Goal: Task Accomplishment & Management: Complete application form

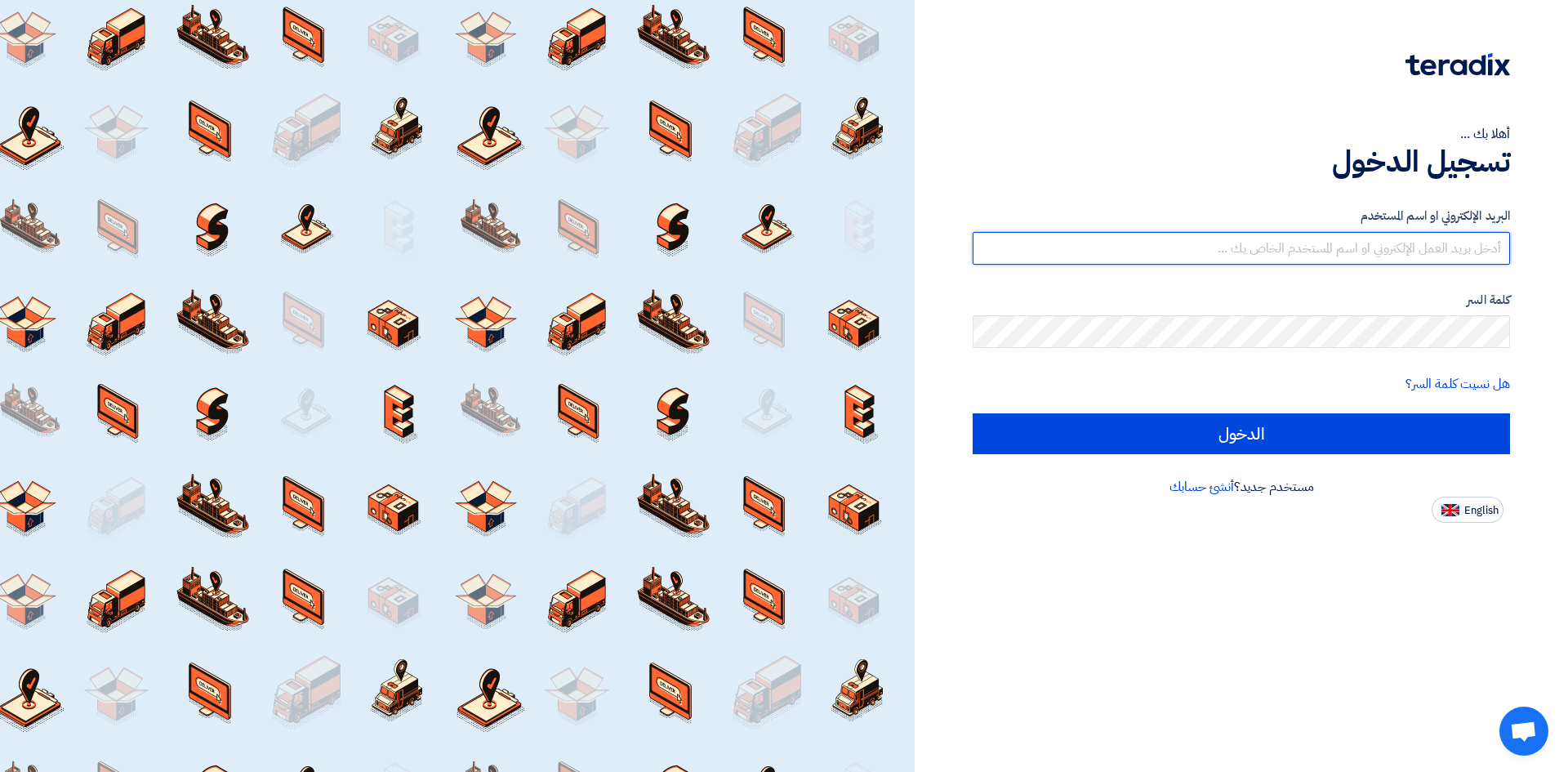
type input "[EMAIL_ADDRESS][DOMAIN_NAME]"
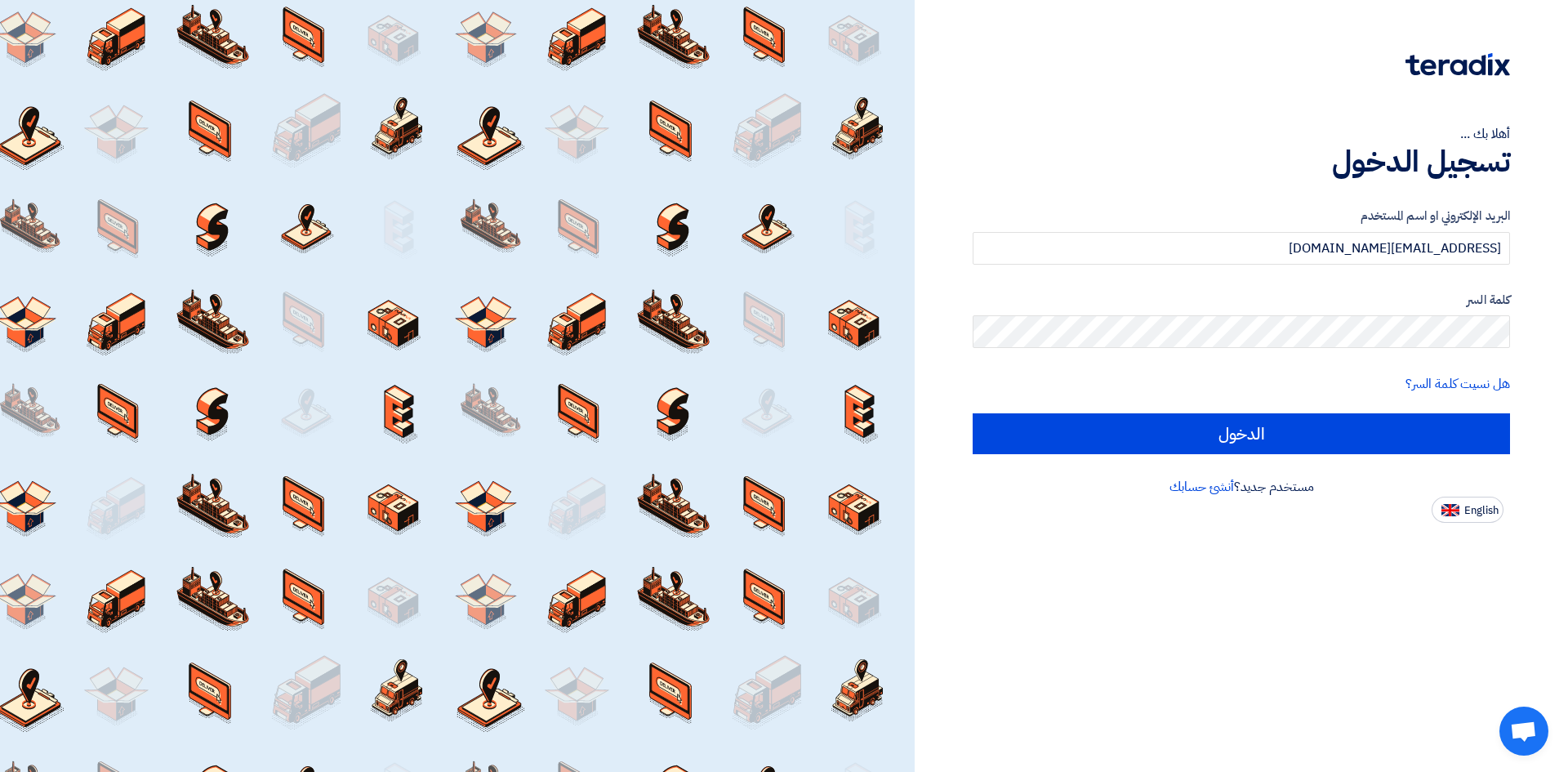
click at [1301, 661] on div "أهلا بك ... تسجيل الدخول البريد الإلكتروني او اسم المستخدم [EMAIL_ADDRESS][DOMA…" at bounding box center [1241, 386] width 654 height 772
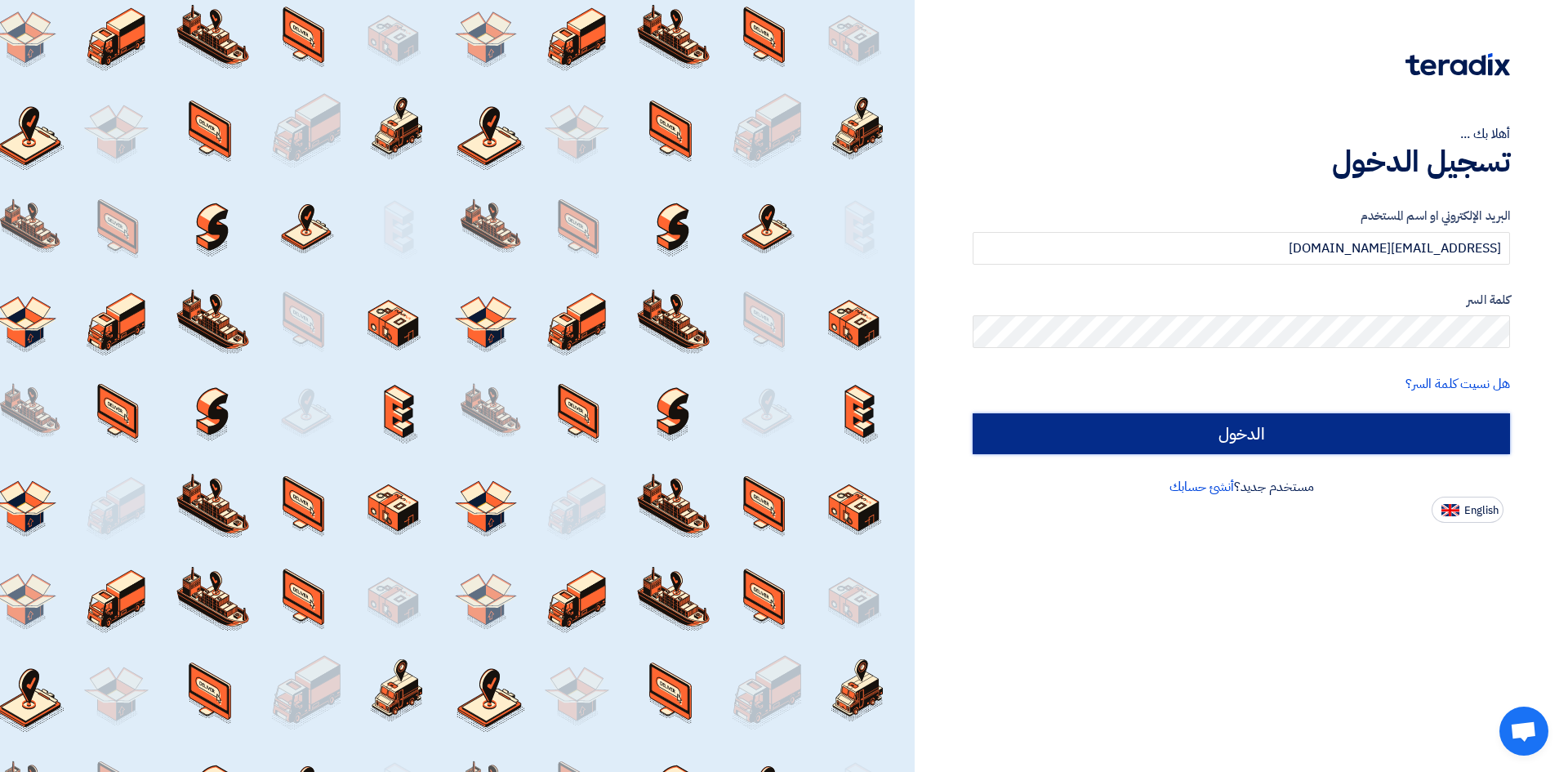
click at [1345, 436] on input "الدخول" at bounding box center [1242, 434] width 538 height 41
type input "Sign in"
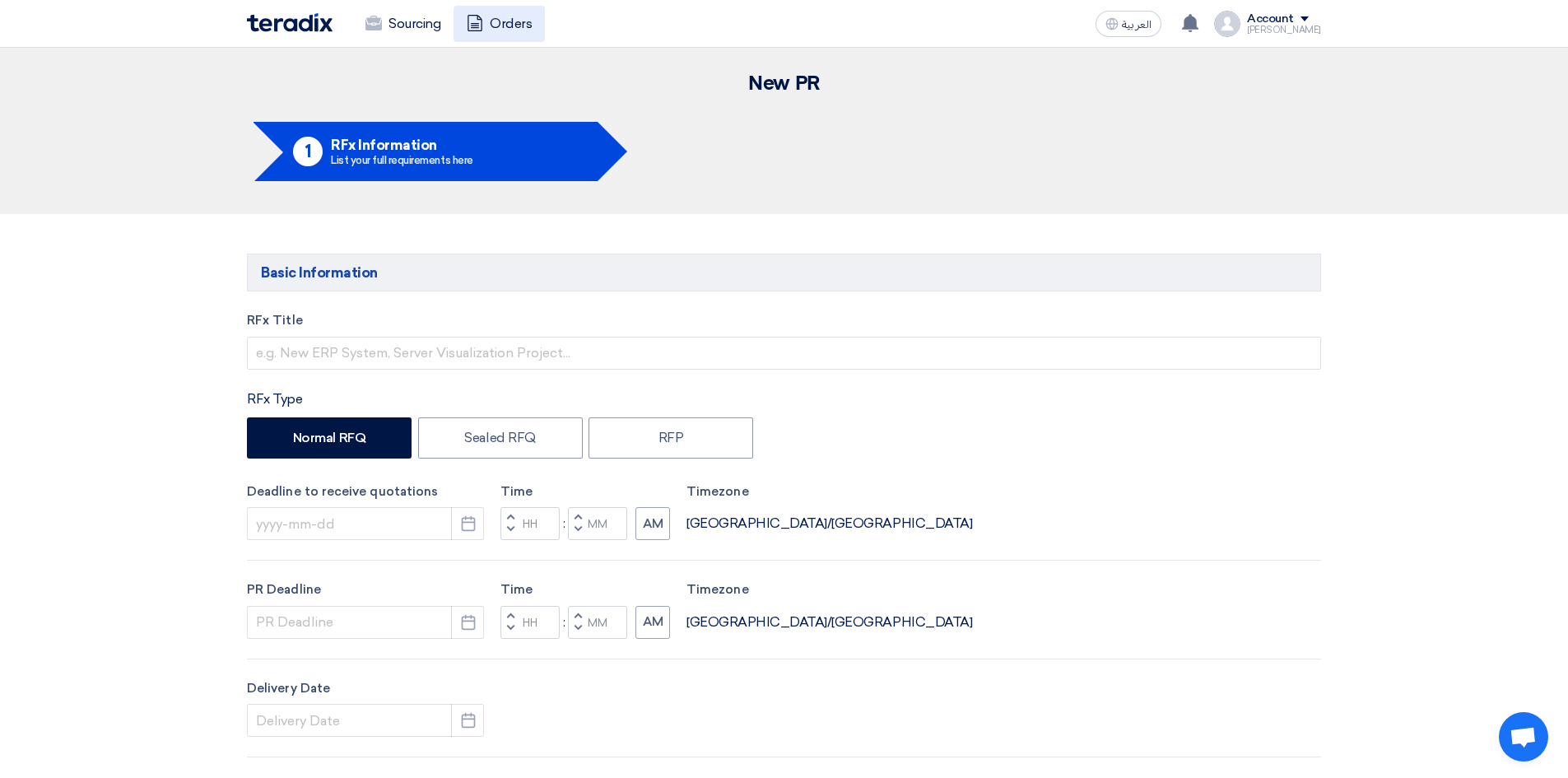
click at [495, 21] on link "Orders" at bounding box center [499, 24] width 91 height 36
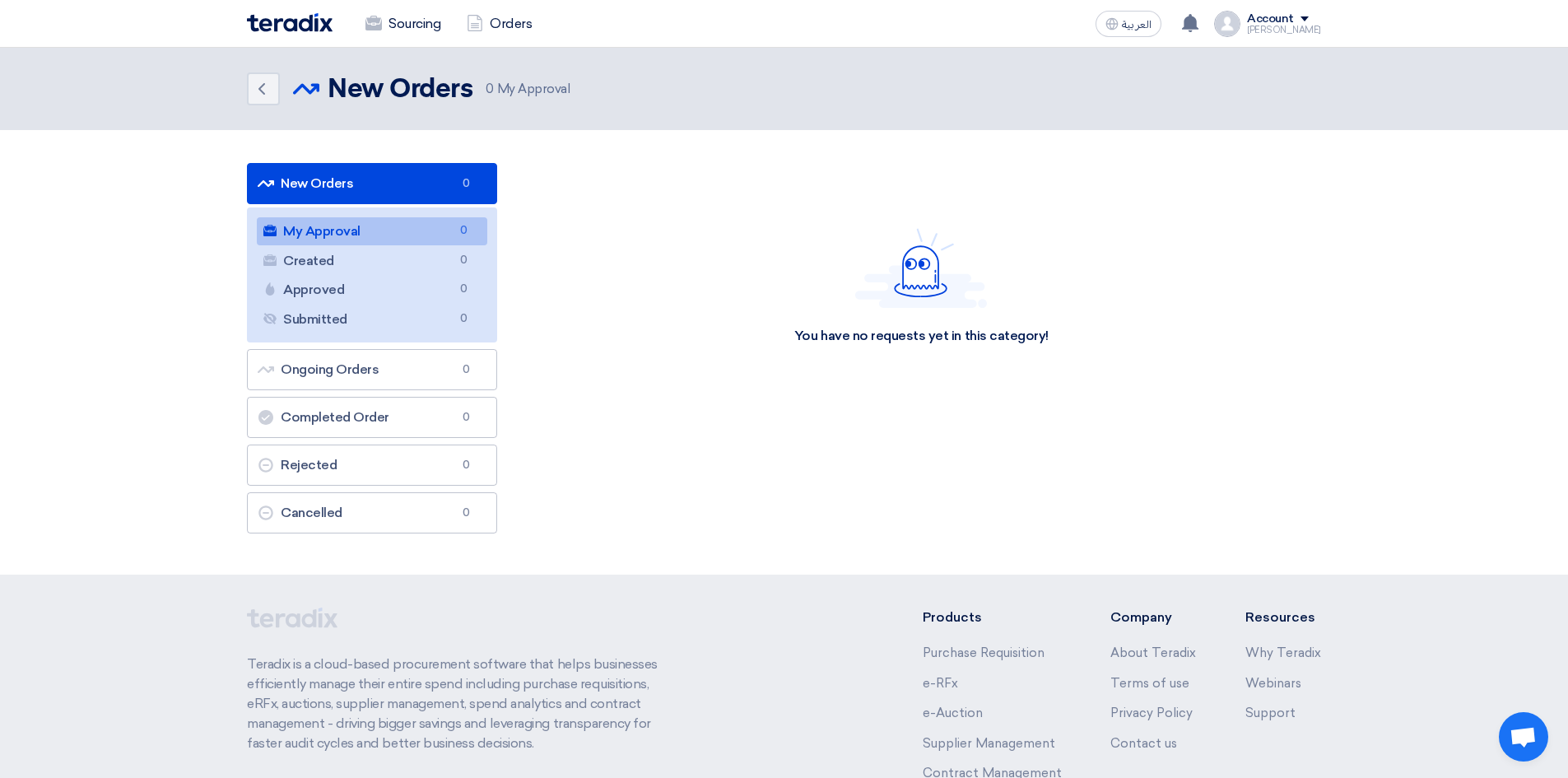
click at [320, 171] on li "New Orders New Orders 0 My Approval My Approval 0 Created Created 0 Approved Ap…" at bounding box center [372, 253] width 250 height 180
click at [369, 297] on link "Approved Approved 0" at bounding box center [371, 289] width 231 height 28
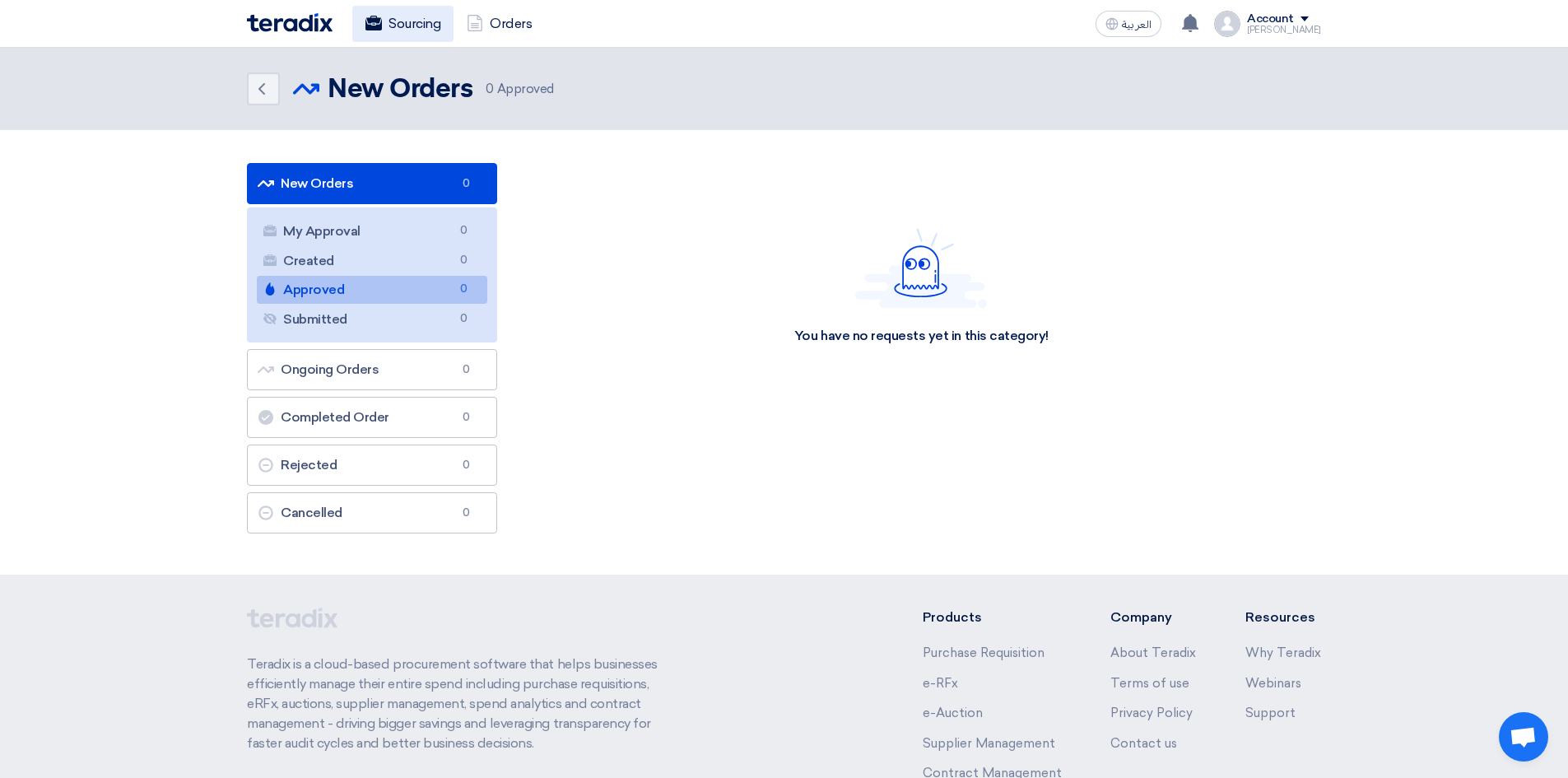
click at [430, 38] on link "Sourcing" at bounding box center [402, 24] width 101 height 36
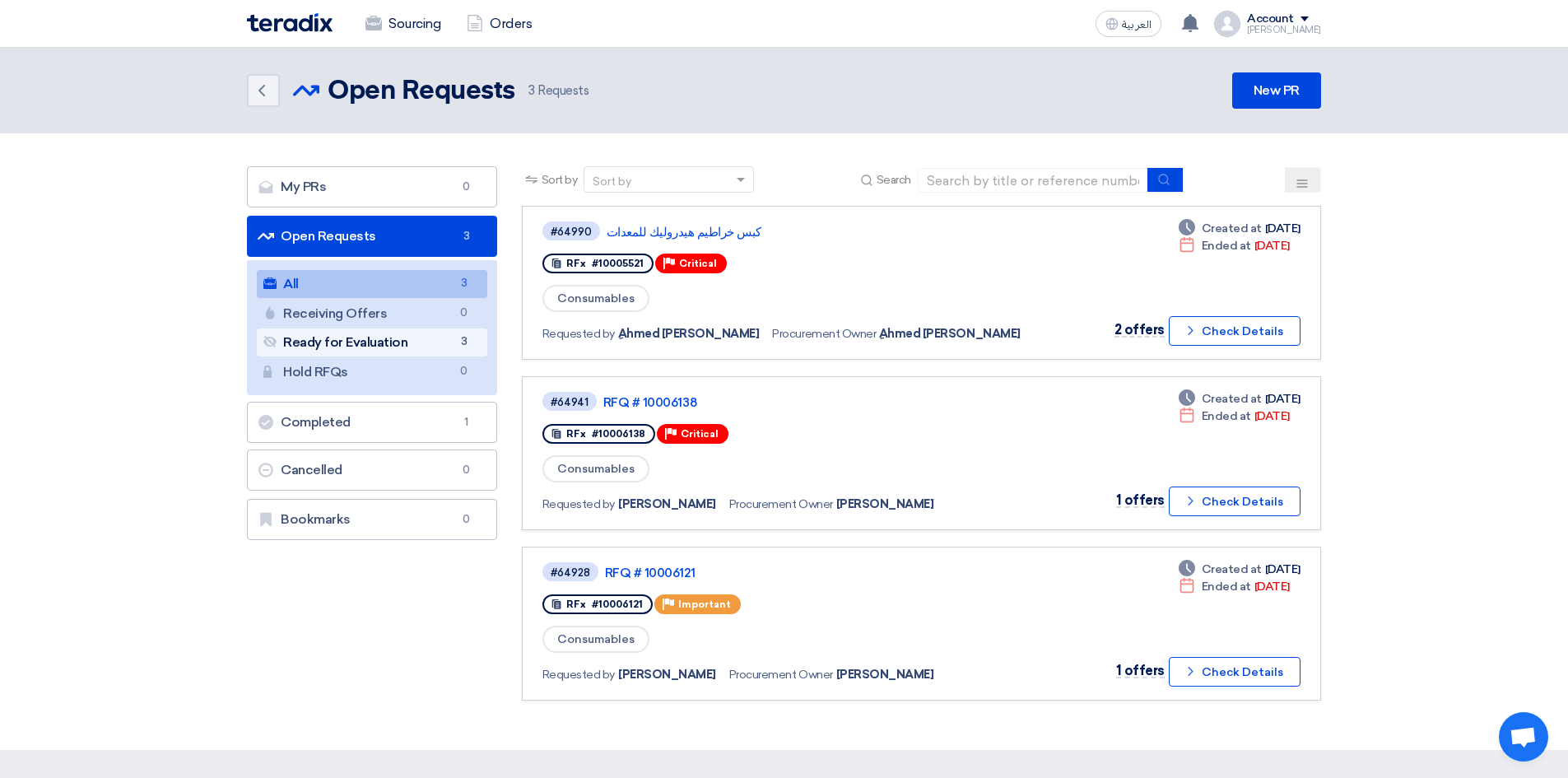
click at [320, 351] on link "Ready for Evaluation Ready for Evaluation 3" at bounding box center [371, 342] width 231 height 28
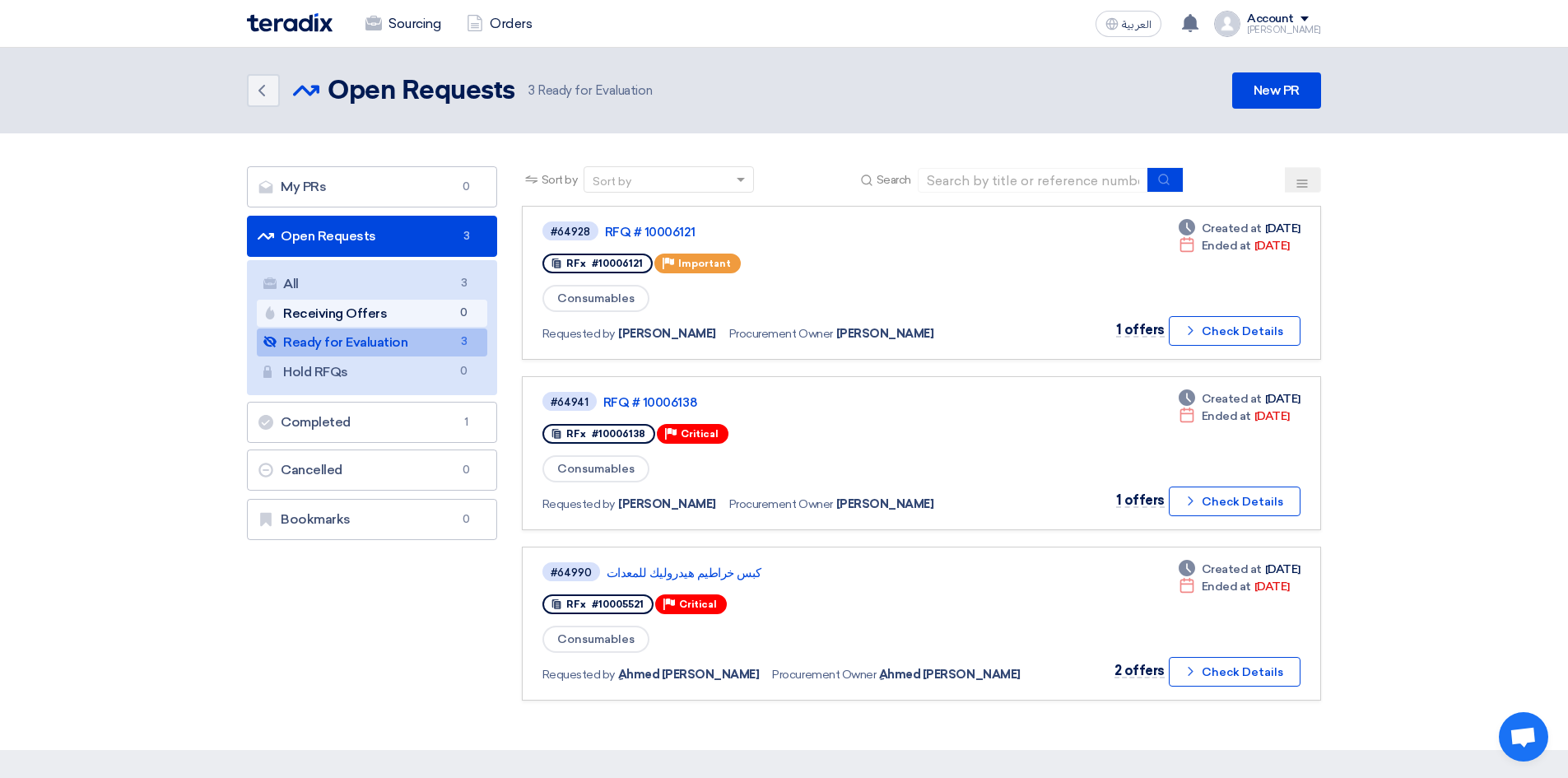
click at [337, 319] on link "Receiving Offers Receiving Offers 0" at bounding box center [371, 313] width 231 height 28
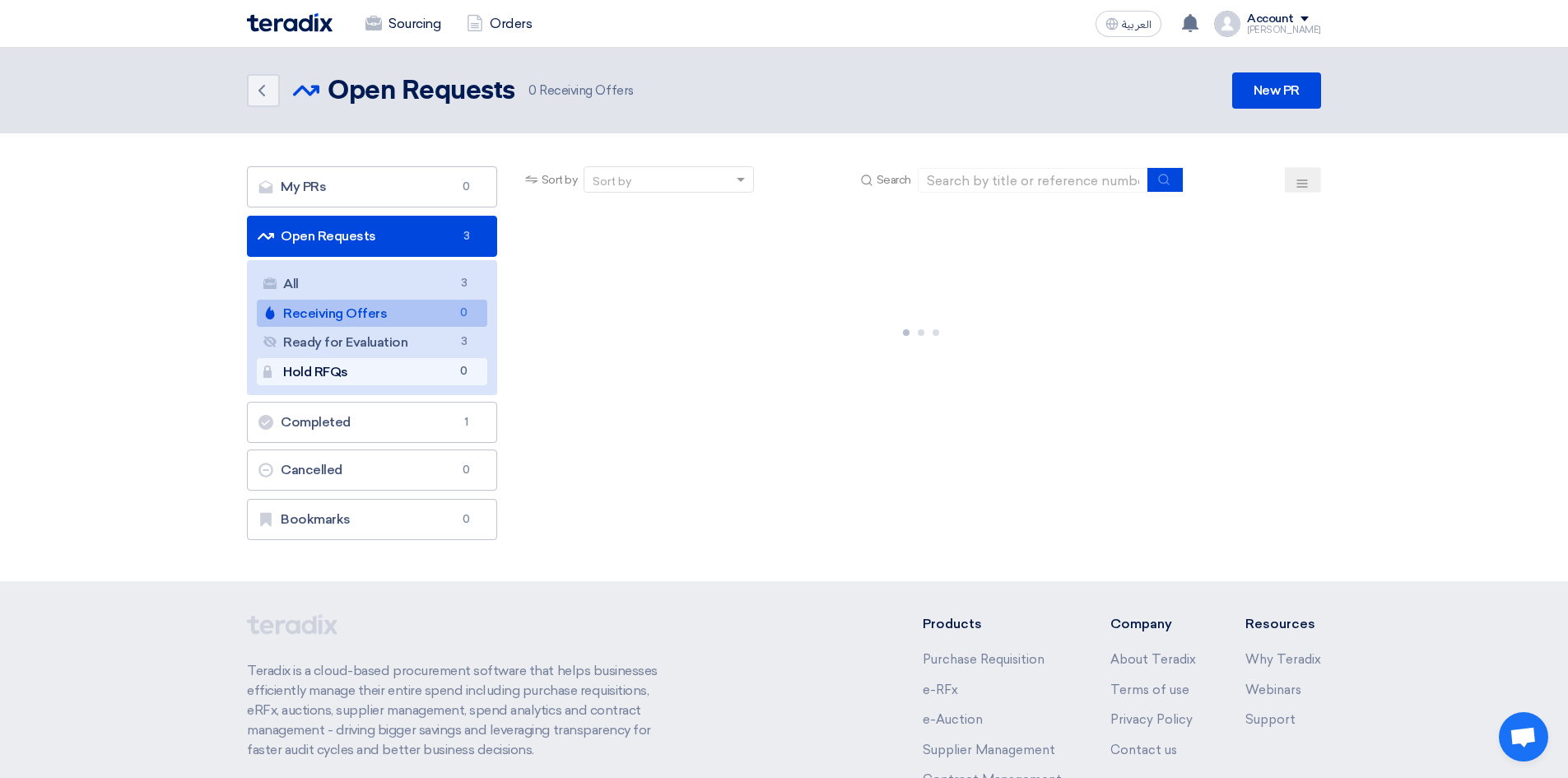
click at [311, 373] on link "Hold RFQs Hold RFQs 0" at bounding box center [371, 371] width 231 height 28
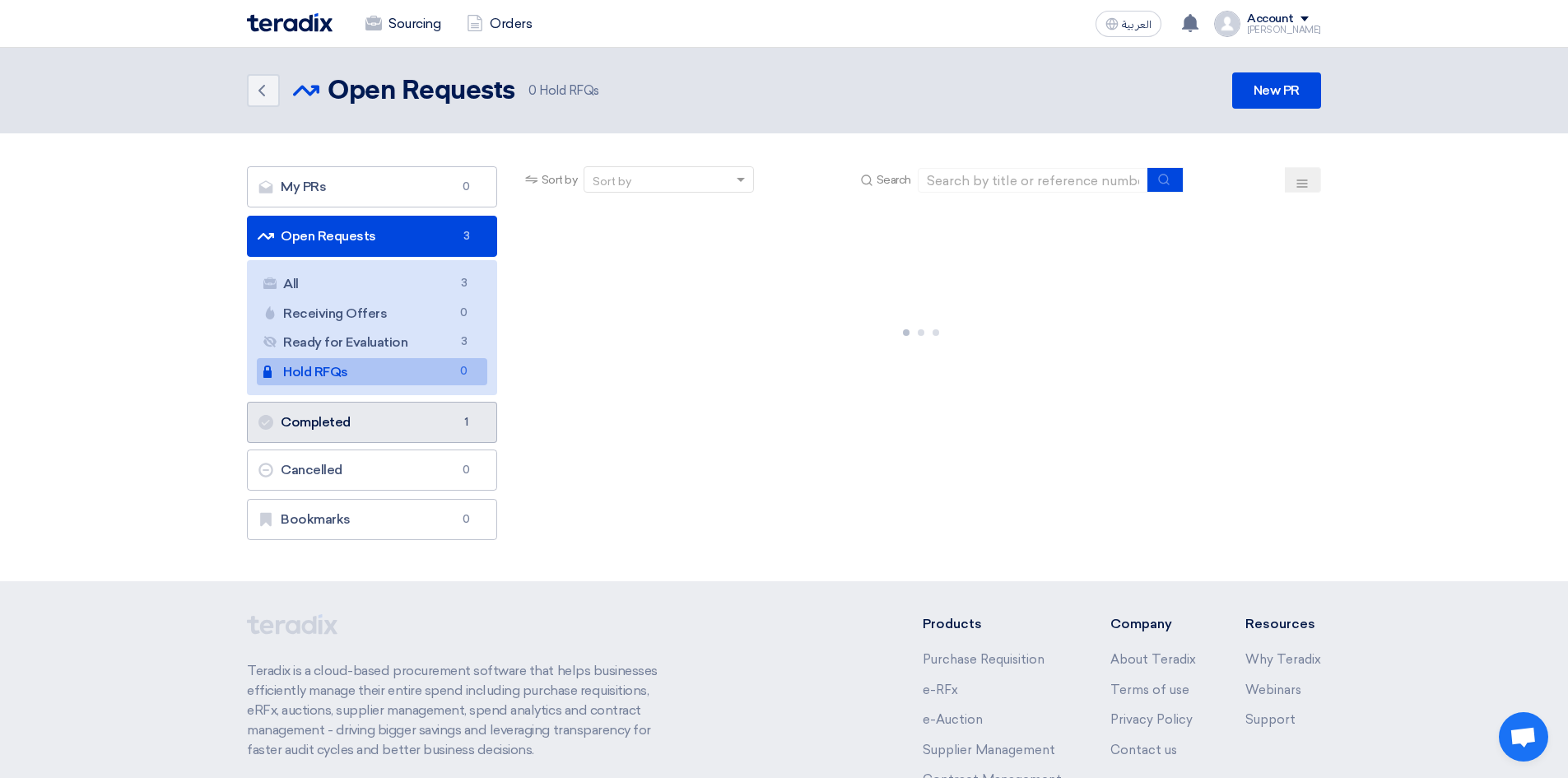
click at [306, 409] on link "Completed Completed 1" at bounding box center [372, 421] width 250 height 41
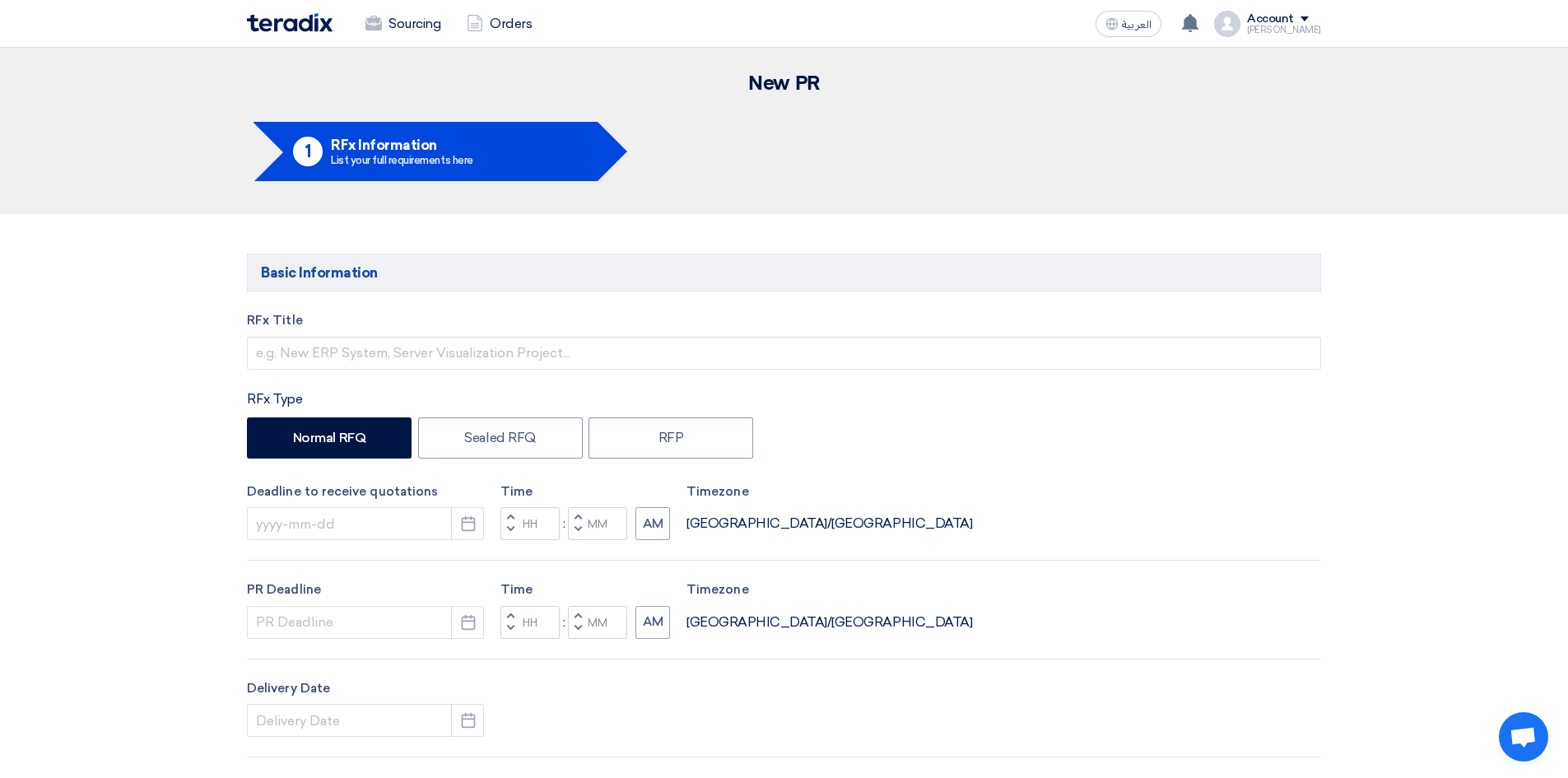
click at [1301, 29] on div "[PERSON_NAME]" at bounding box center [1283, 30] width 74 height 9
click at [519, 23] on link "Orders" at bounding box center [499, 24] width 91 height 36
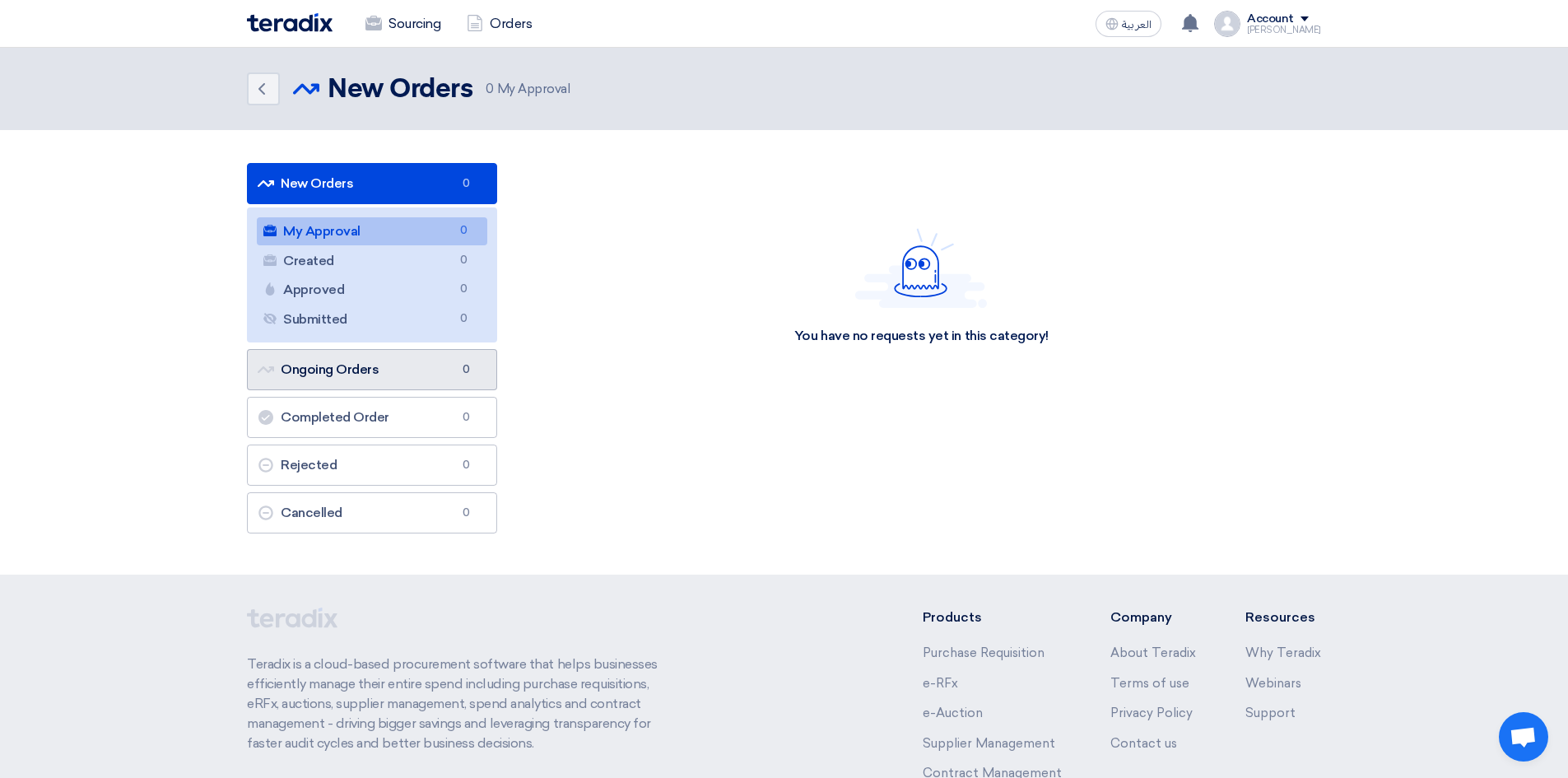
click at [379, 383] on link "Ongoing Orders Ongoing Orders 0" at bounding box center [372, 369] width 250 height 41
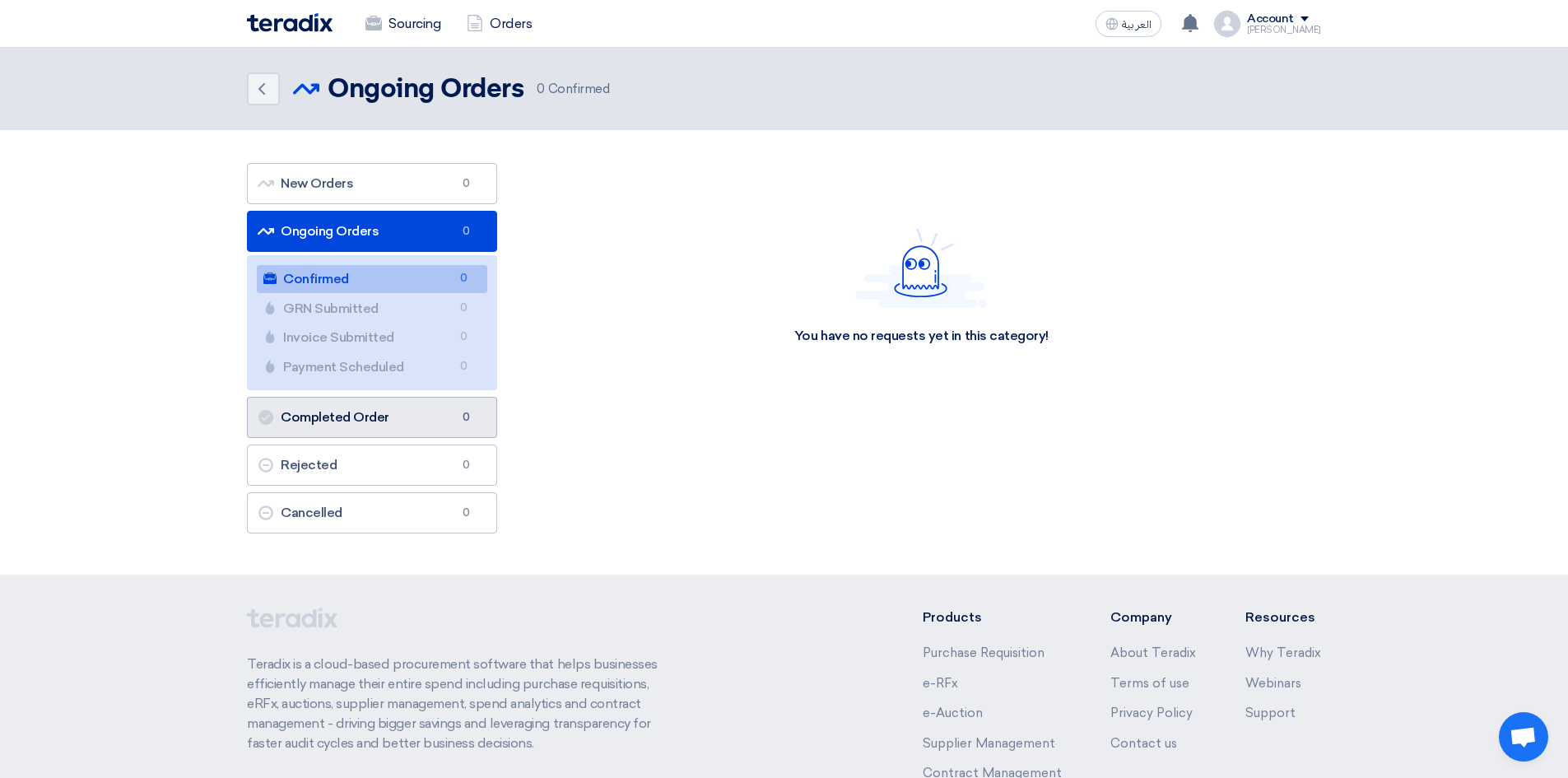
click at [360, 431] on link "Completed Order Completed Order 0" at bounding box center [372, 417] width 250 height 41
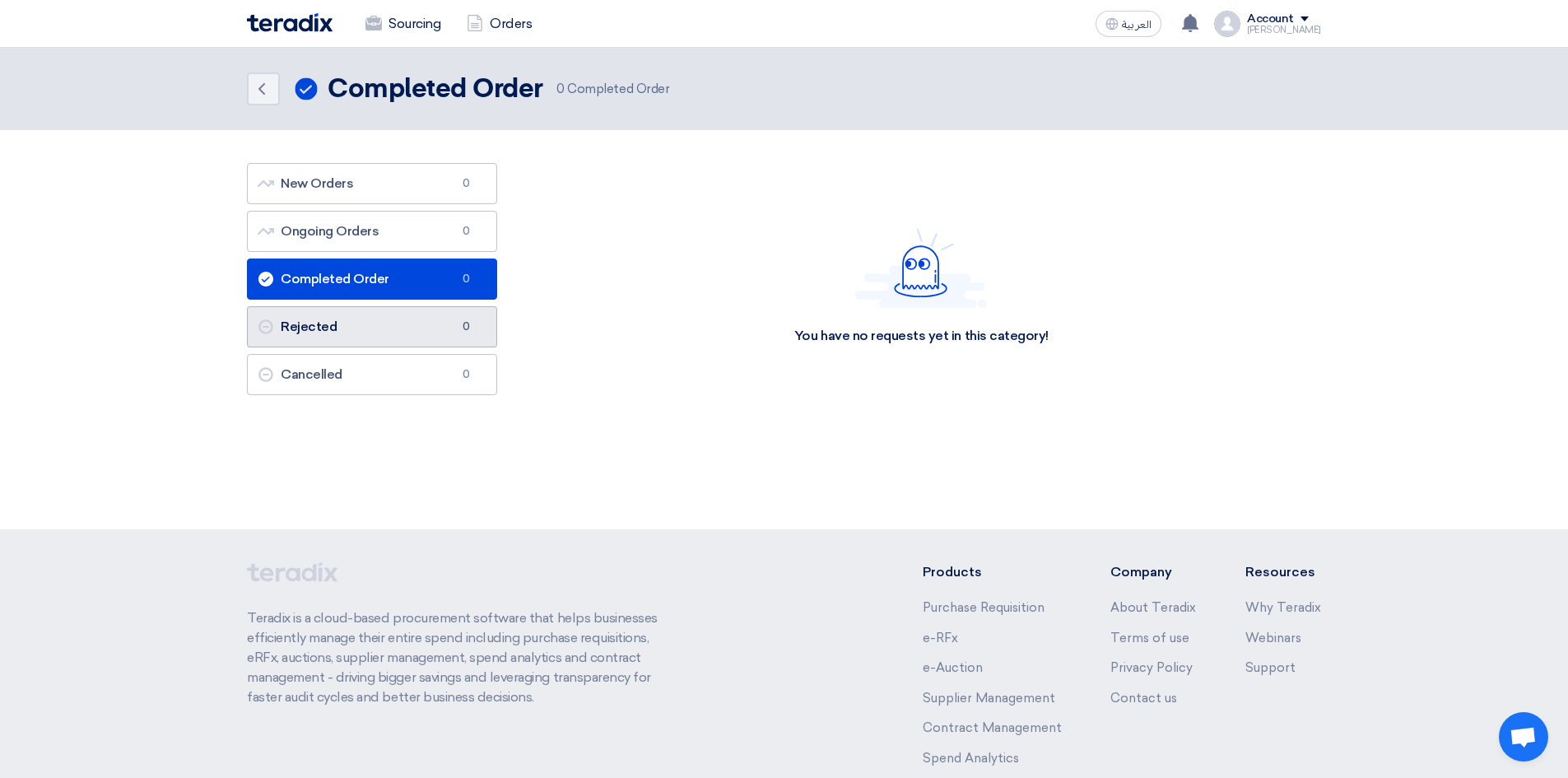
click at [400, 324] on link "Rejected Rejected 0" at bounding box center [372, 327] width 250 height 41
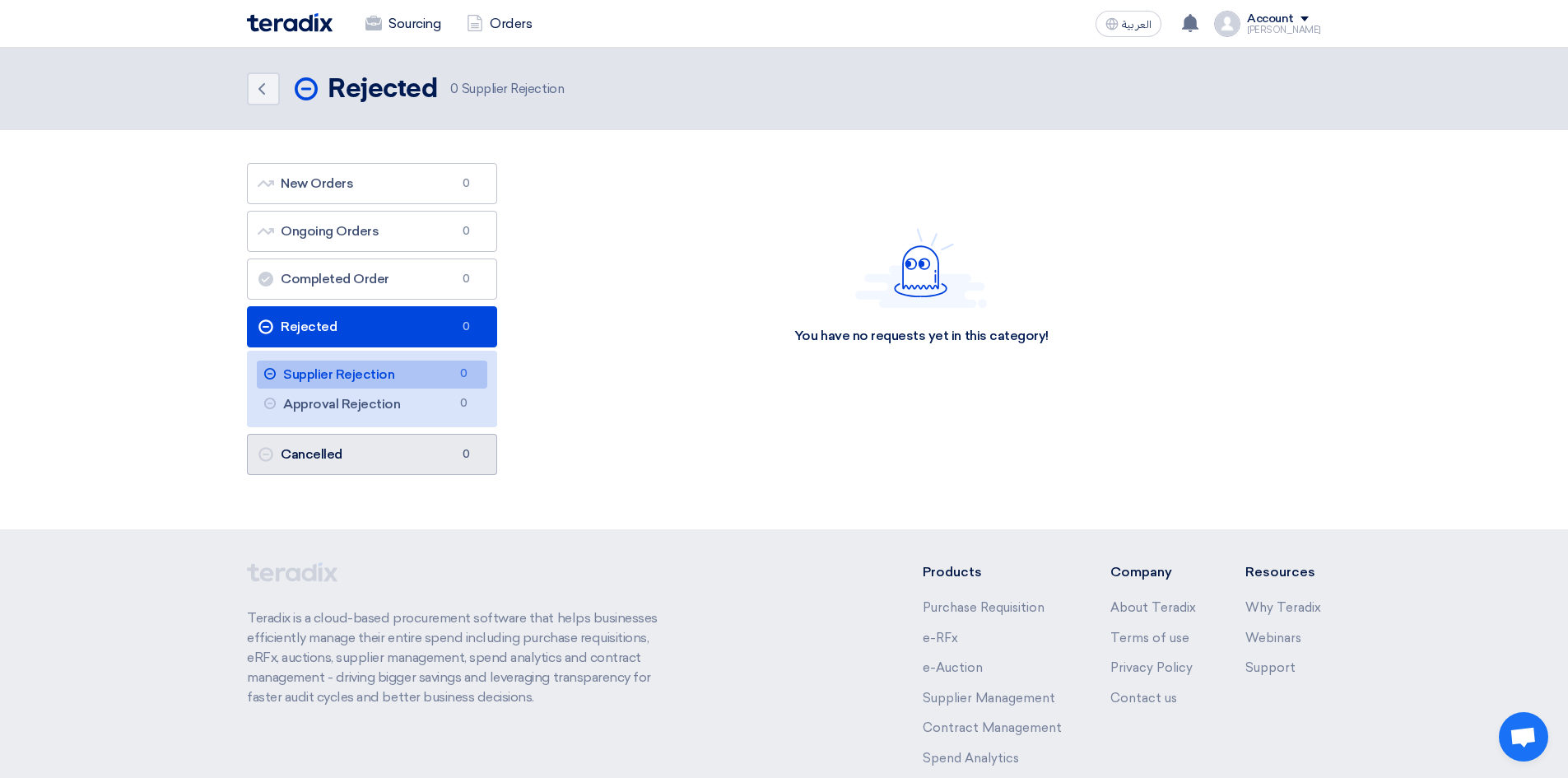
click at [377, 452] on link "Cancelled Cancelled 0" at bounding box center [372, 453] width 250 height 41
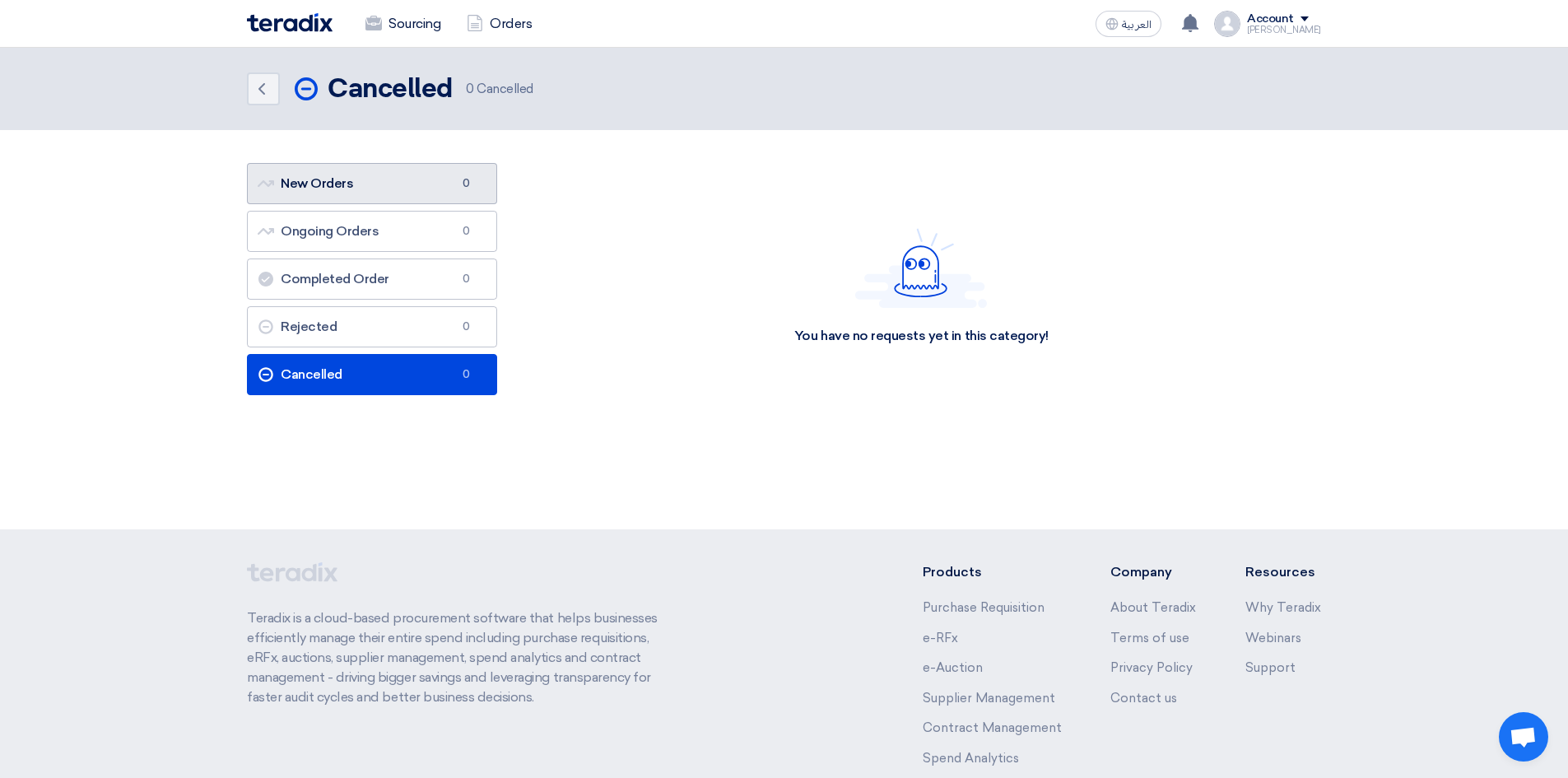
click at [409, 198] on link "New Orders New Orders 0" at bounding box center [372, 183] width 250 height 41
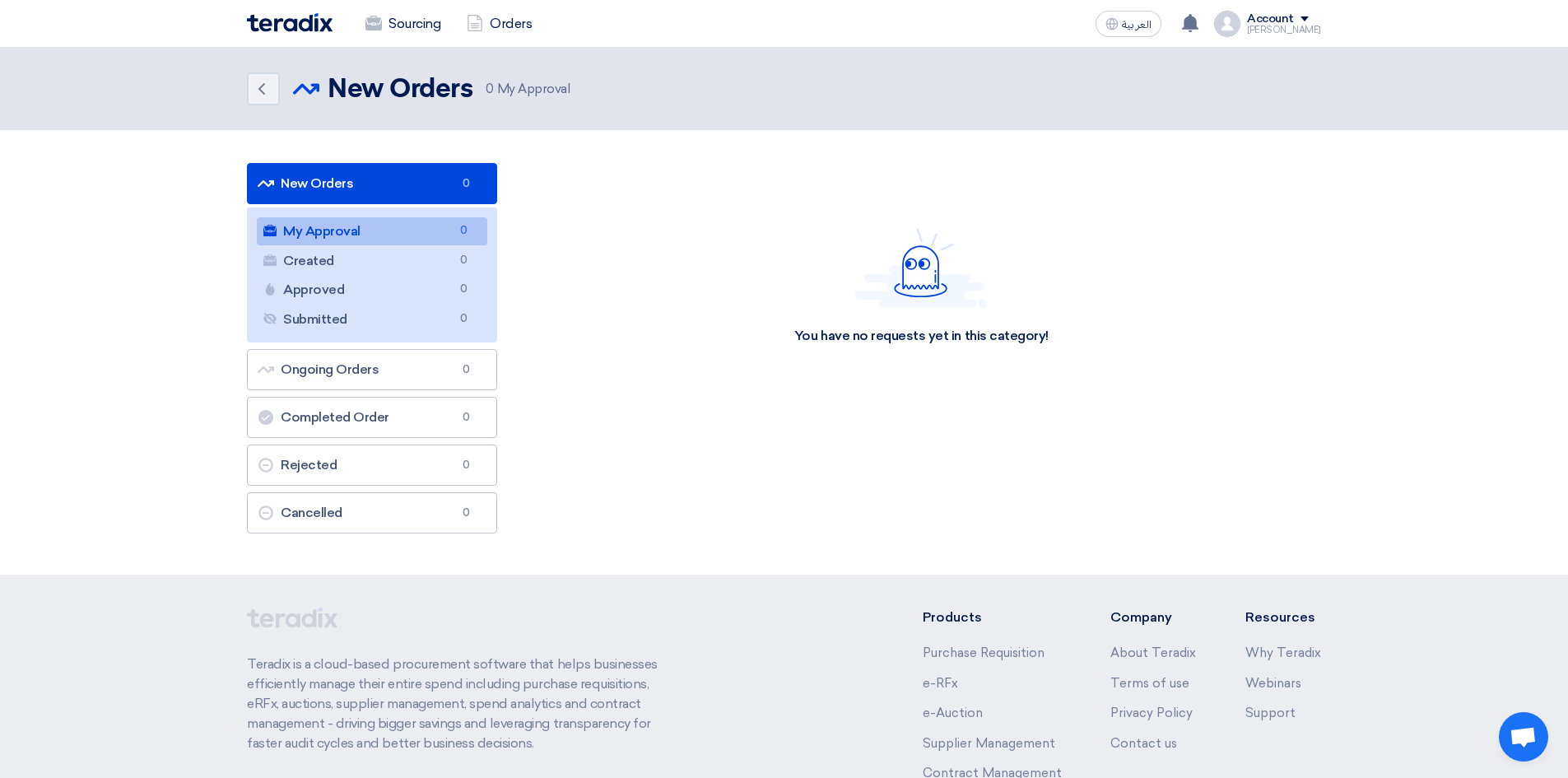
click at [378, 238] on link "My Approval My Approval 0" at bounding box center [371, 231] width 231 height 28
click at [359, 265] on link "Created Created 0" at bounding box center [371, 261] width 231 height 28
click at [297, 224] on link "My Approval My Approval 0" at bounding box center [371, 231] width 231 height 28
click at [387, 316] on link "Submitted Submitted 0" at bounding box center [371, 319] width 231 height 28
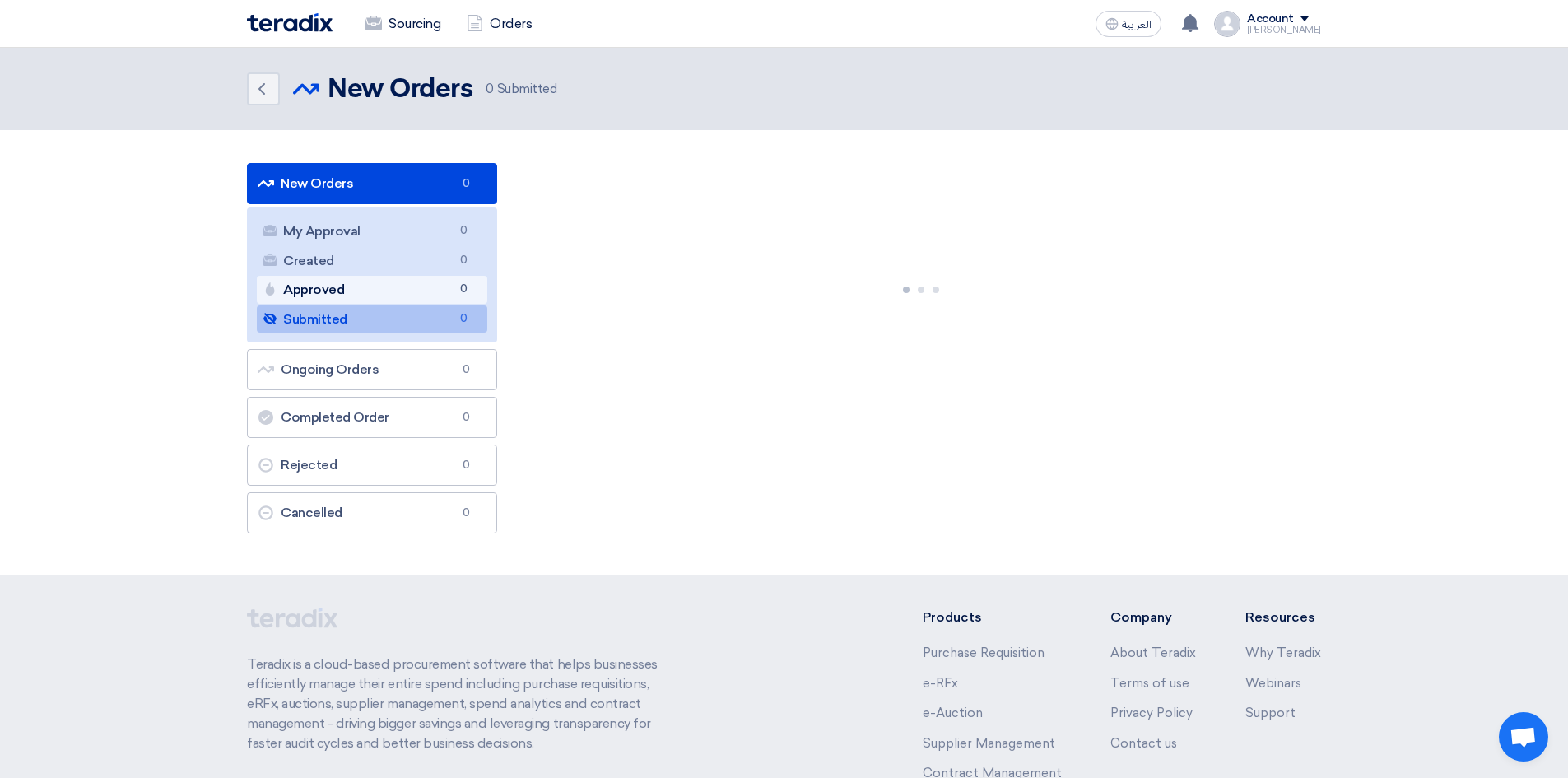
click at [386, 291] on link "Approved Approved 0" at bounding box center [371, 289] width 231 height 28
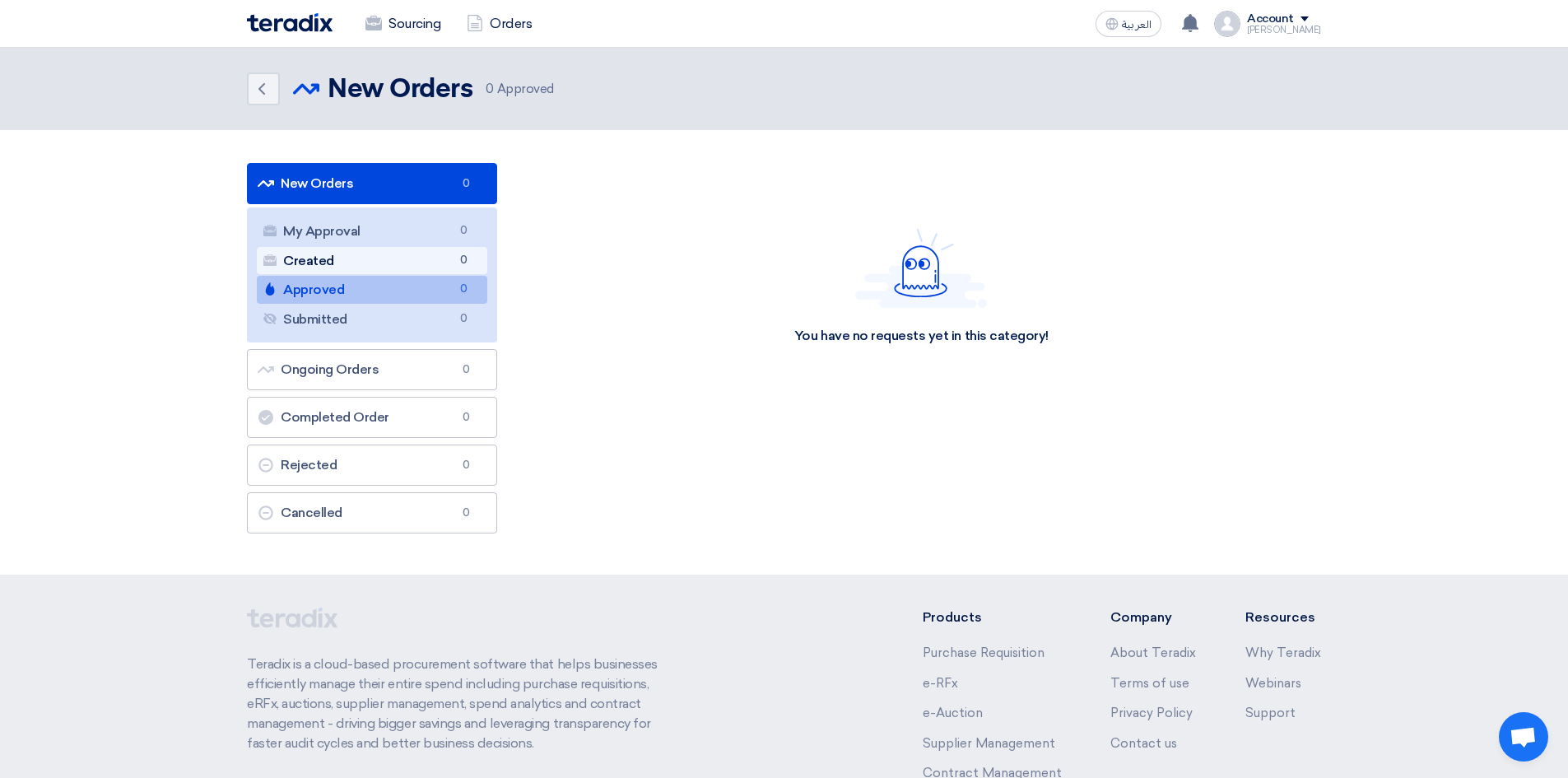
click at [372, 275] on ul "My Approval My Approval 0 Created Created 0 Approved Approved 0 Submitted Submi…" at bounding box center [372, 275] width 250 height 135
click at [370, 266] on link "Created Created 0" at bounding box center [371, 261] width 231 height 28
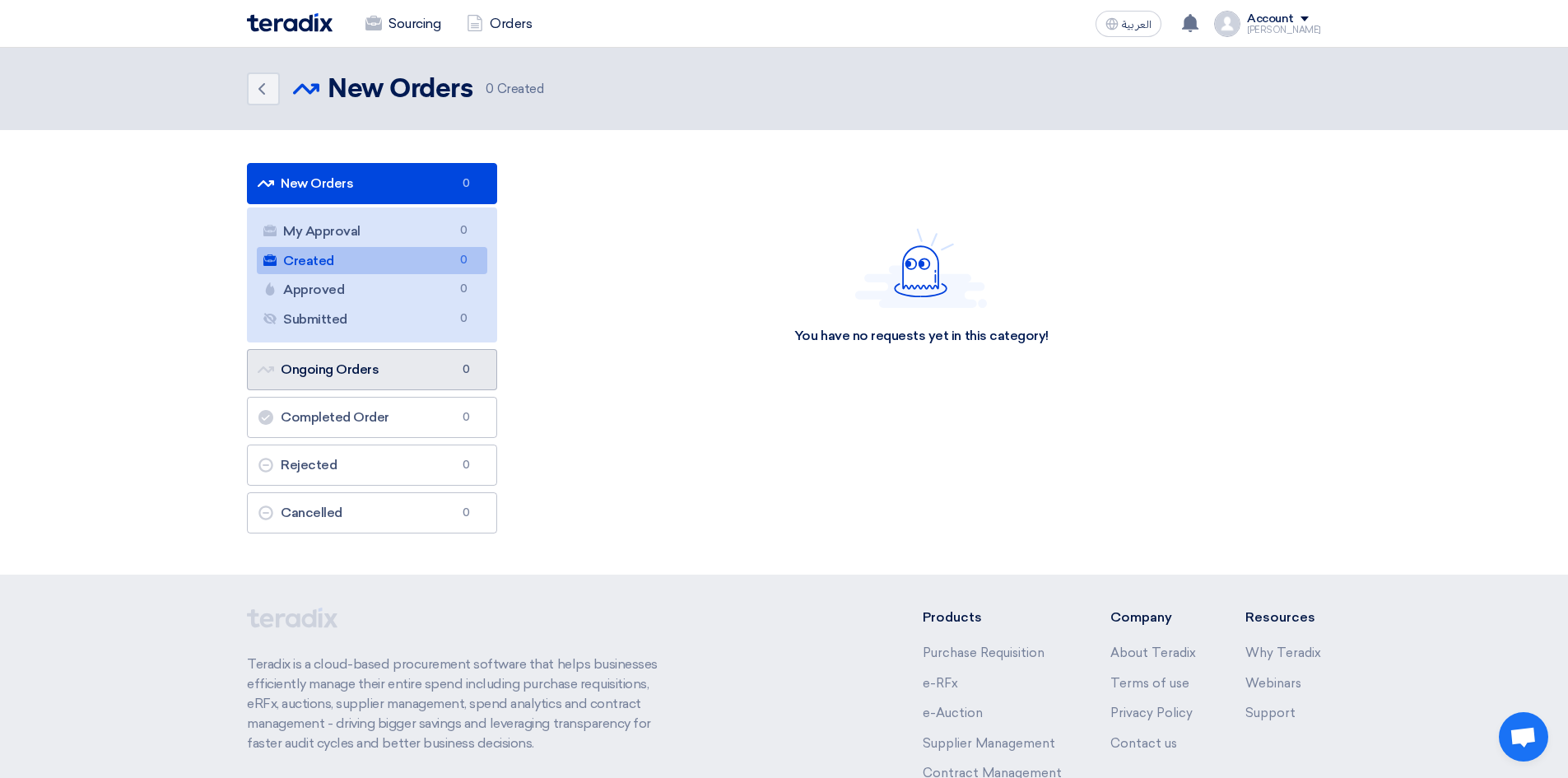
click at [380, 371] on link "Ongoing Orders Ongoing Orders 0" at bounding box center [372, 369] width 250 height 41
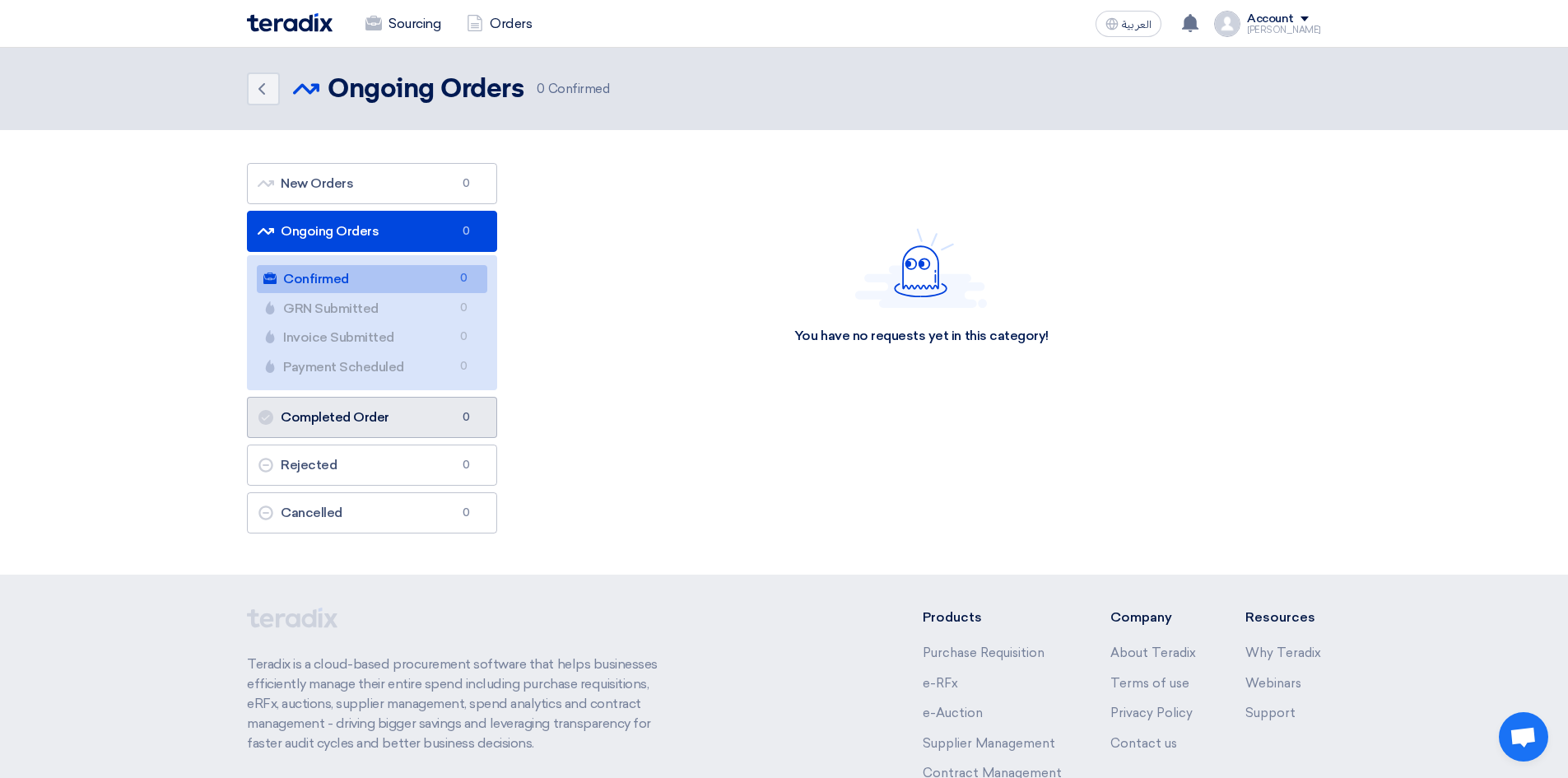
click at [416, 429] on link "Completed Order Completed Order 0" at bounding box center [372, 417] width 250 height 41
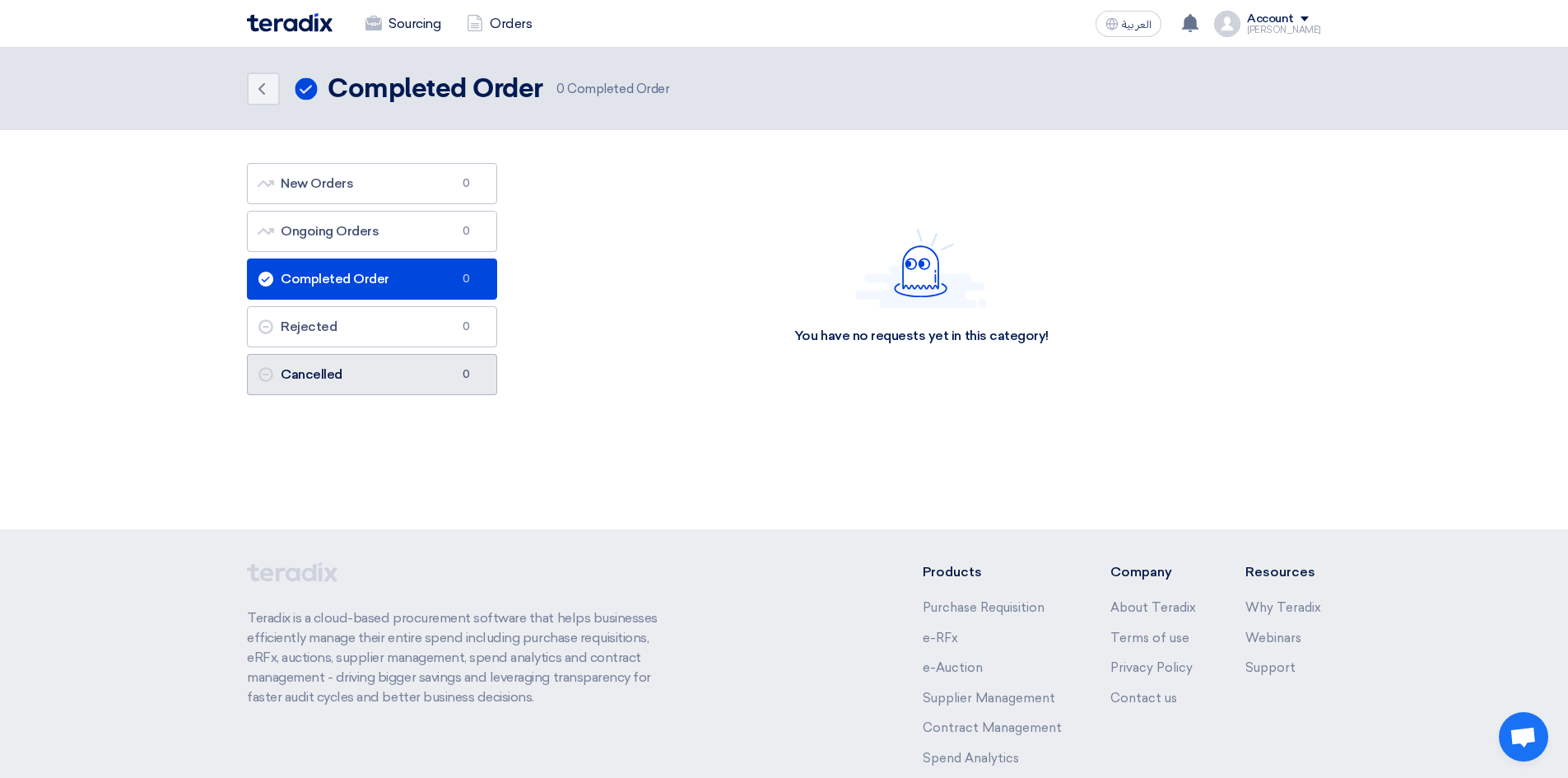
click at [380, 389] on link "Cancelled Cancelled 0" at bounding box center [372, 374] width 250 height 41
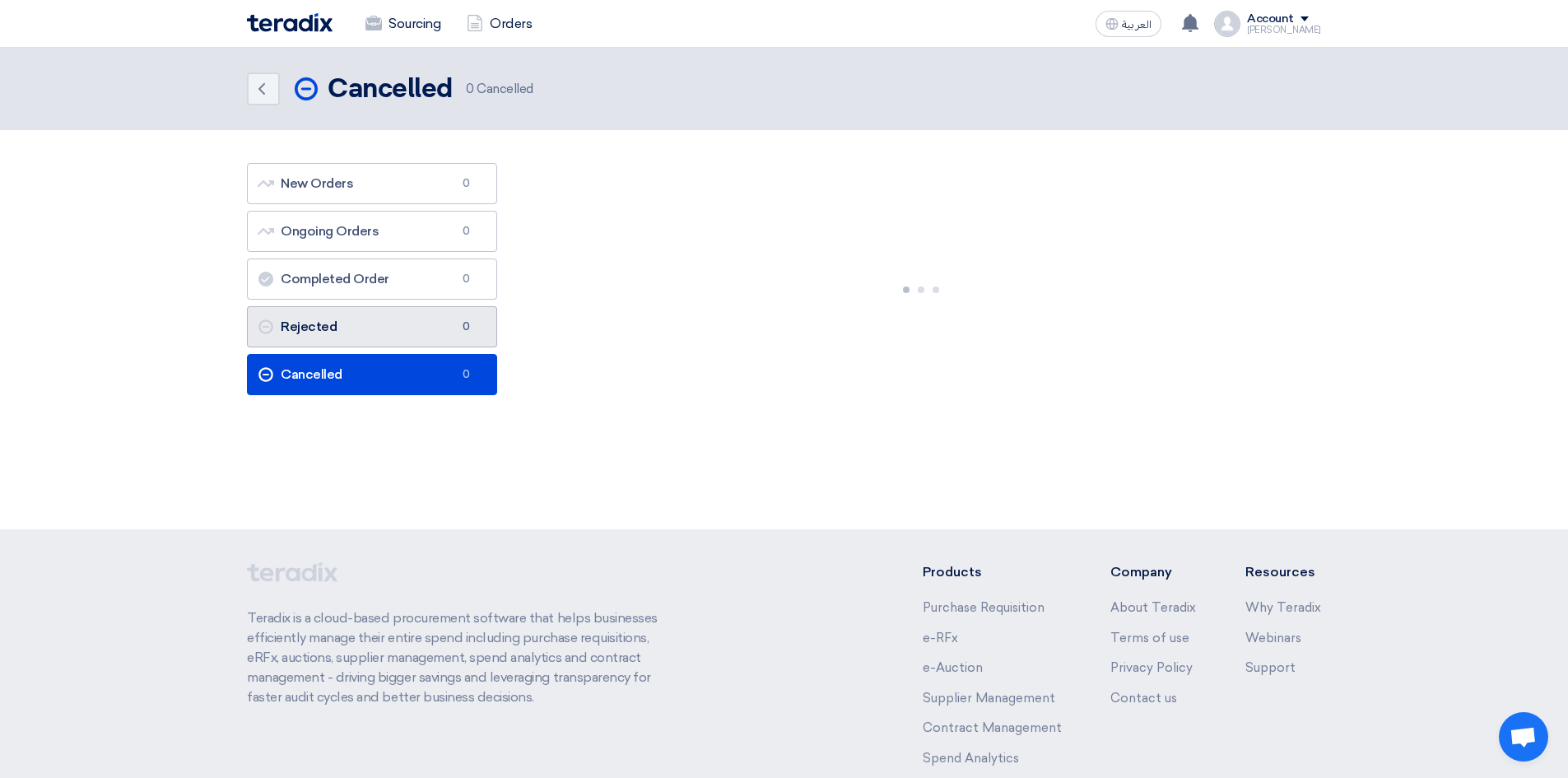
click at [351, 329] on link "Rejected Rejected 0" at bounding box center [372, 327] width 250 height 41
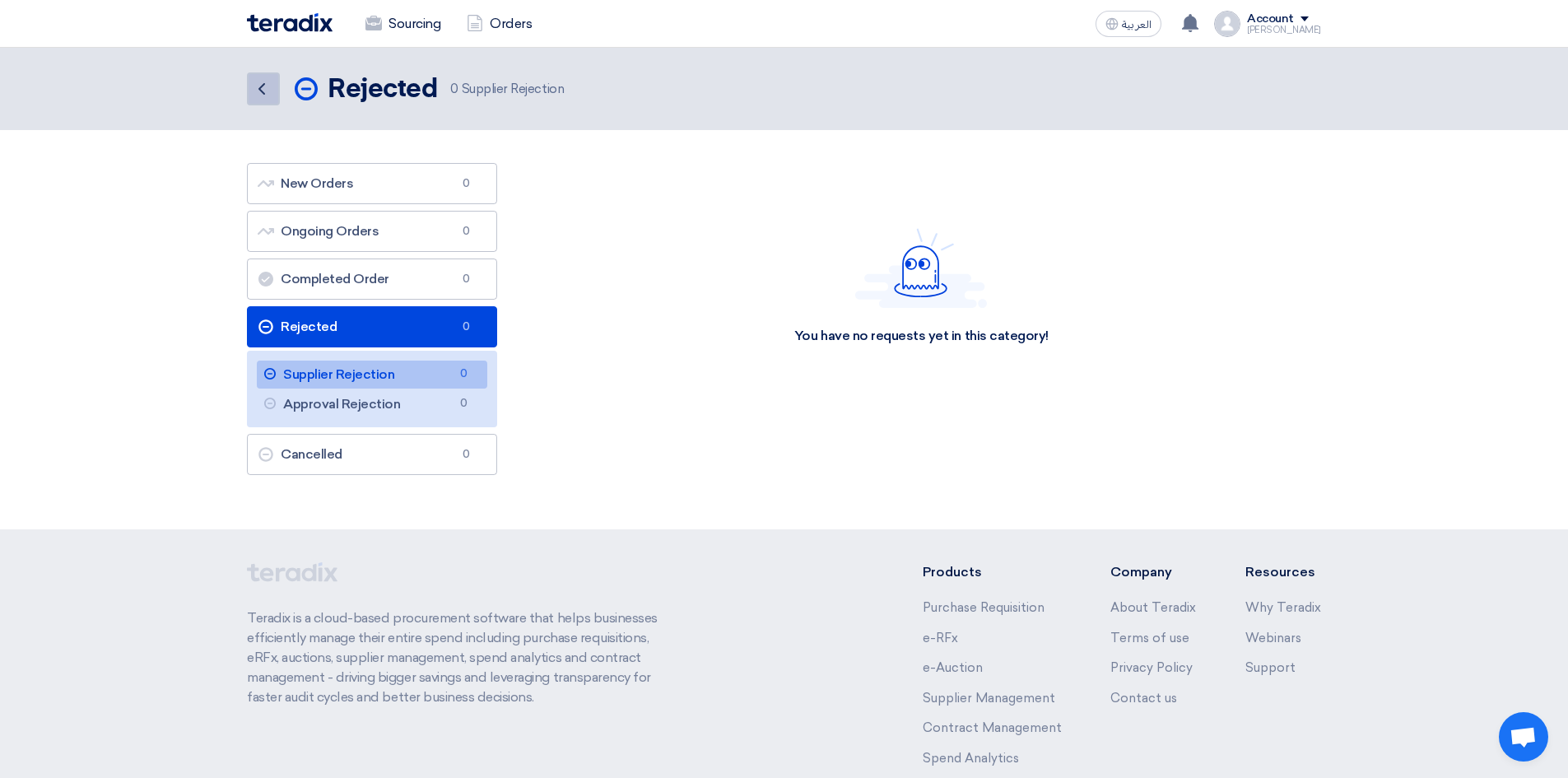
click at [271, 96] on icon "Back" at bounding box center [262, 89] width 20 height 20
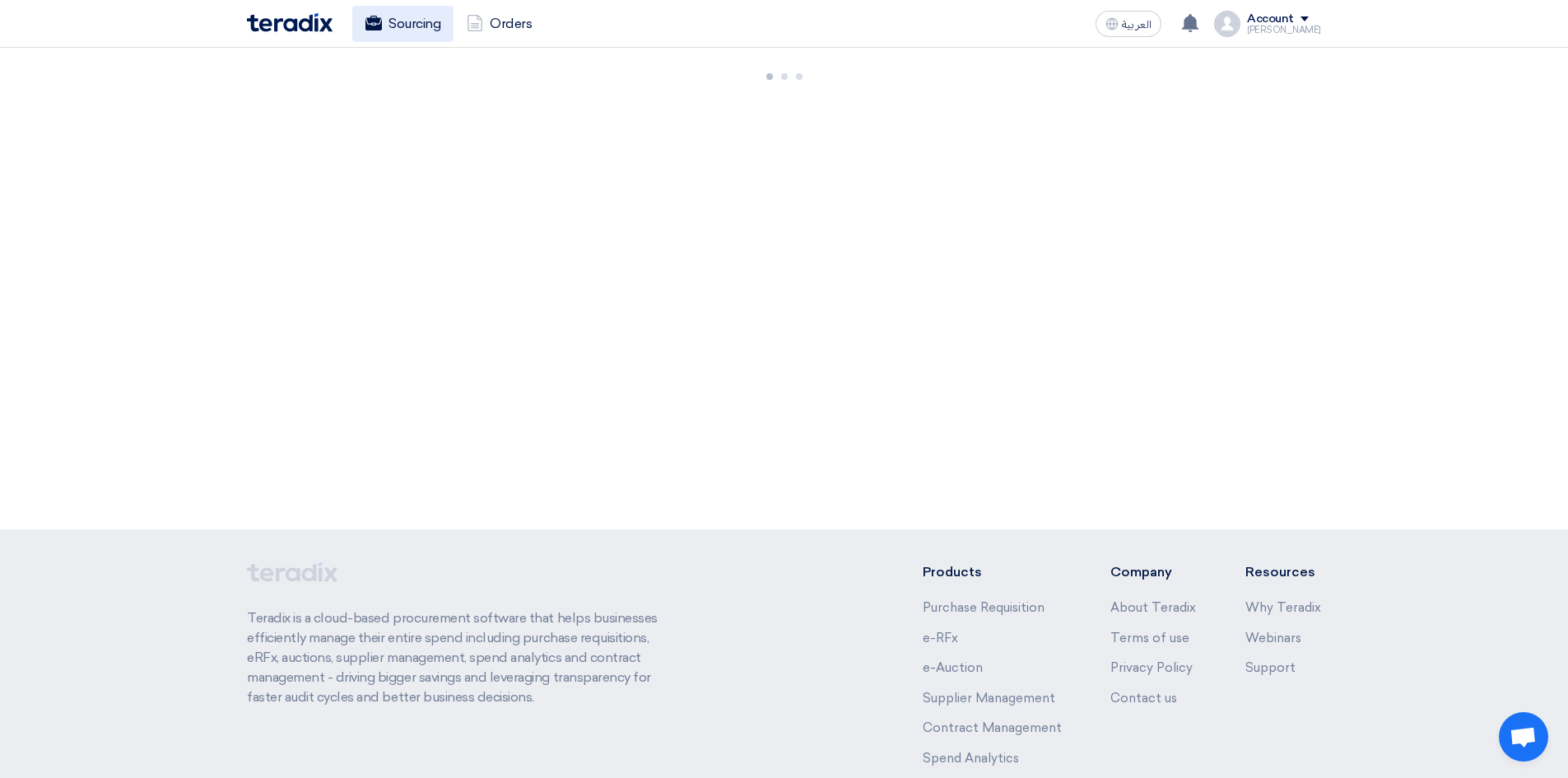
click at [397, 23] on link "Sourcing" at bounding box center [402, 24] width 101 height 36
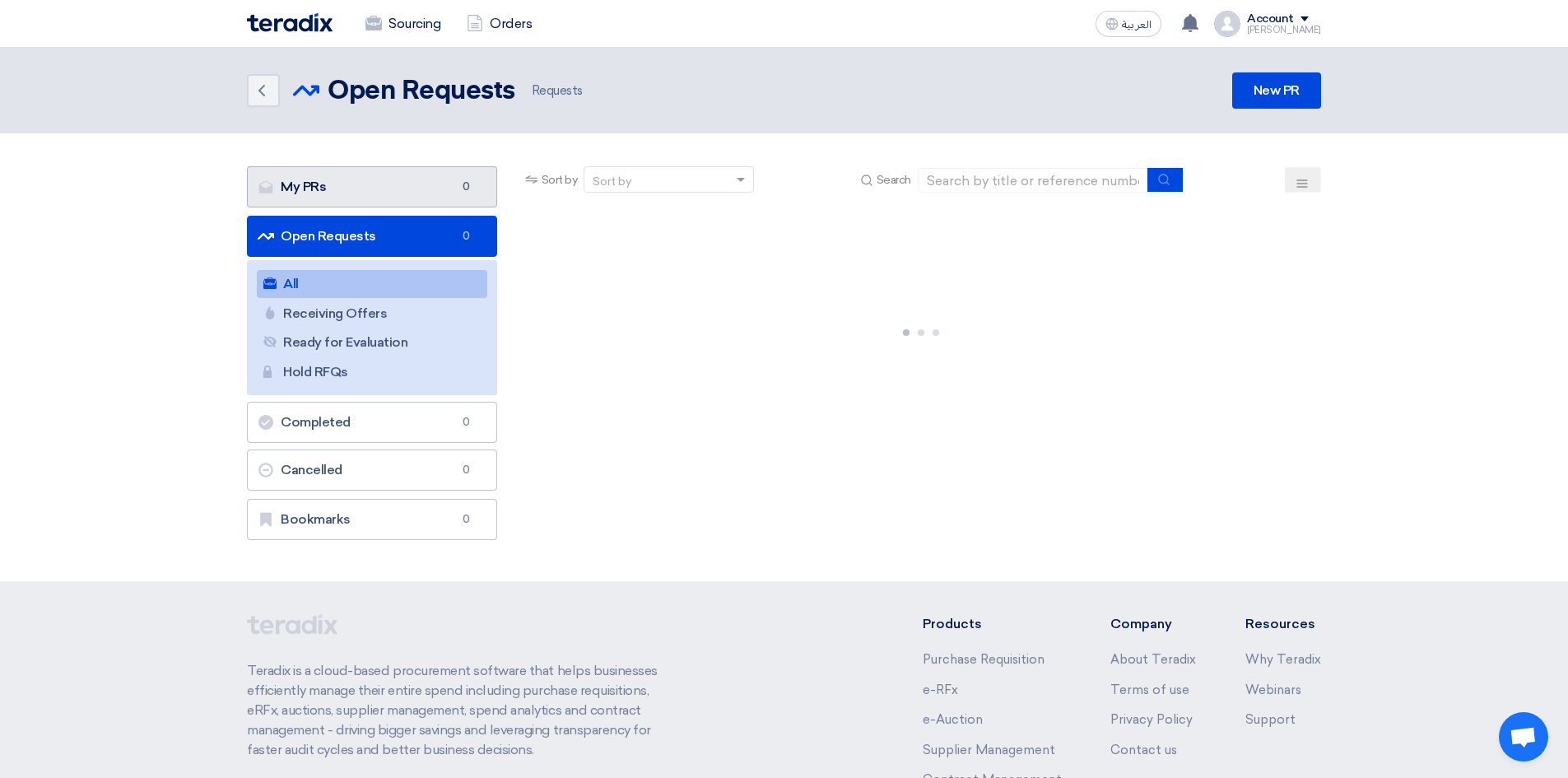
click at [369, 189] on link "My PRs My PRs 0" at bounding box center [372, 186] width 250 height 41
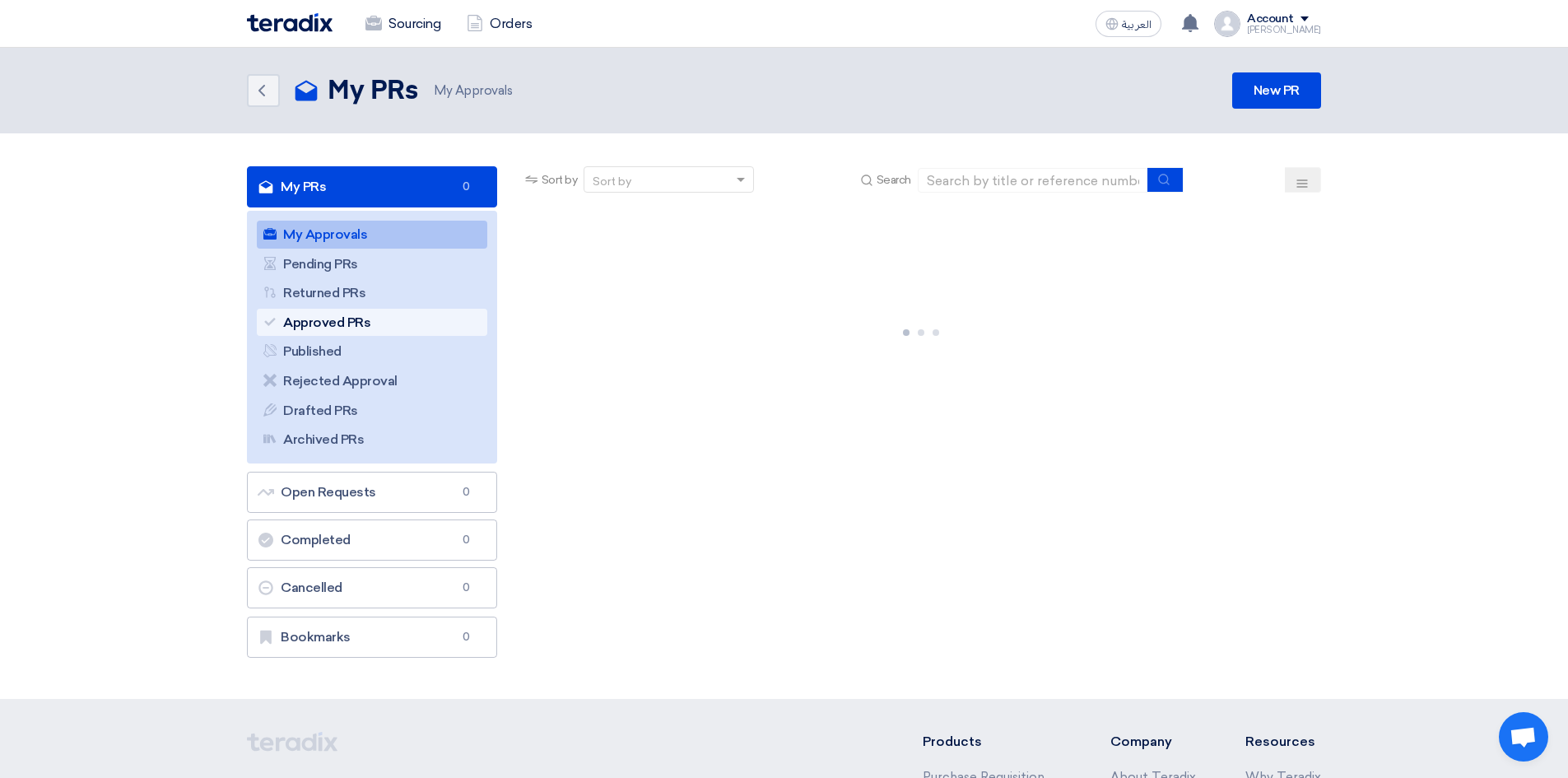
click at [339, 317] on link "Approved PRs Approved PRs" at bounding box center [371, 322] width 231 height 28
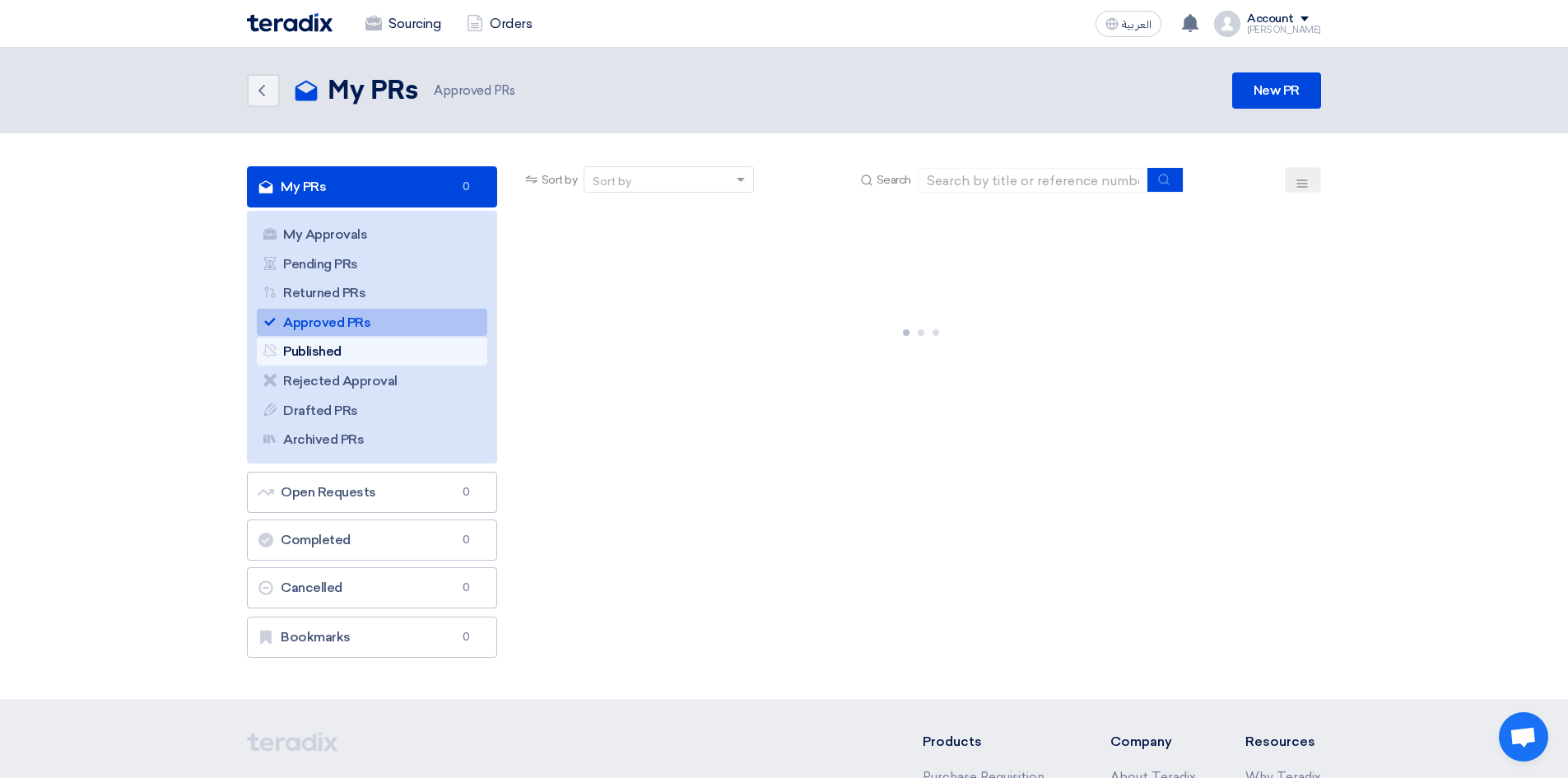
click at [312, 348] on link "Published Published" at bounding box center [371, 351] width 231 height 28
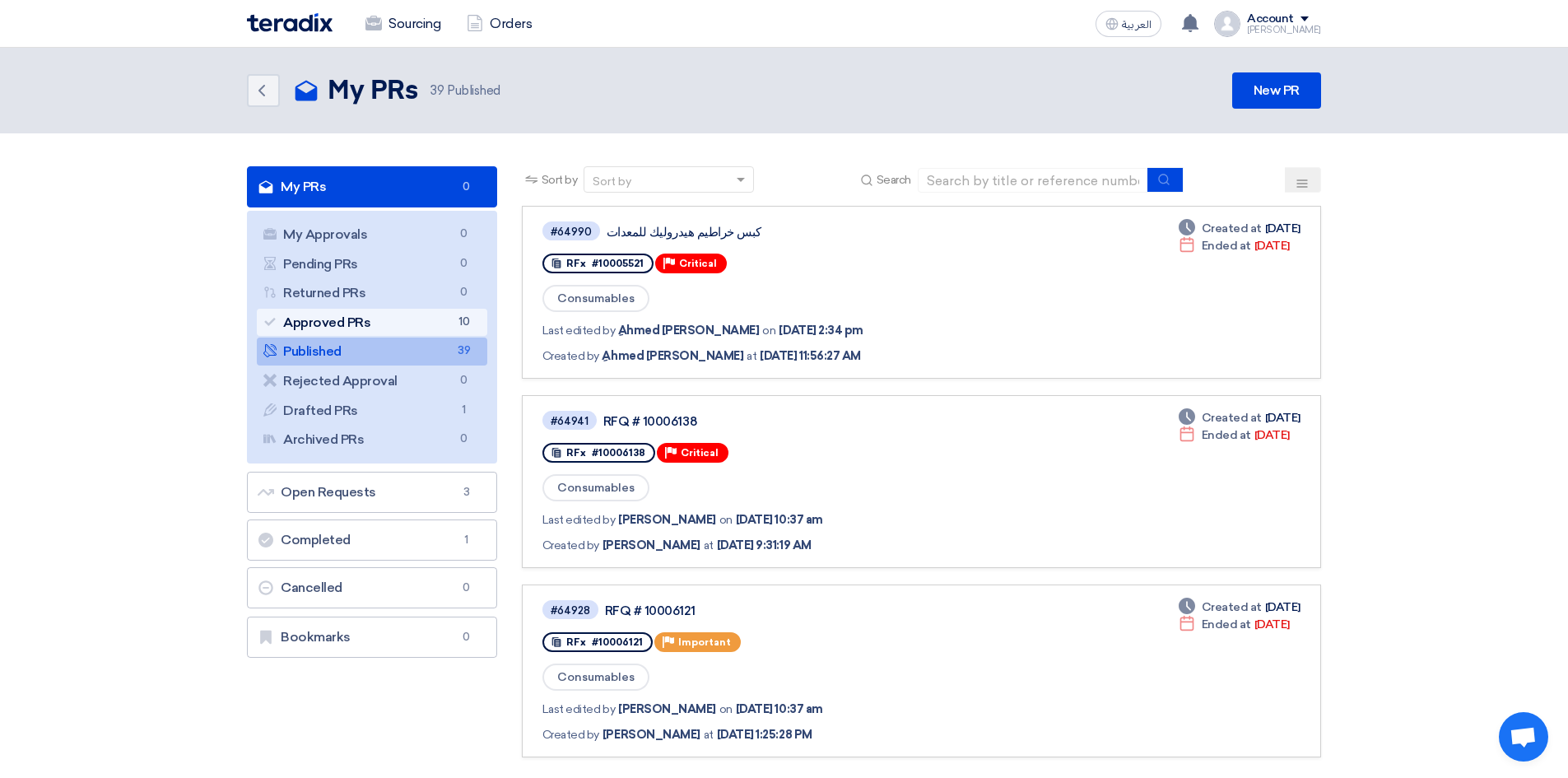
click at [374, 317] on link "Approved PRs Approved PRs 10" at bounding box center [371, 322] width 231 height 28
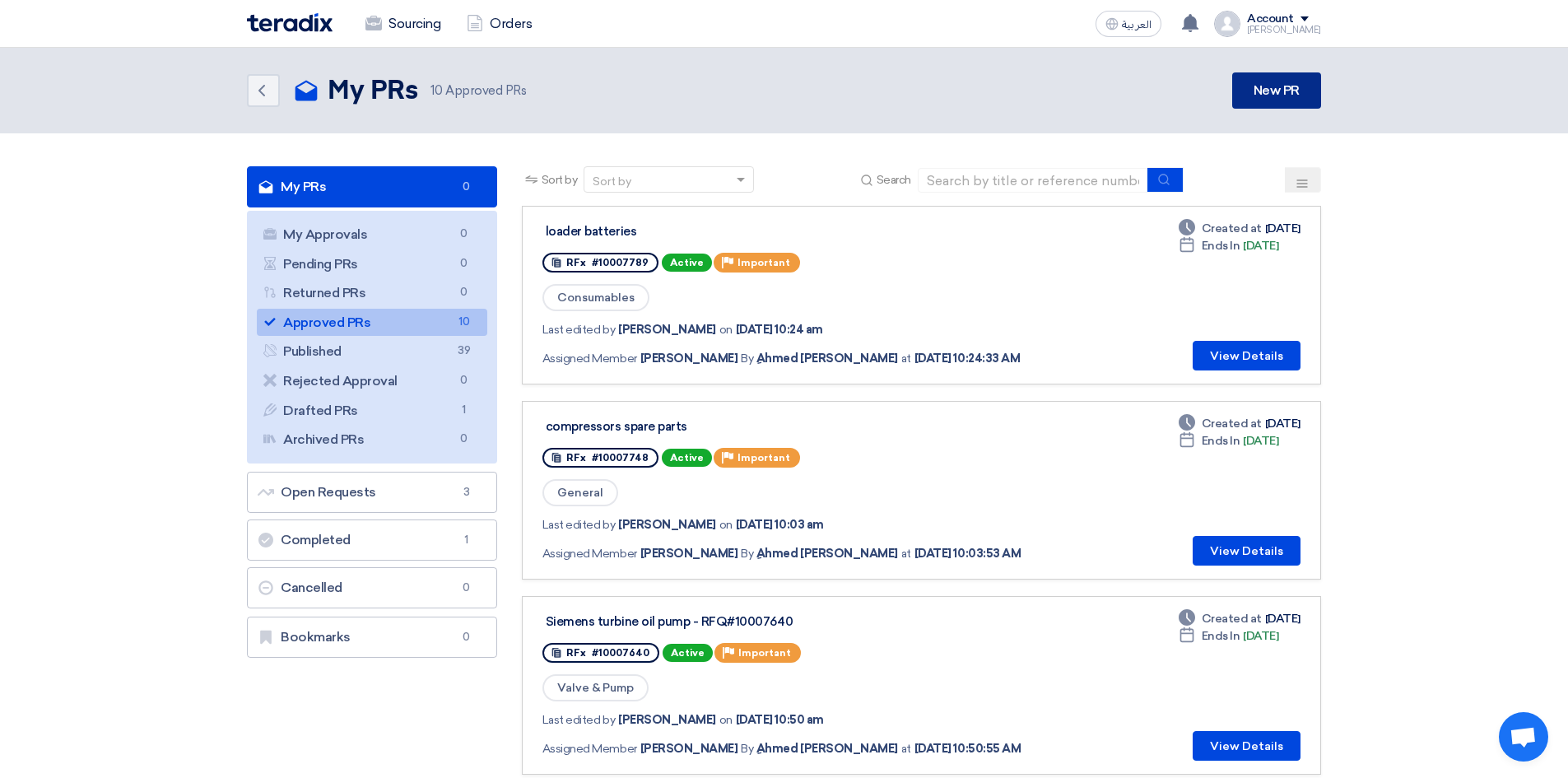
click at [1251, 97] on link "New PR" at bounding box center [1276, 90] width 88 height 36
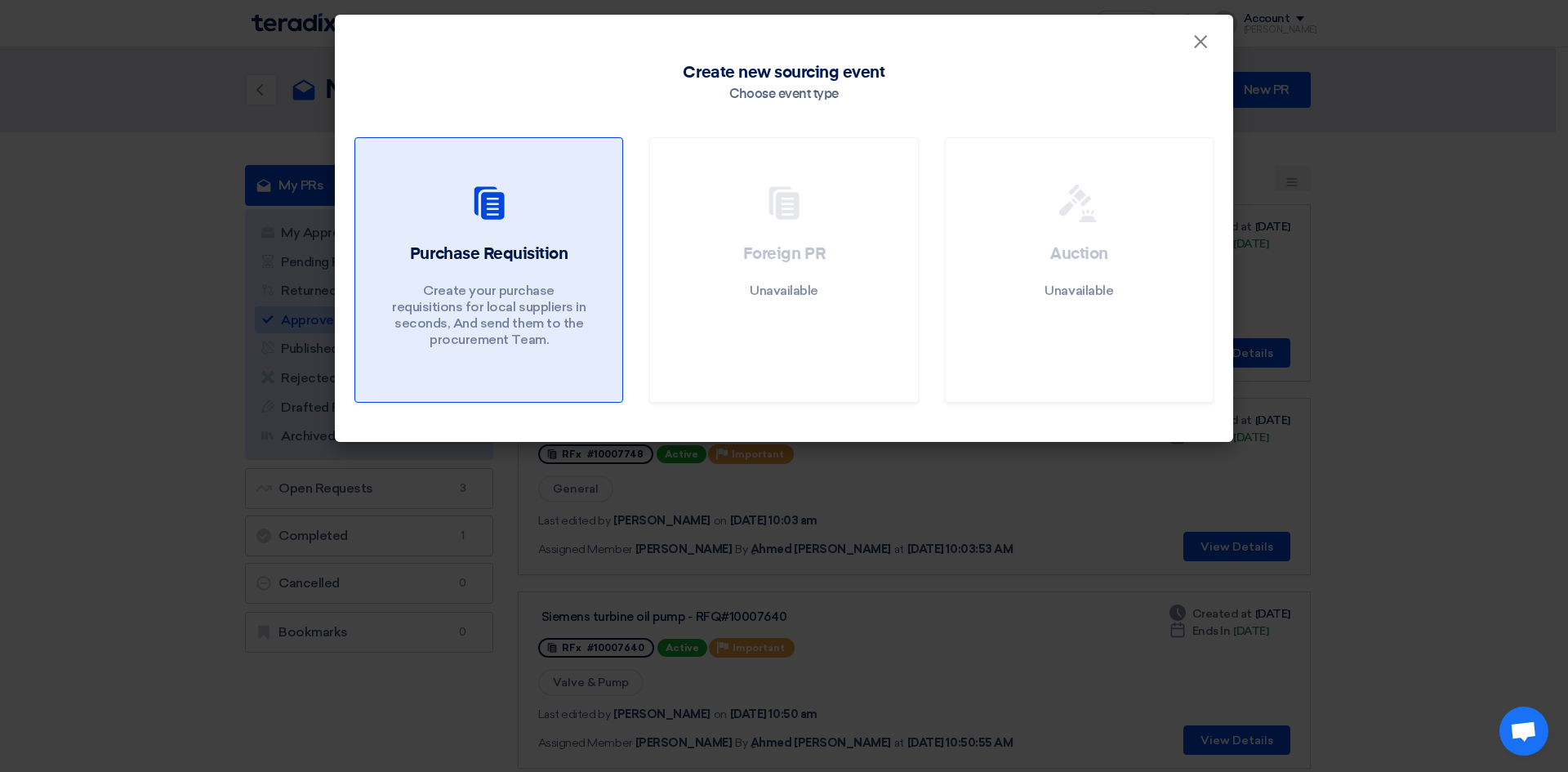
click at [560, 264] on h2 "Purchase Requisition" at bounding box center [489, 253] width 158 height 23
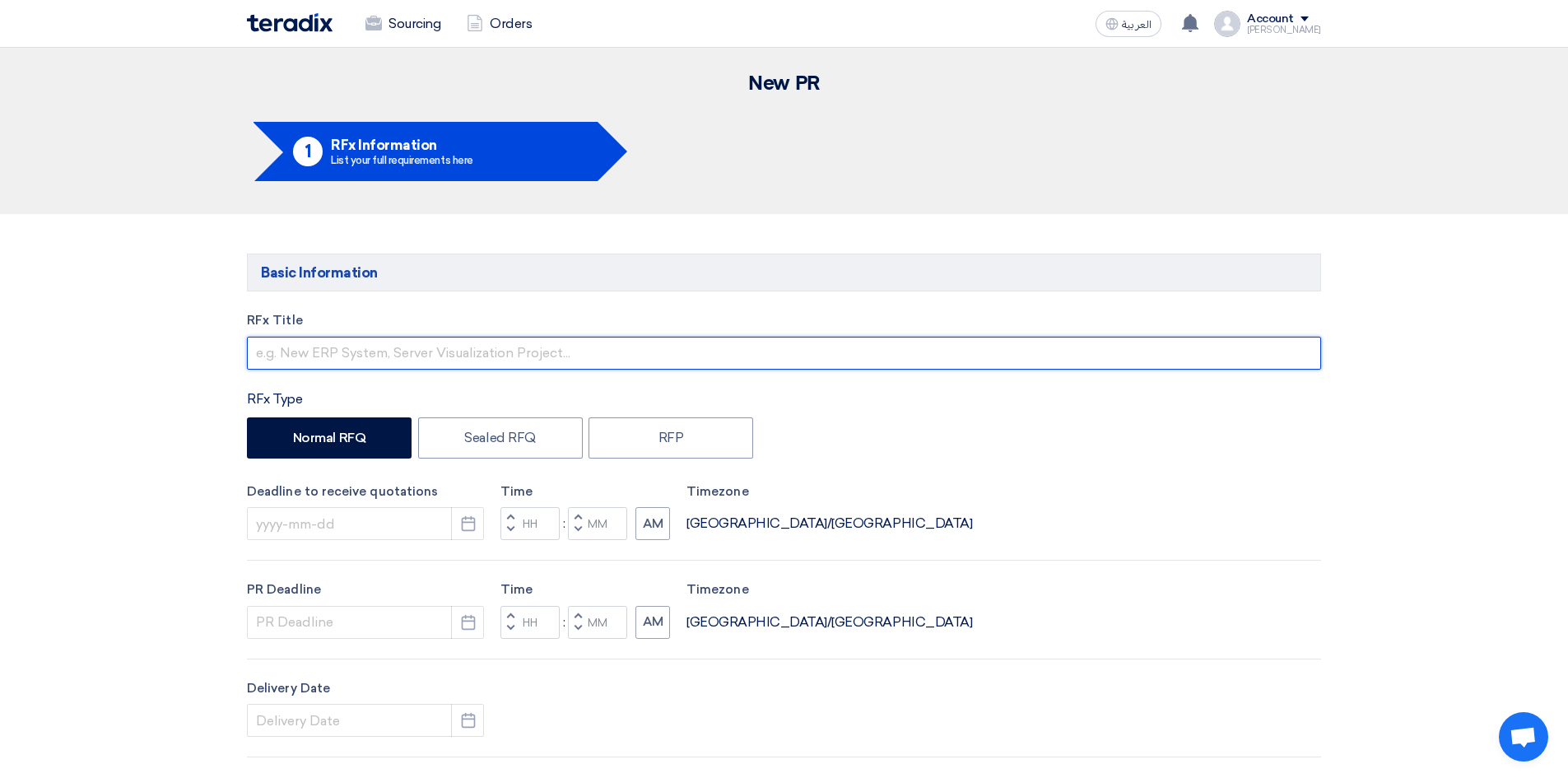
click at [368, 354] on input "text" at bounding box center [784, 353] width 1074 height 33
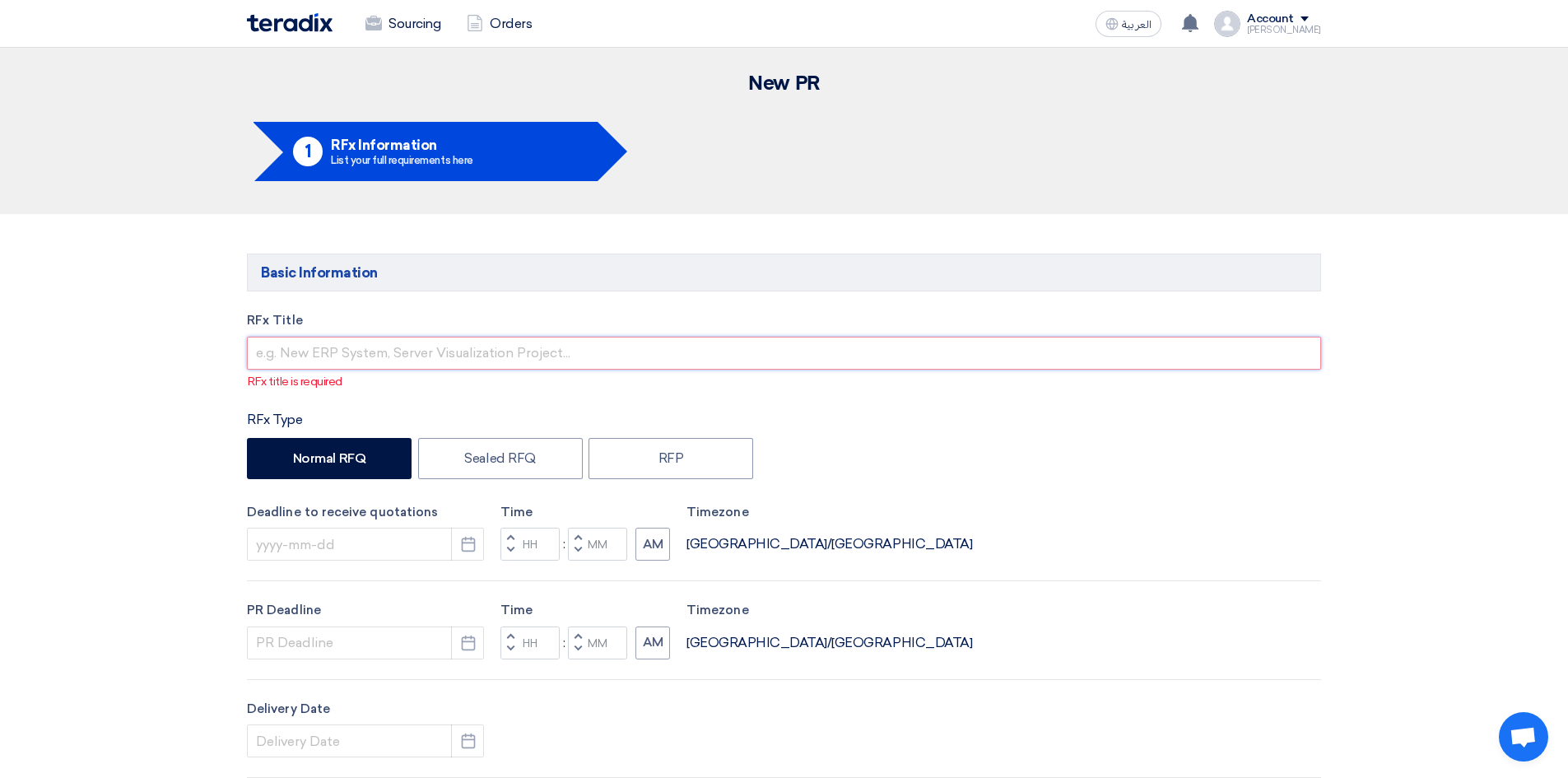
paste input "Utility consumables"
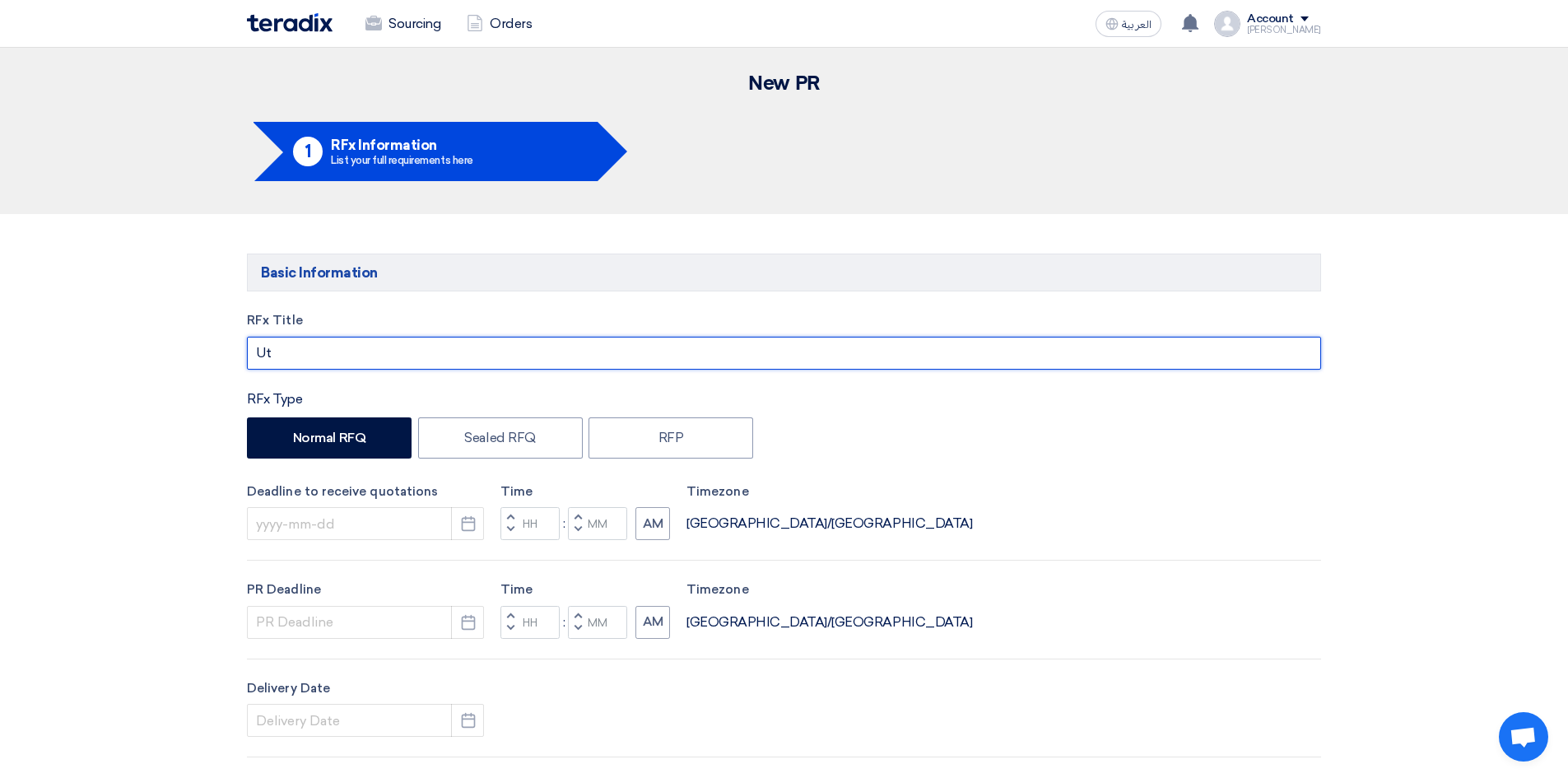
type input "U"
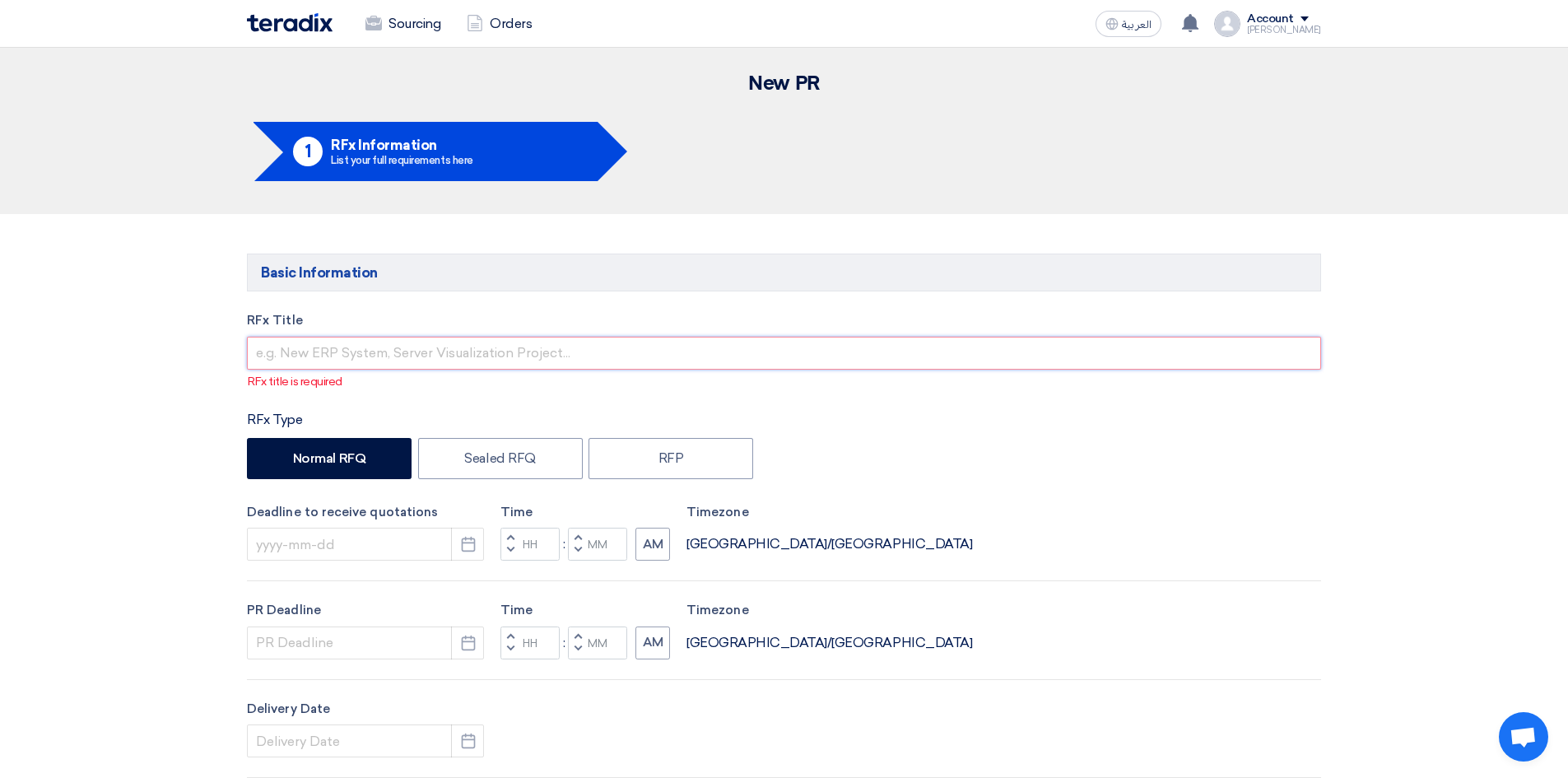
paste input "Utility consumables"
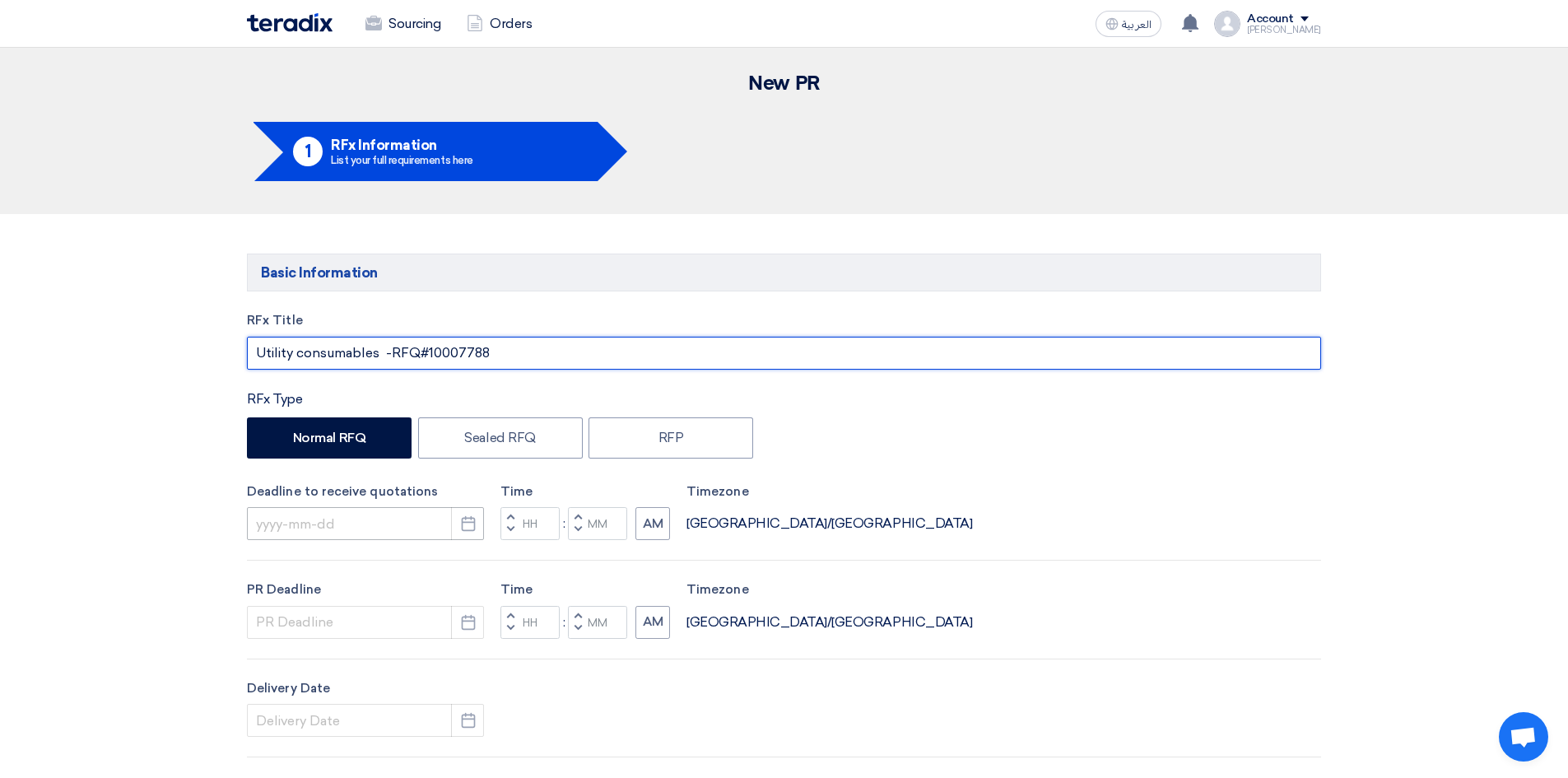
type input "Utility consumables -RFQ#10007788"
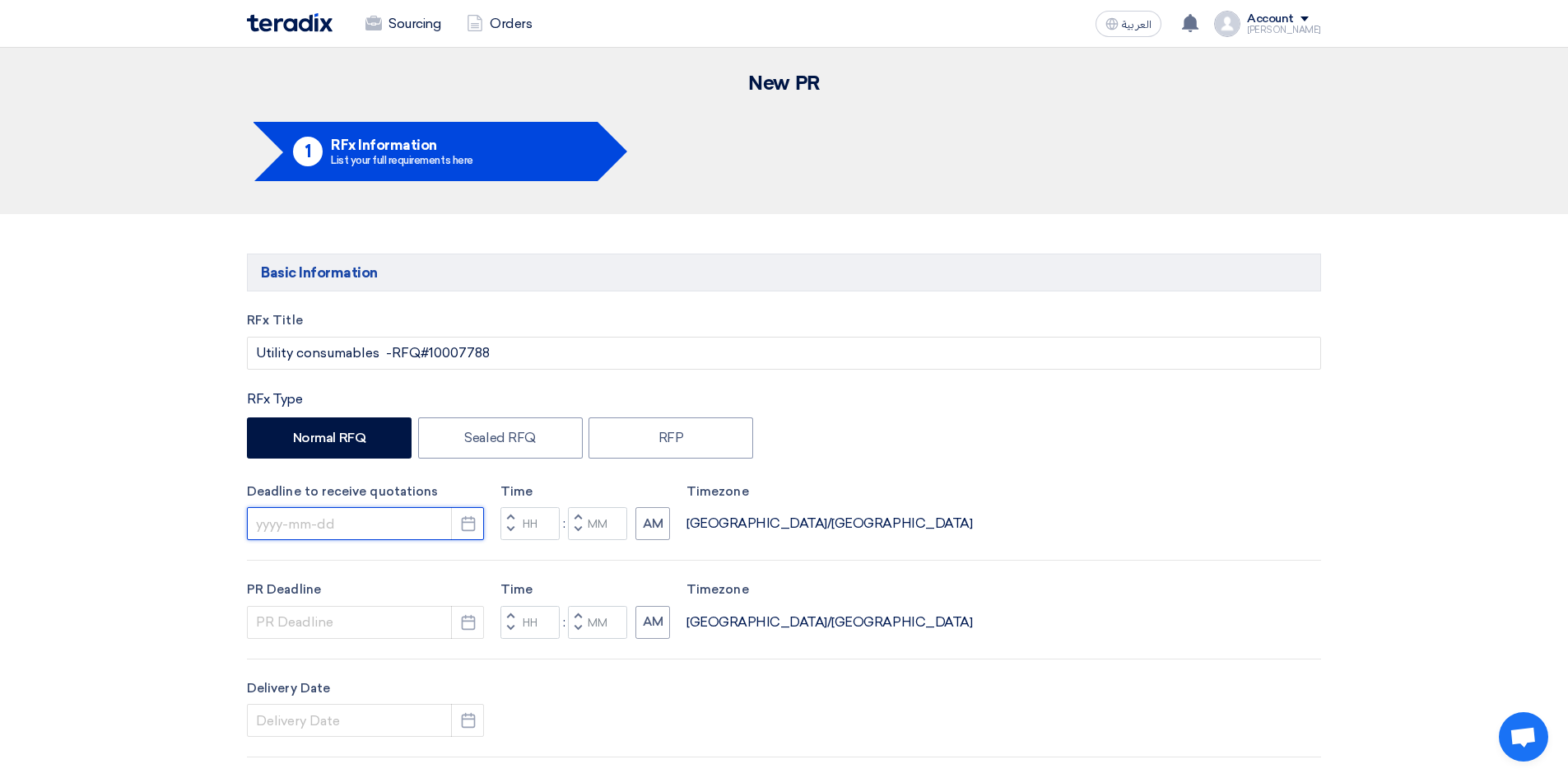
click at [334, 525] on input at bounding box center [366, 524] width 237 height 33
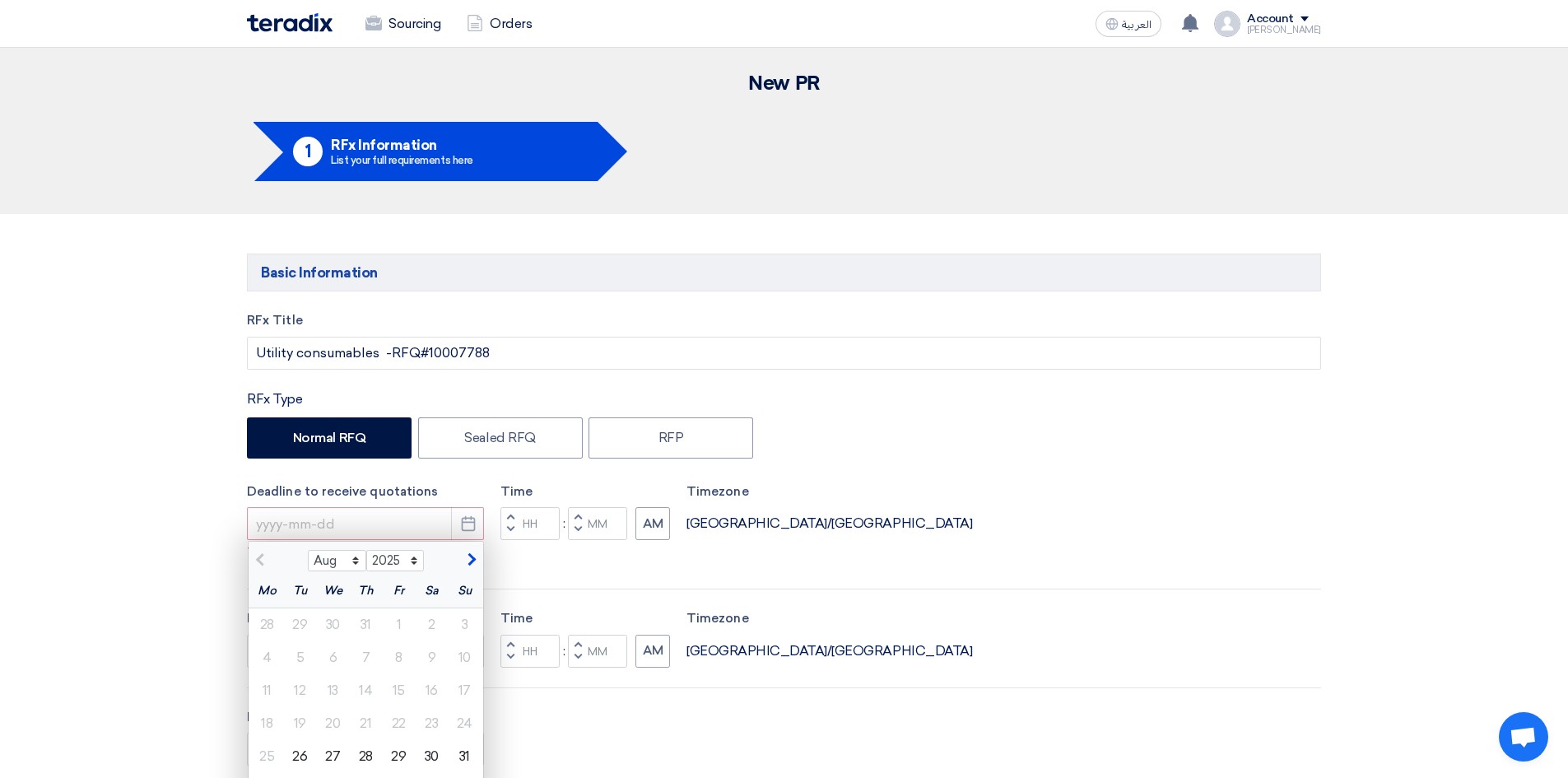
click at [411, 506] on div "Deadline to receive quotations Aug Sep Oct Nov [DATE] 2026 2027 2028 2029 2030 …" at bounding box center [366, 512] width 237 height 58
click at [468, 560] on span "button" at bounding box center [470, 559] width 9 height 15
select select "9"
click at [428, 690] on div "20" at bounding box center [432, 690] width 33 height 33
type input "[DATE]"
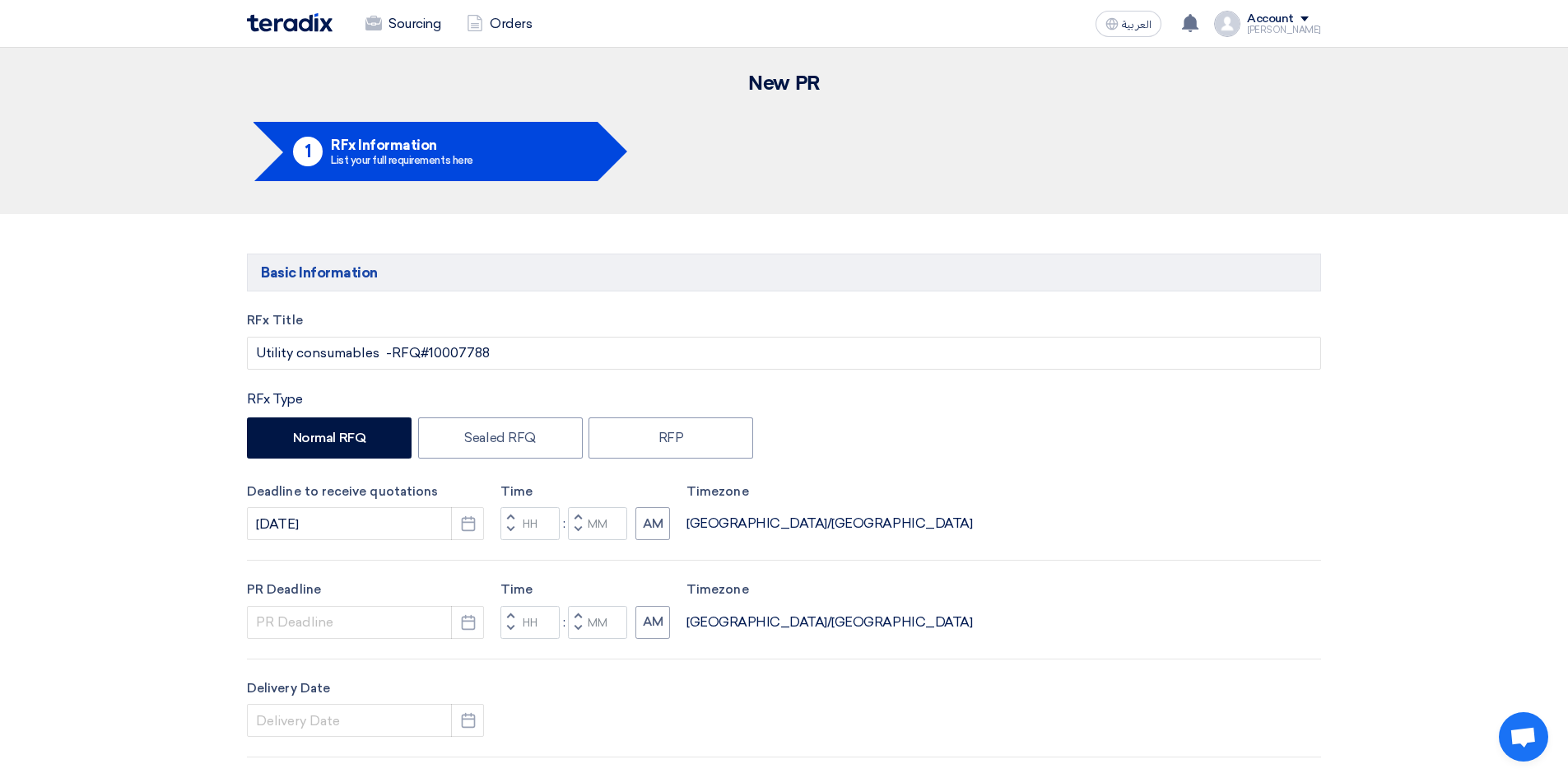
click at [510, 522] on button "Decrement hours" at bounding box center [511, 530] width 20 height 21
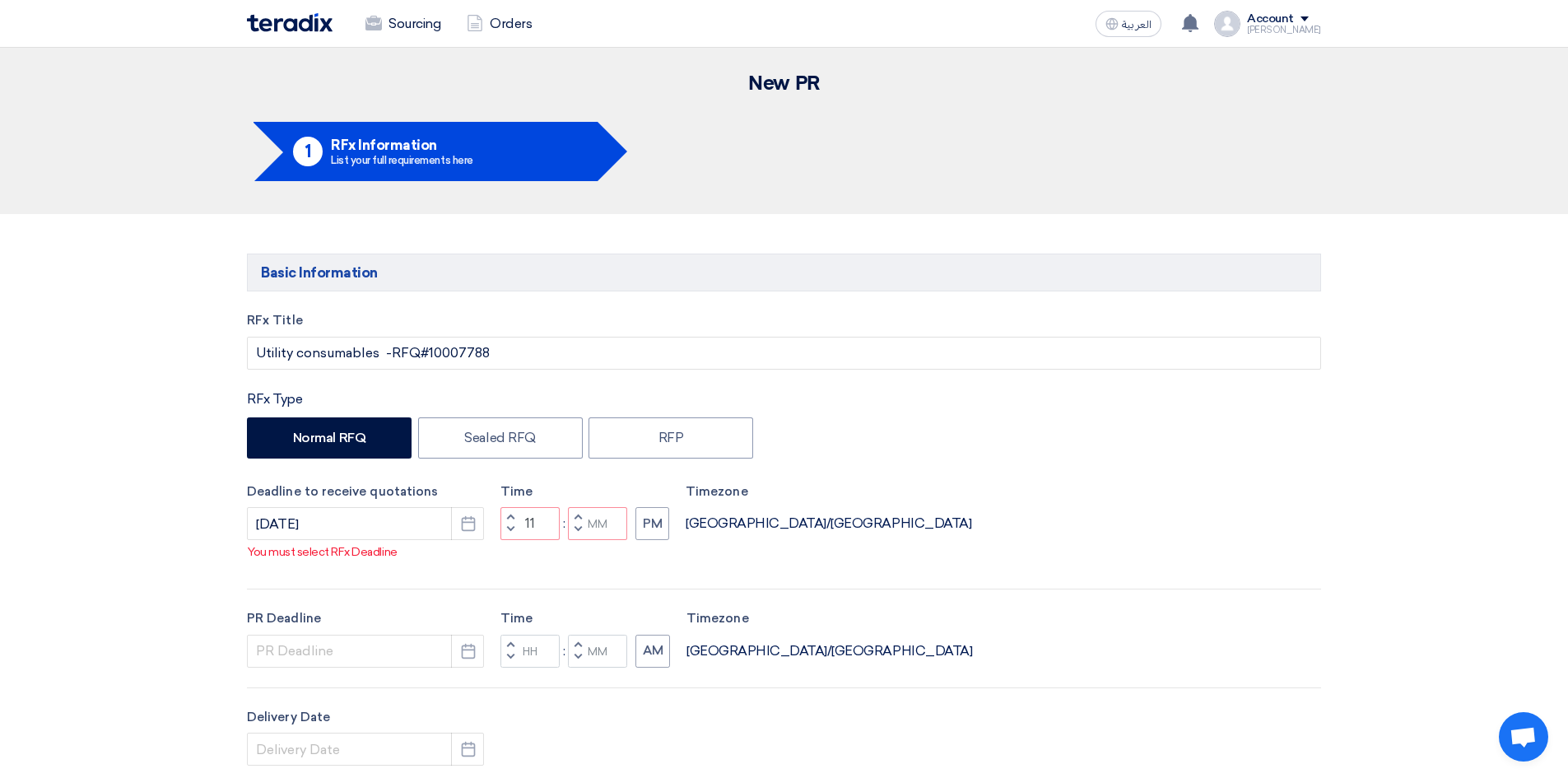
click at [582, 522] on button "Decrement minutes" at bounding box center [578, 530] width 20 height 21
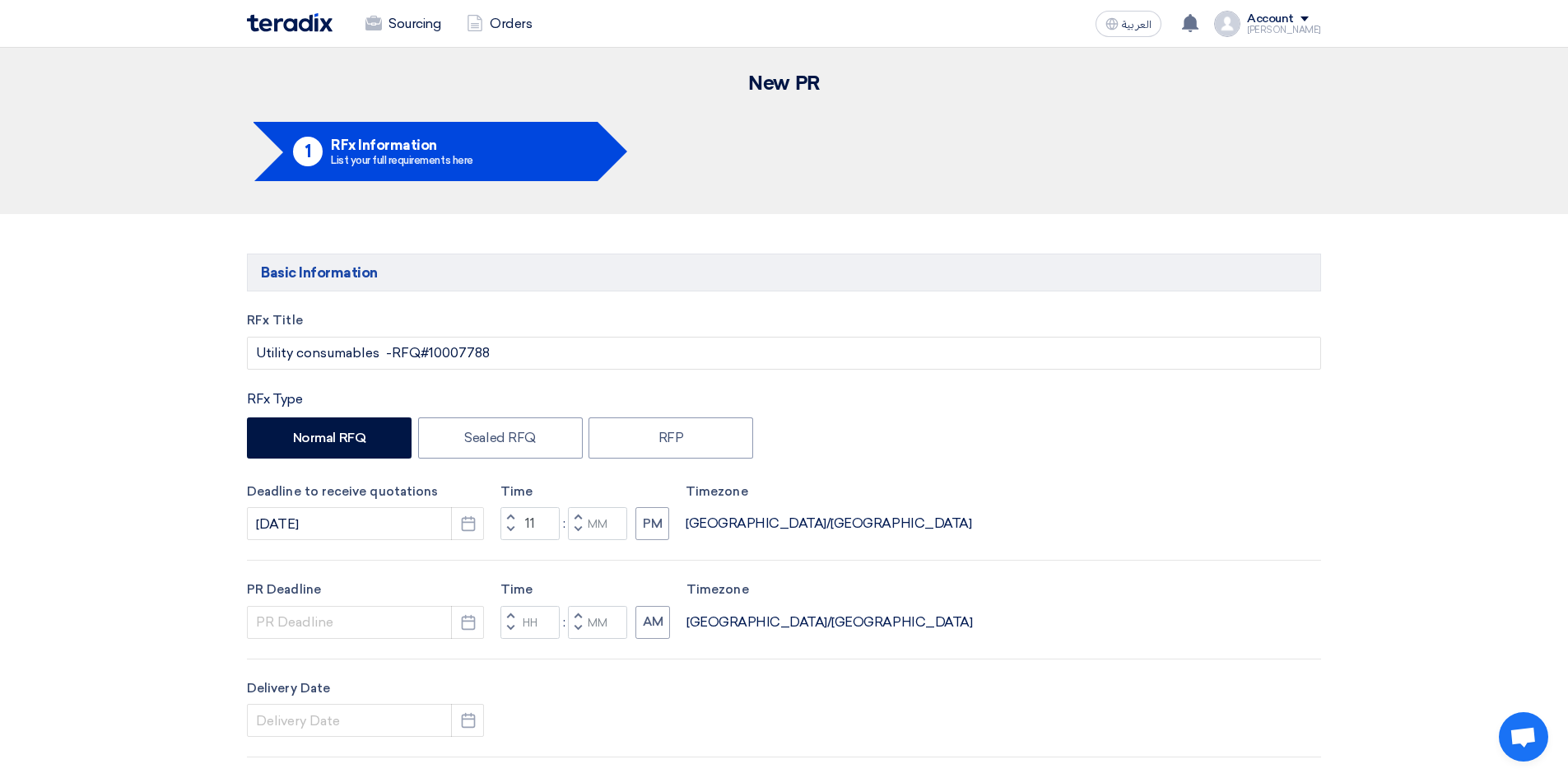
type input "10"
type input "59"
click at [649, 513] on button "PM" at bounding box center [651, 524] width 34 height 33
click at [312, 637] on input at bounding box center [366, 622] width 237 height 33
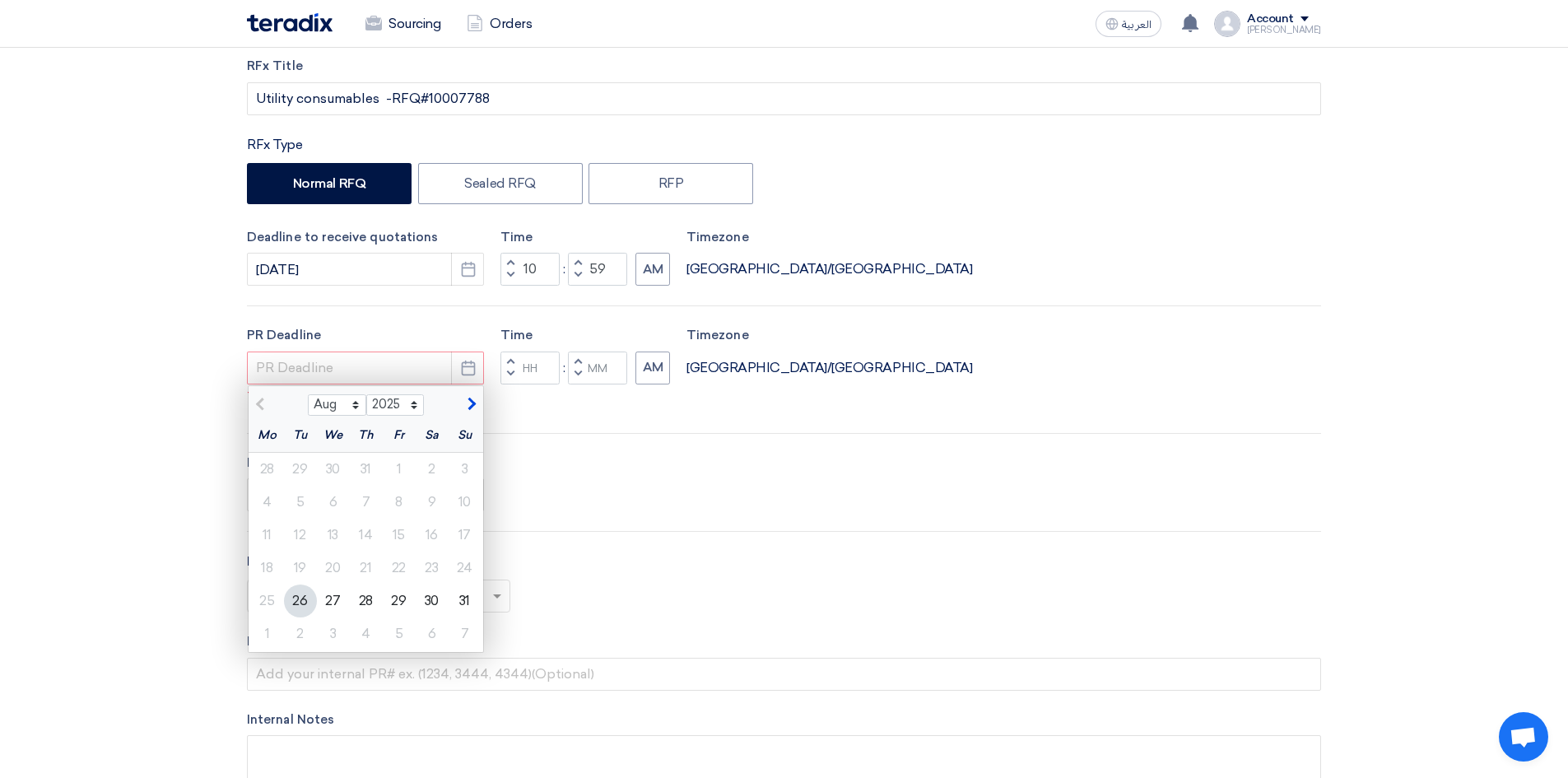
scroll to position [329, 0]
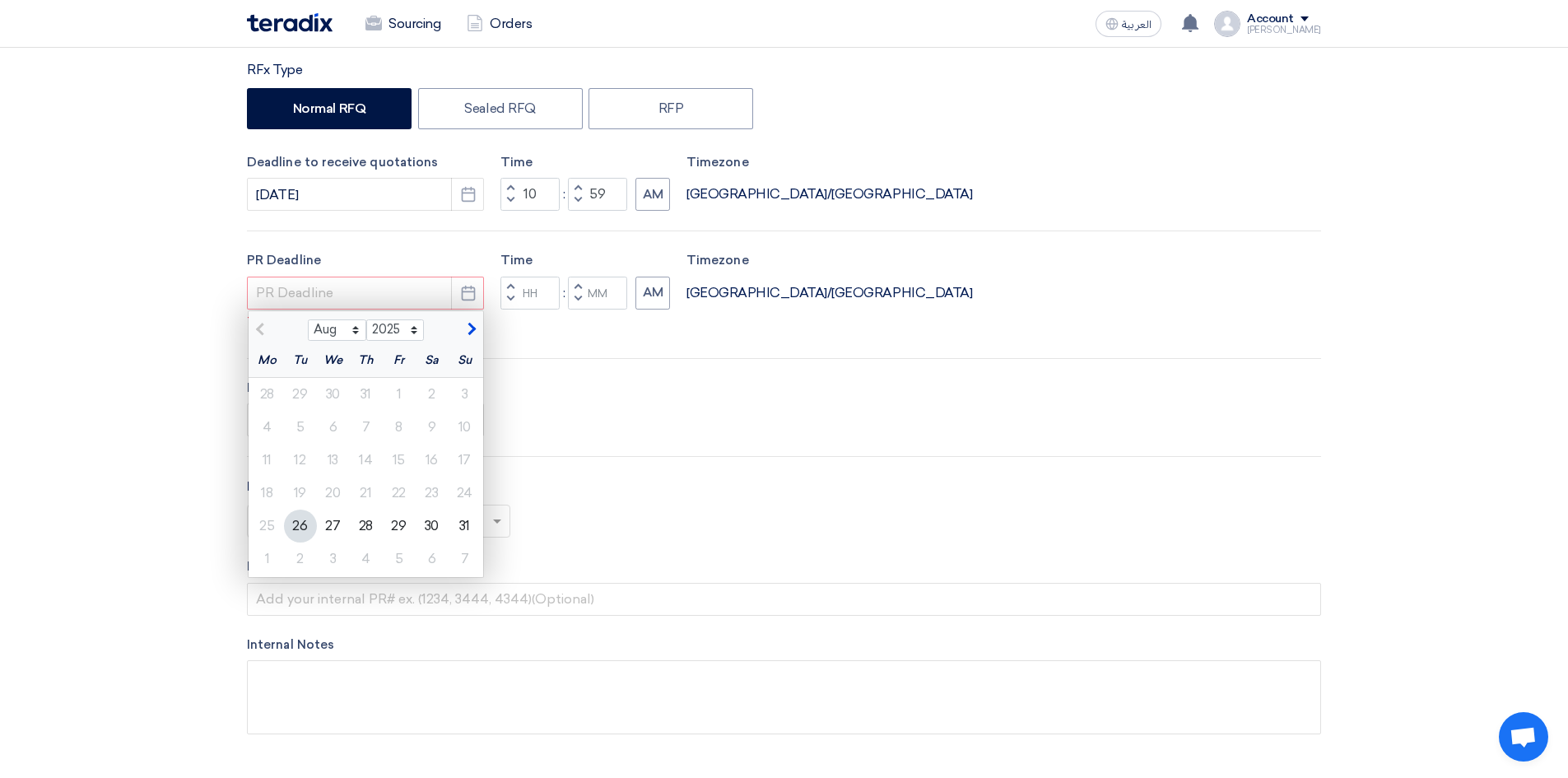
click at [470, 336] on button "button" at bounding box center [470, 327] width 27 height 16
select select "9"
click at [422, 460] on div "20" at bounding box center [432, 460] width 33 height 33
type input "[DATE]"
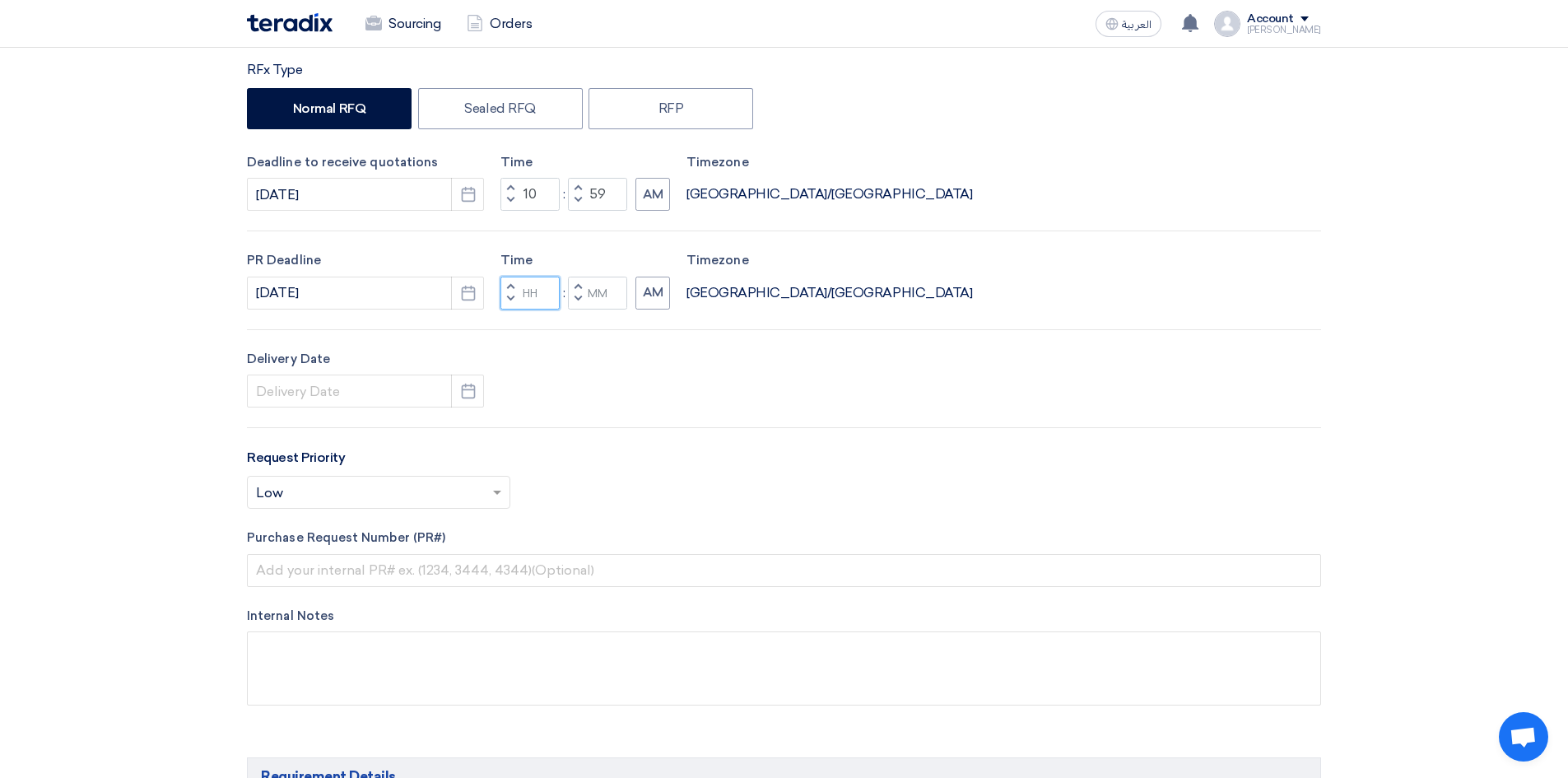
click at [534, 303] on input "Hours" at bounding box center [530, 293] width 59 height 33
click at [507, 298] on button "Decrement hours" at bounding box center [511, 299] width 20 height 21
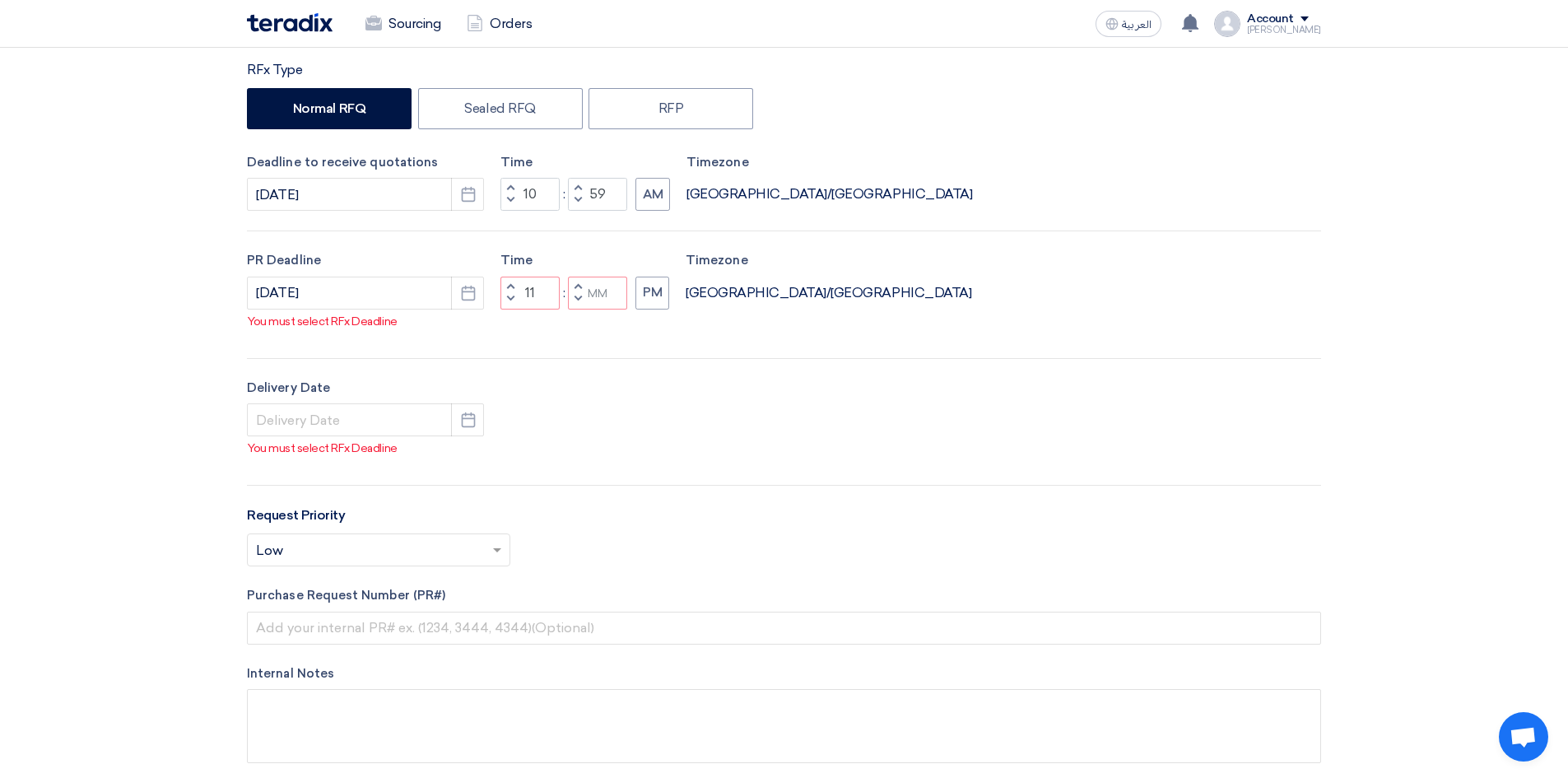
click at [576, 298] on span "button" at bounding box center [578, 298] width 5 height 10
type input "10"
type input "59"
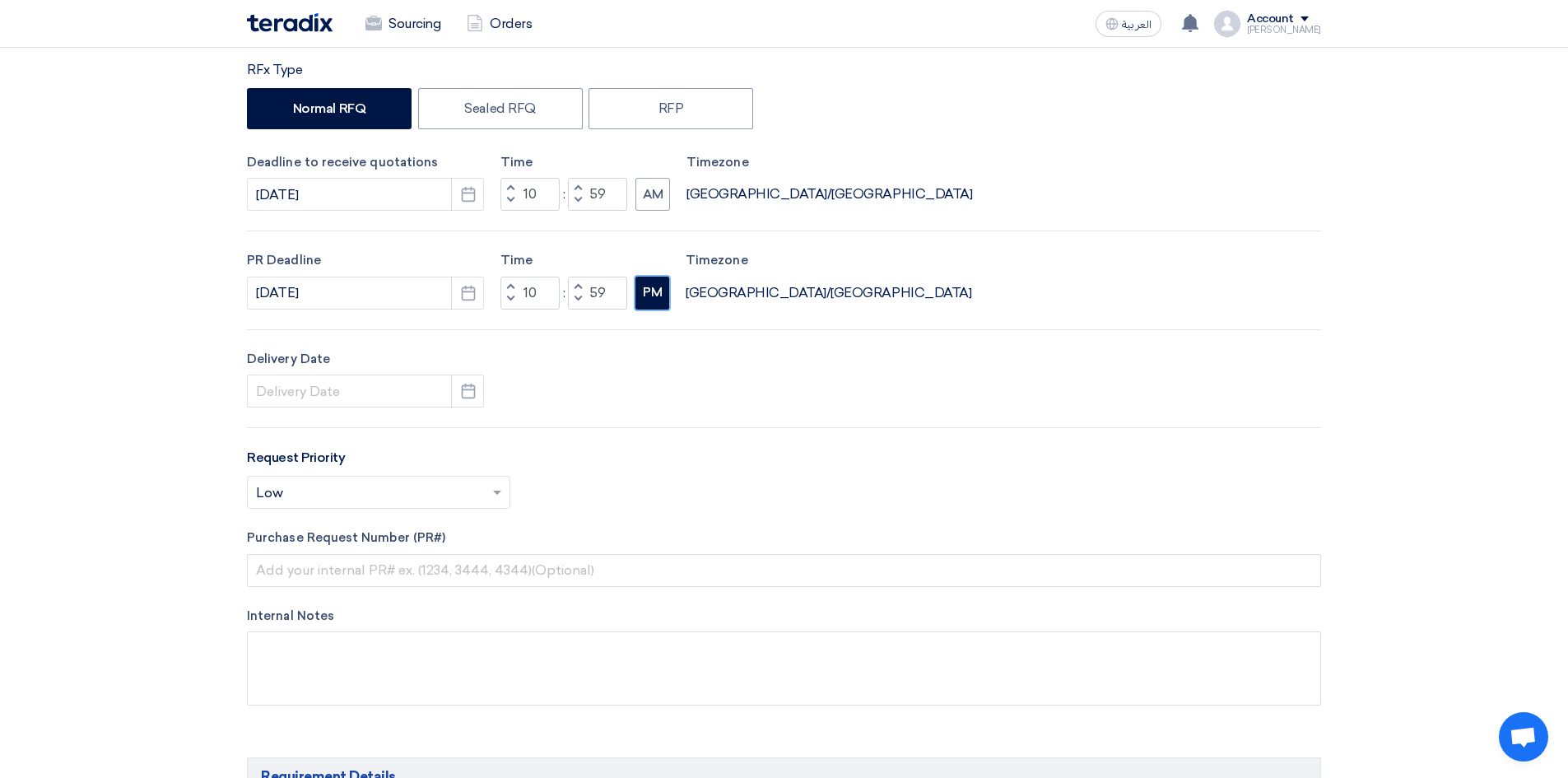
click at [637, 288] on button "PM" at bounding box center [651, 293] width 34 height 33
click at [305, 397] on input at bounding box center [366, 390] width 237 height 33
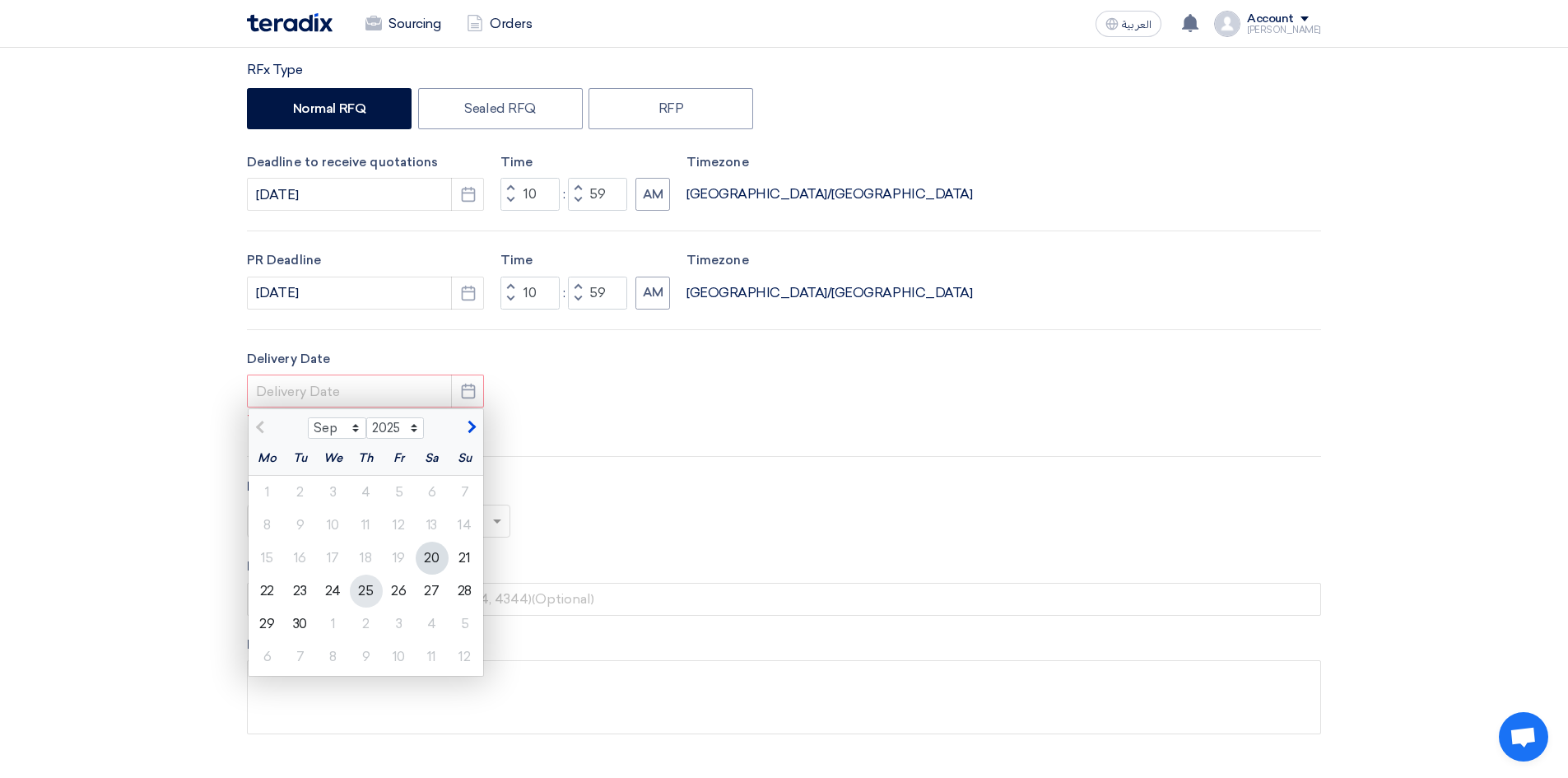
click at [366, 589] on div "25" at bounding box center [366, 591] width 33 height 33
type input "[DATE]"
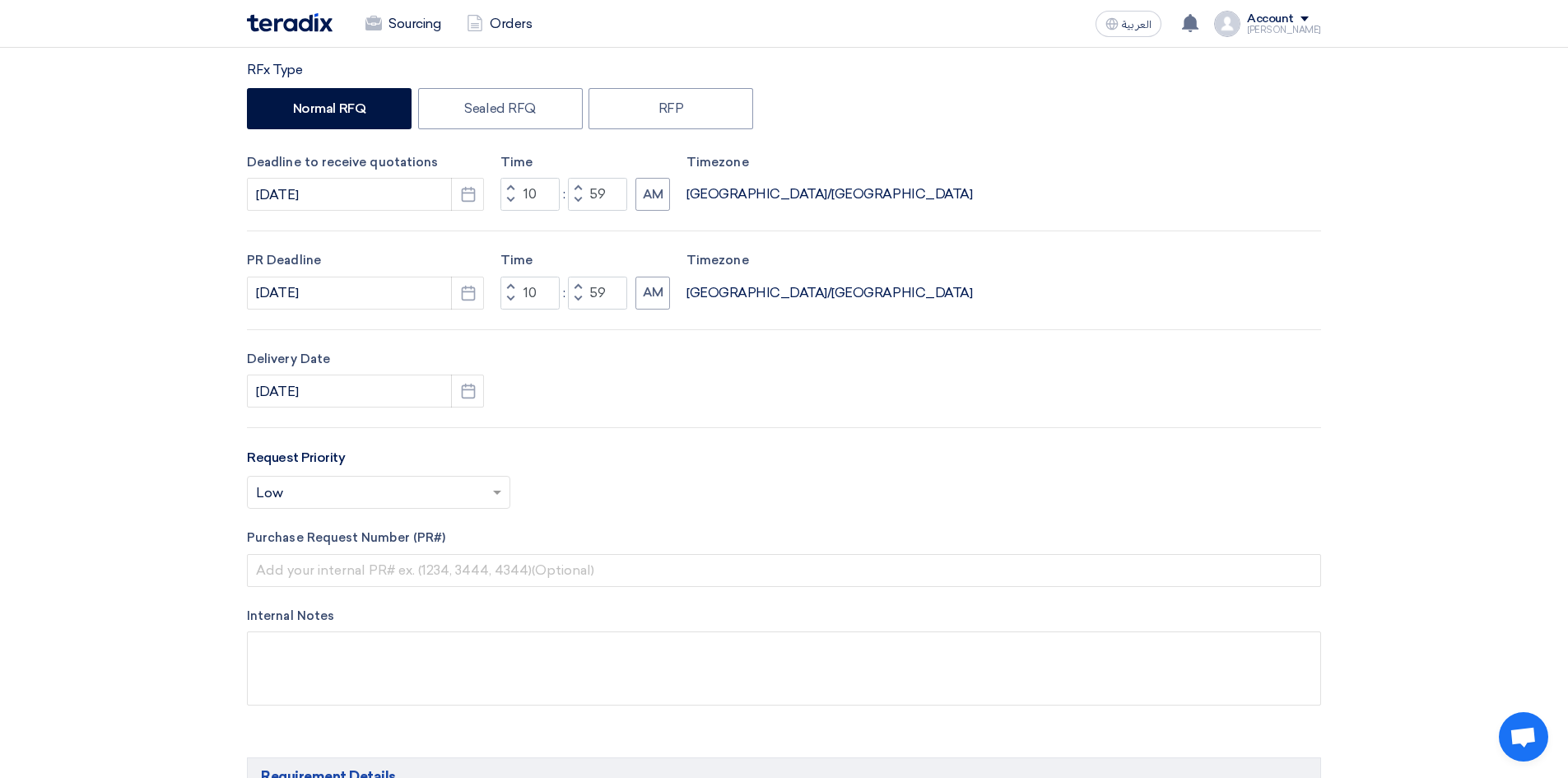
click at [315, 495] on input "text" at bounding box center [370, 494] width 229 height 27
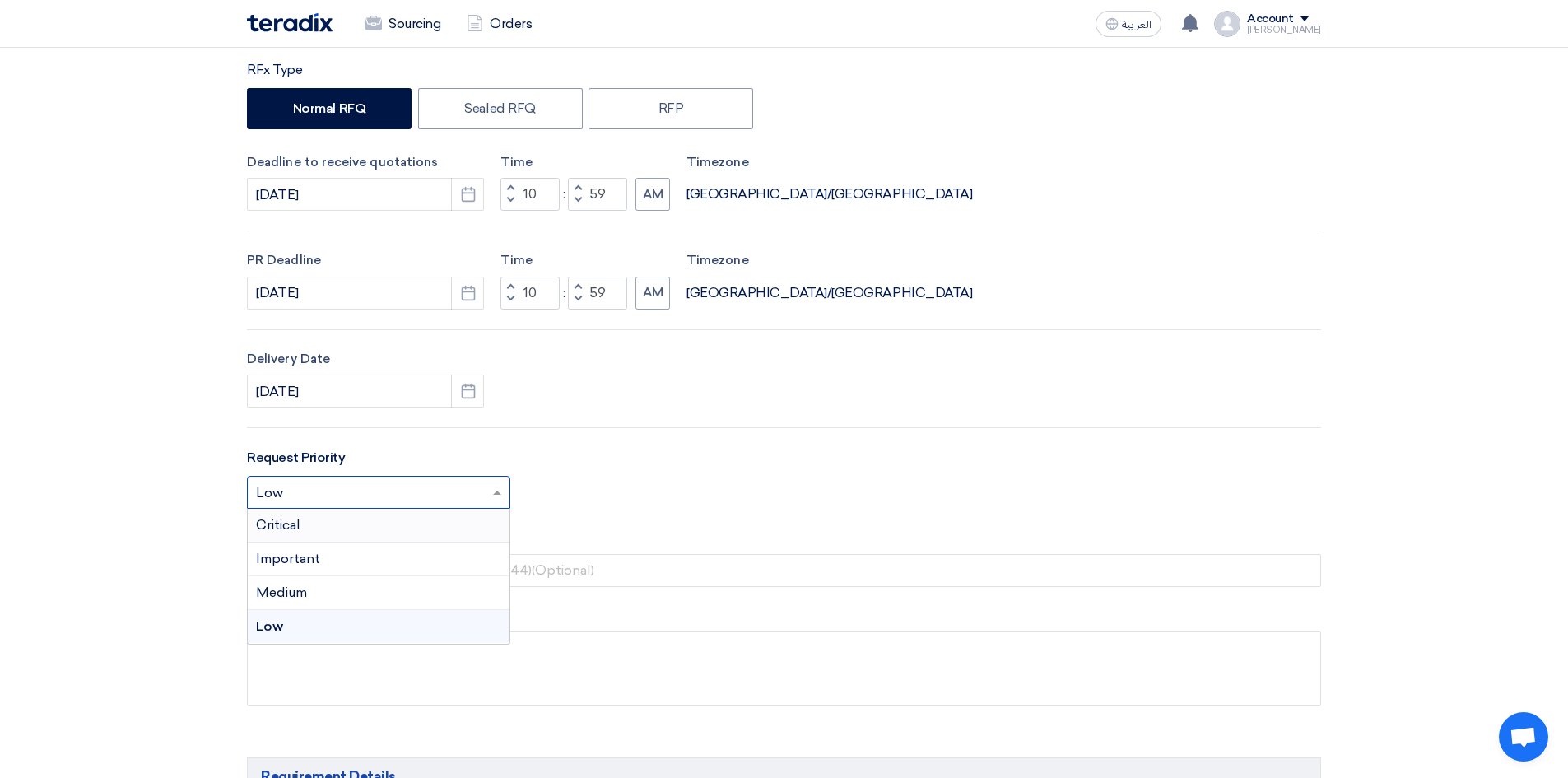
click at [296, 534] on div "Critical" at bounding box center [379, 525] width 262 height 34
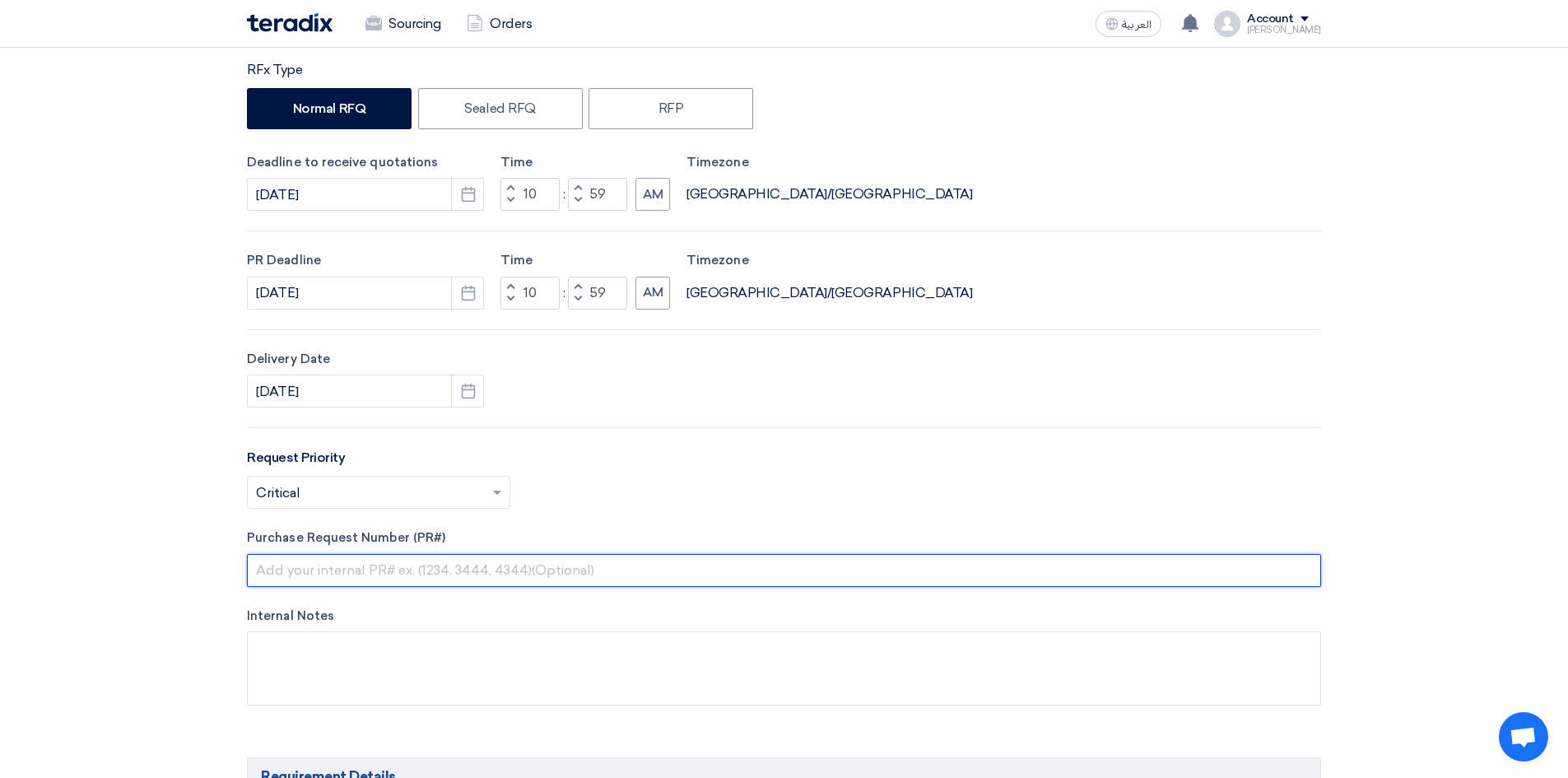
click at [290, 571] on input "text" at bounding box center [784, 570] width 1074 height 33
type input "10007788"
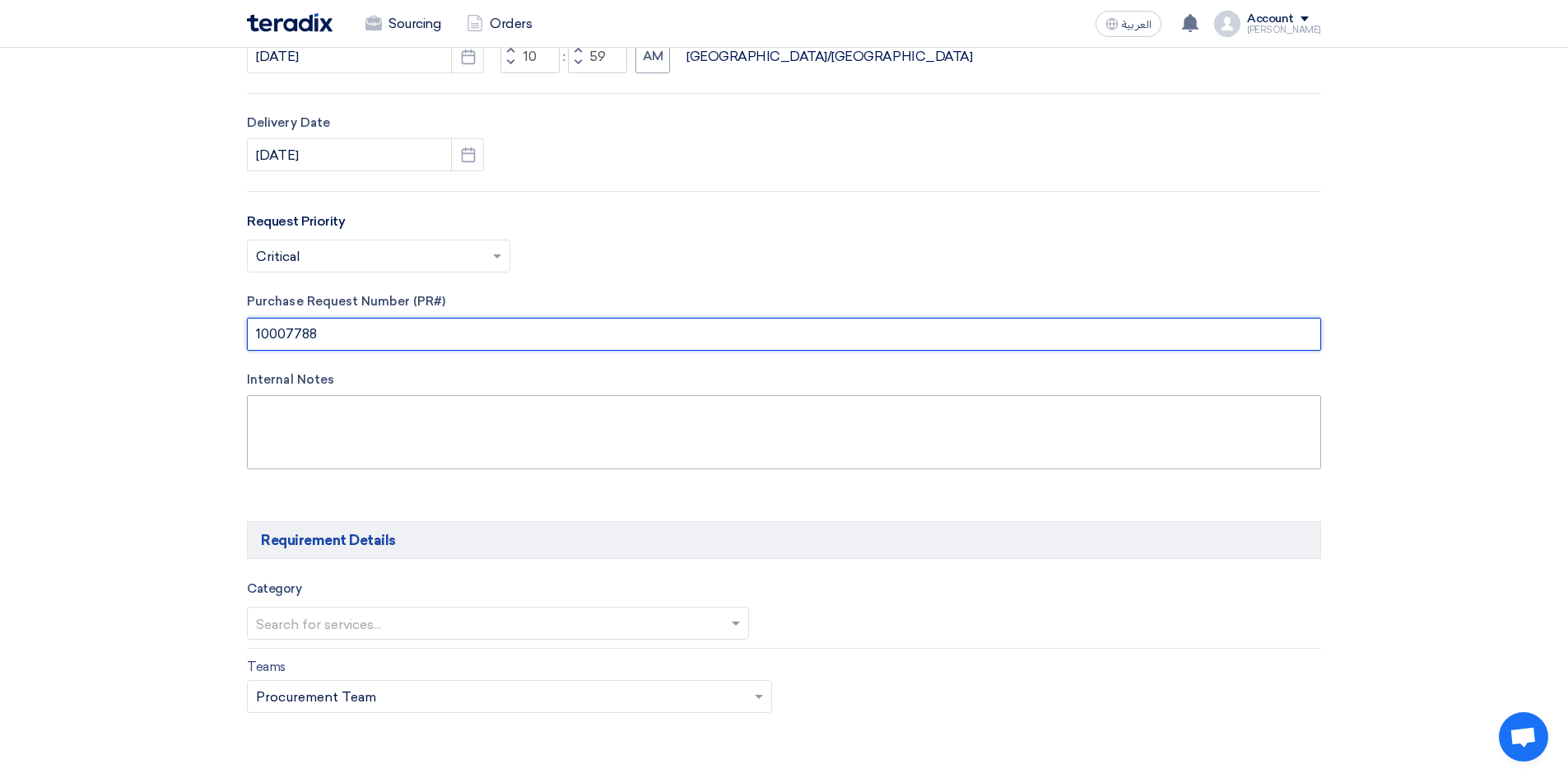
scroll to position [576, 0]
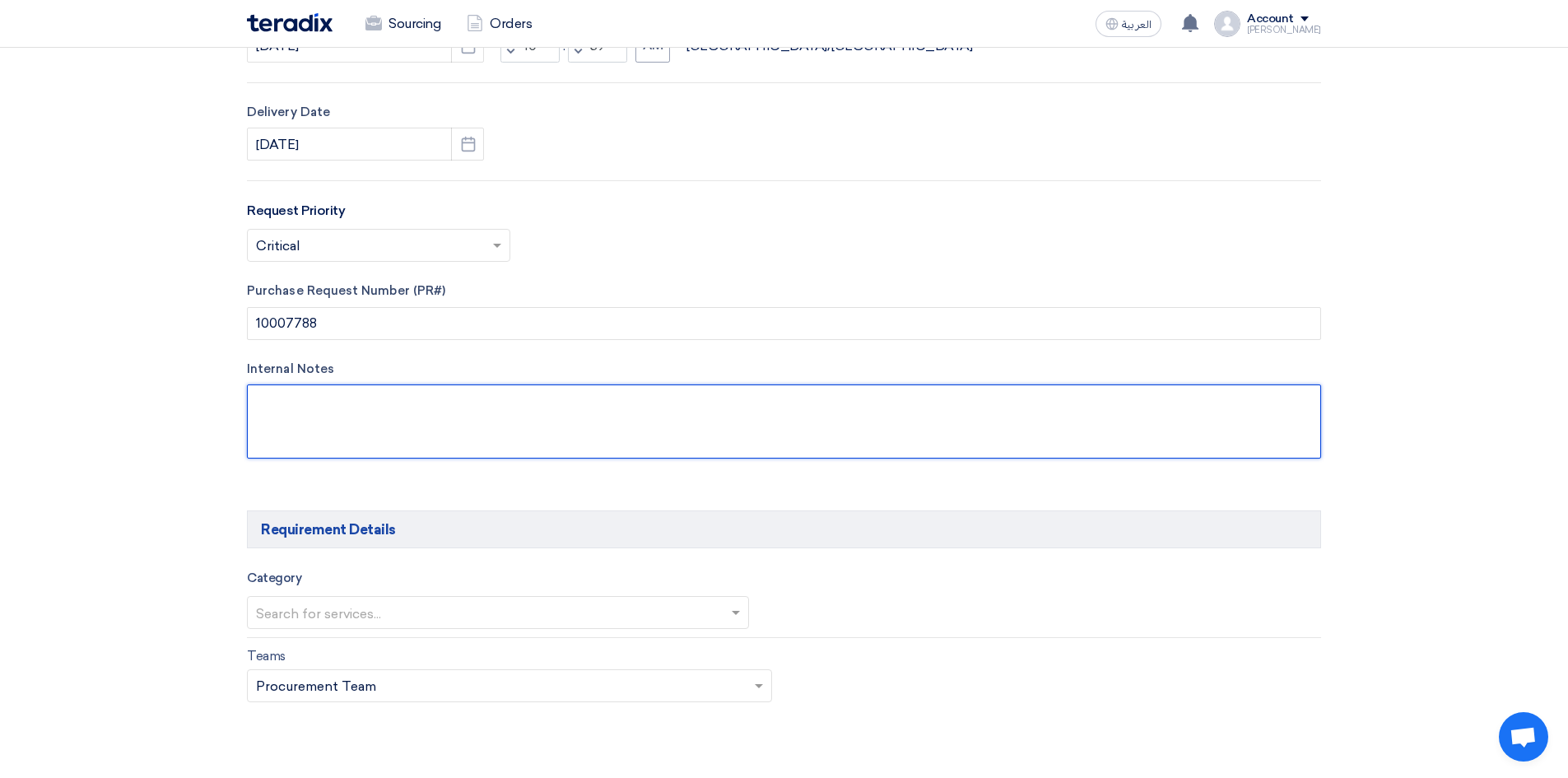
click at [420, 403] on textarea at bounding box center [784, 420] width 1074 height 74
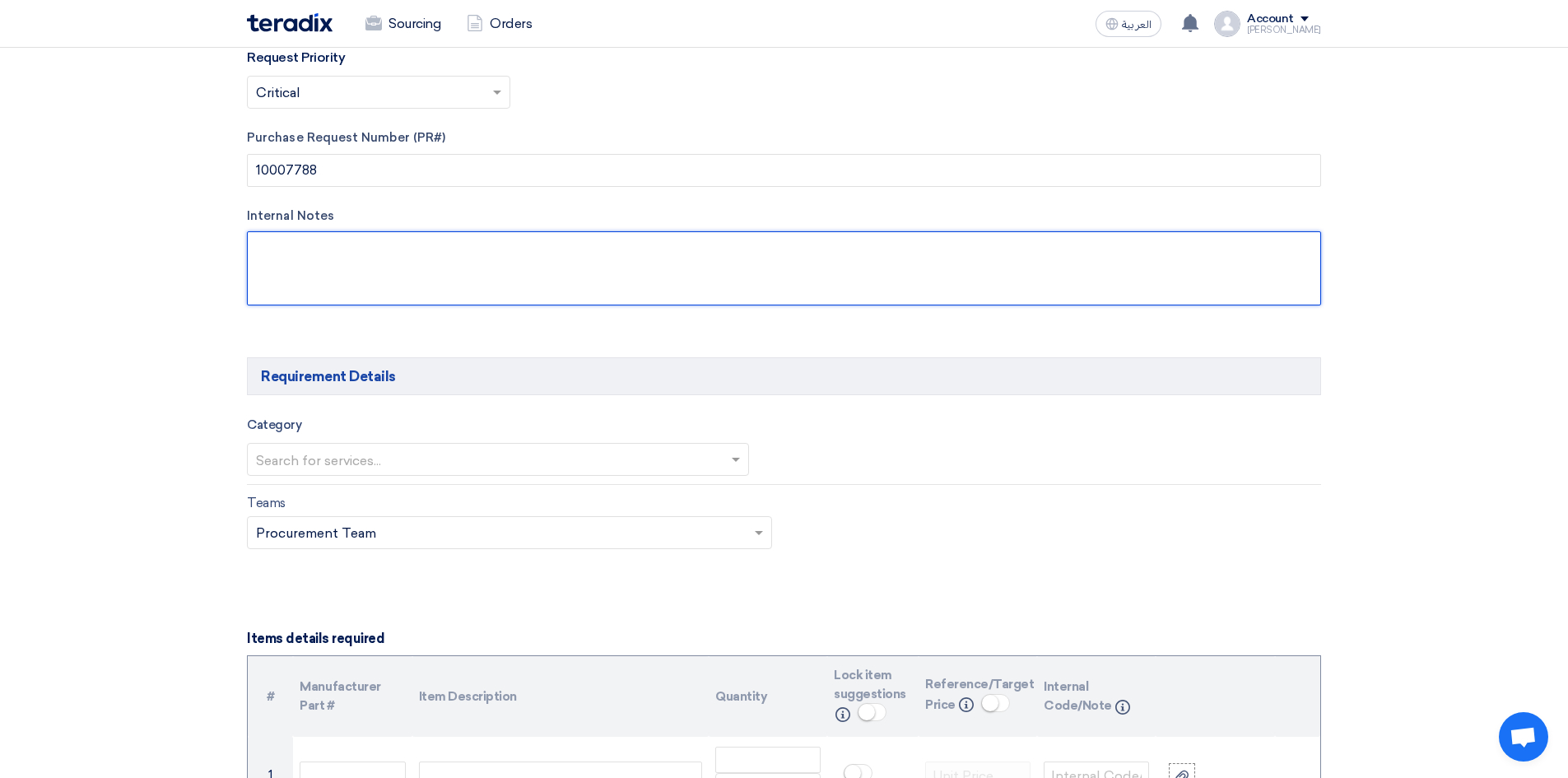
scroll to position [741, 0]
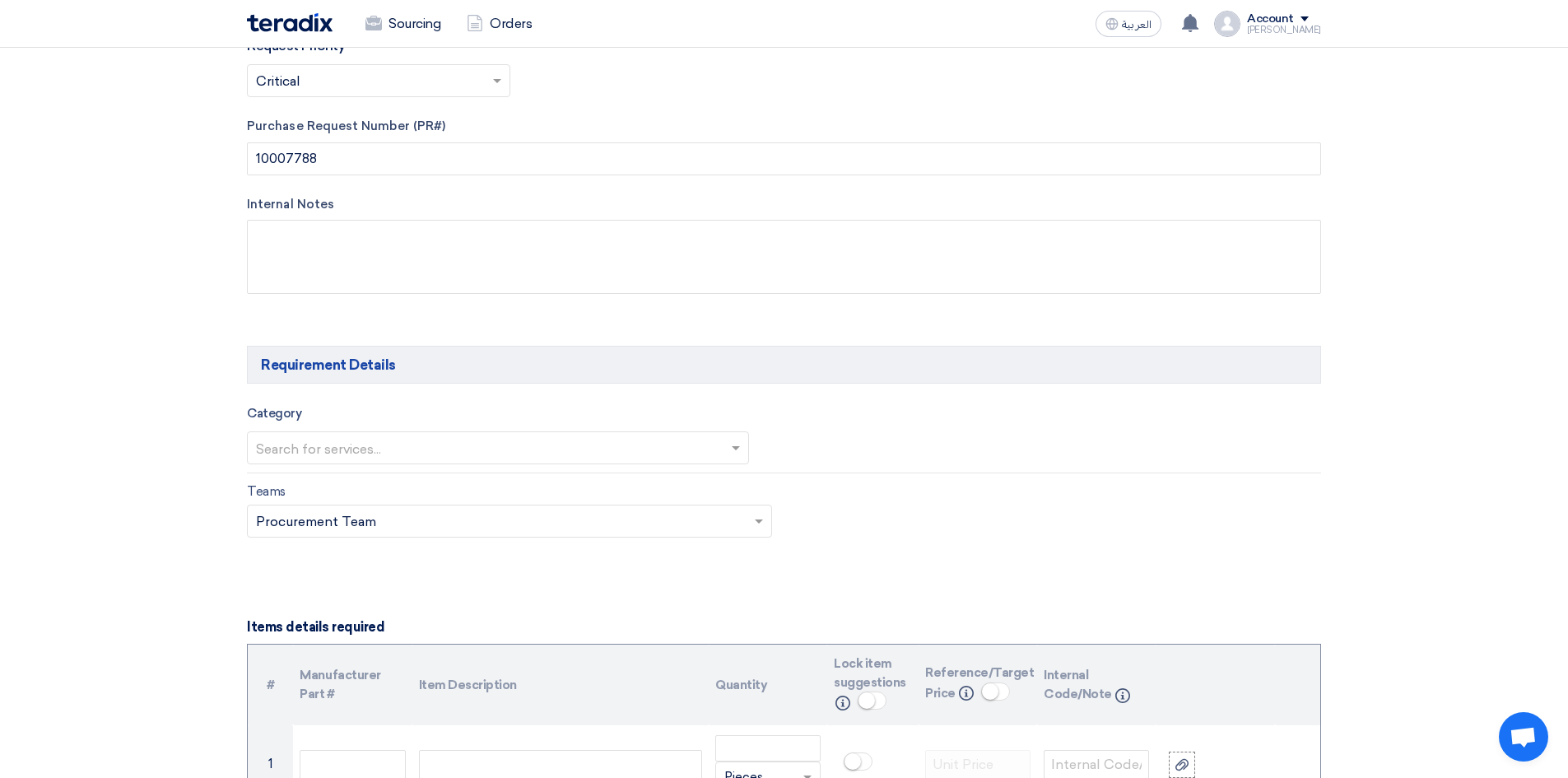
click at [364, 455] on input "text" at bounding box center [490, 449] width 467 height 27
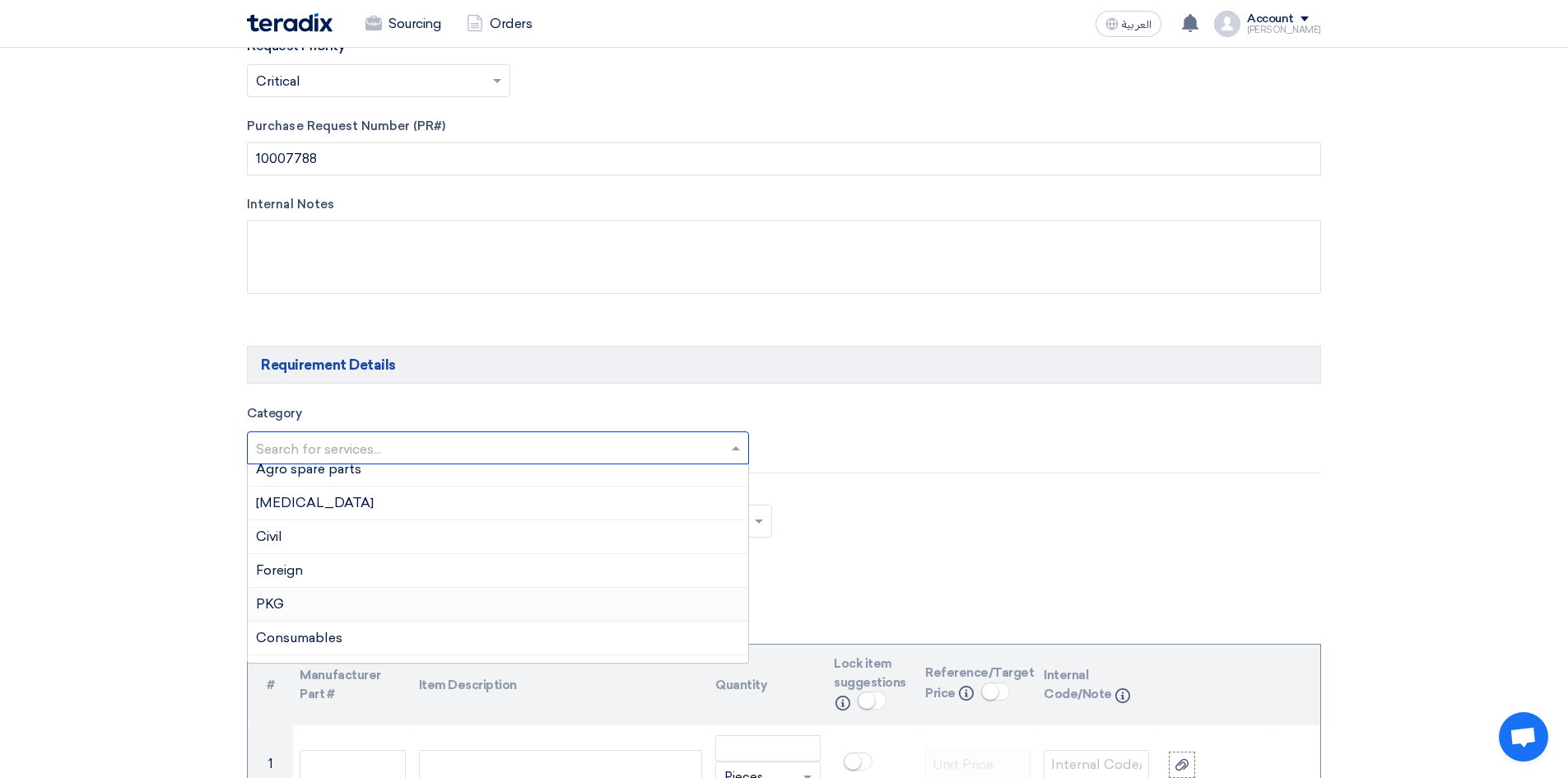
scroll to position [329, 0]
click at [439, 588] on div "Consumables" at bounding box center [498, 590] width 501 height 34
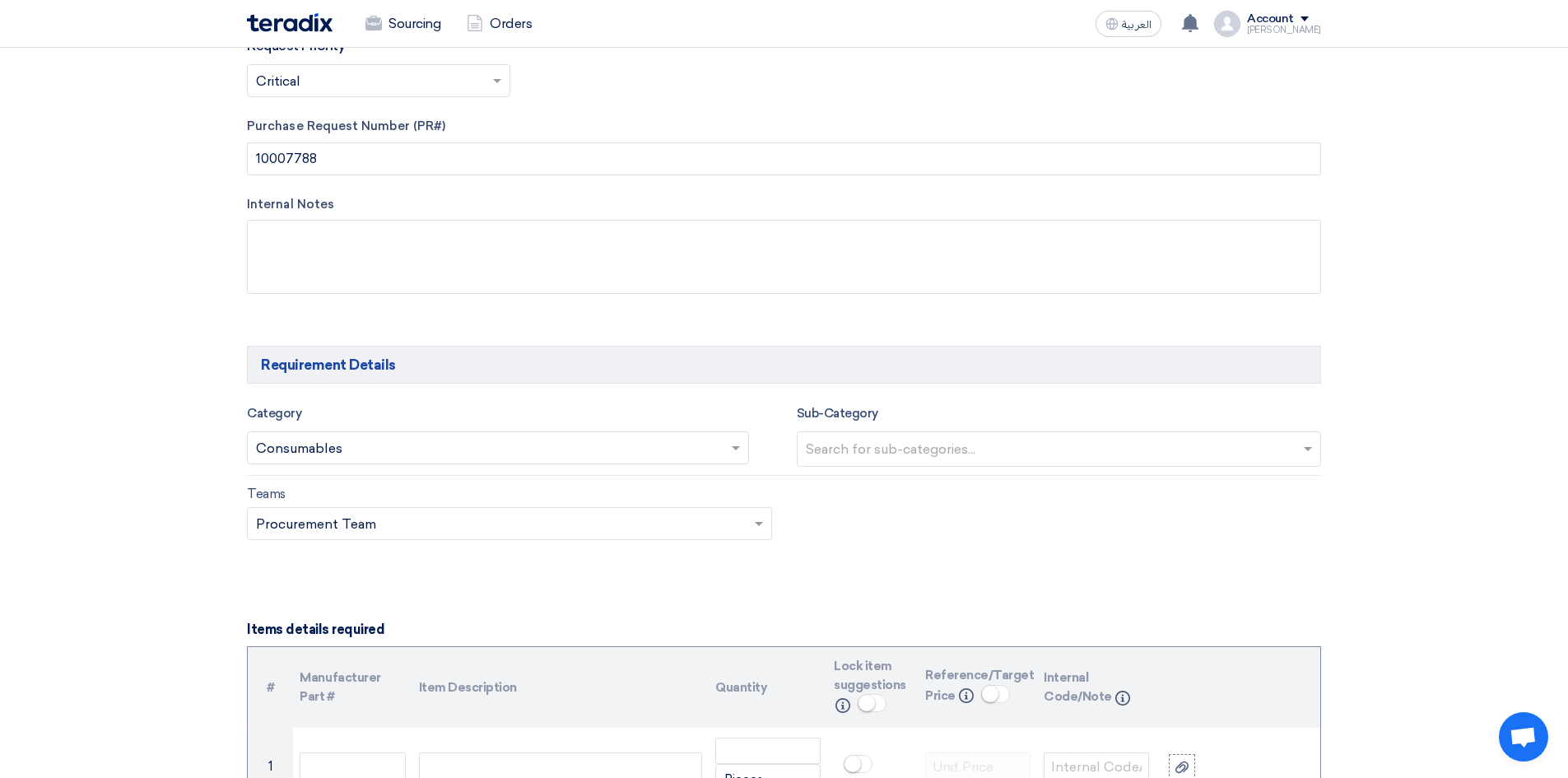
click at [441, 528] on input "text" at bounding box center [502, 525] width 491 height 27
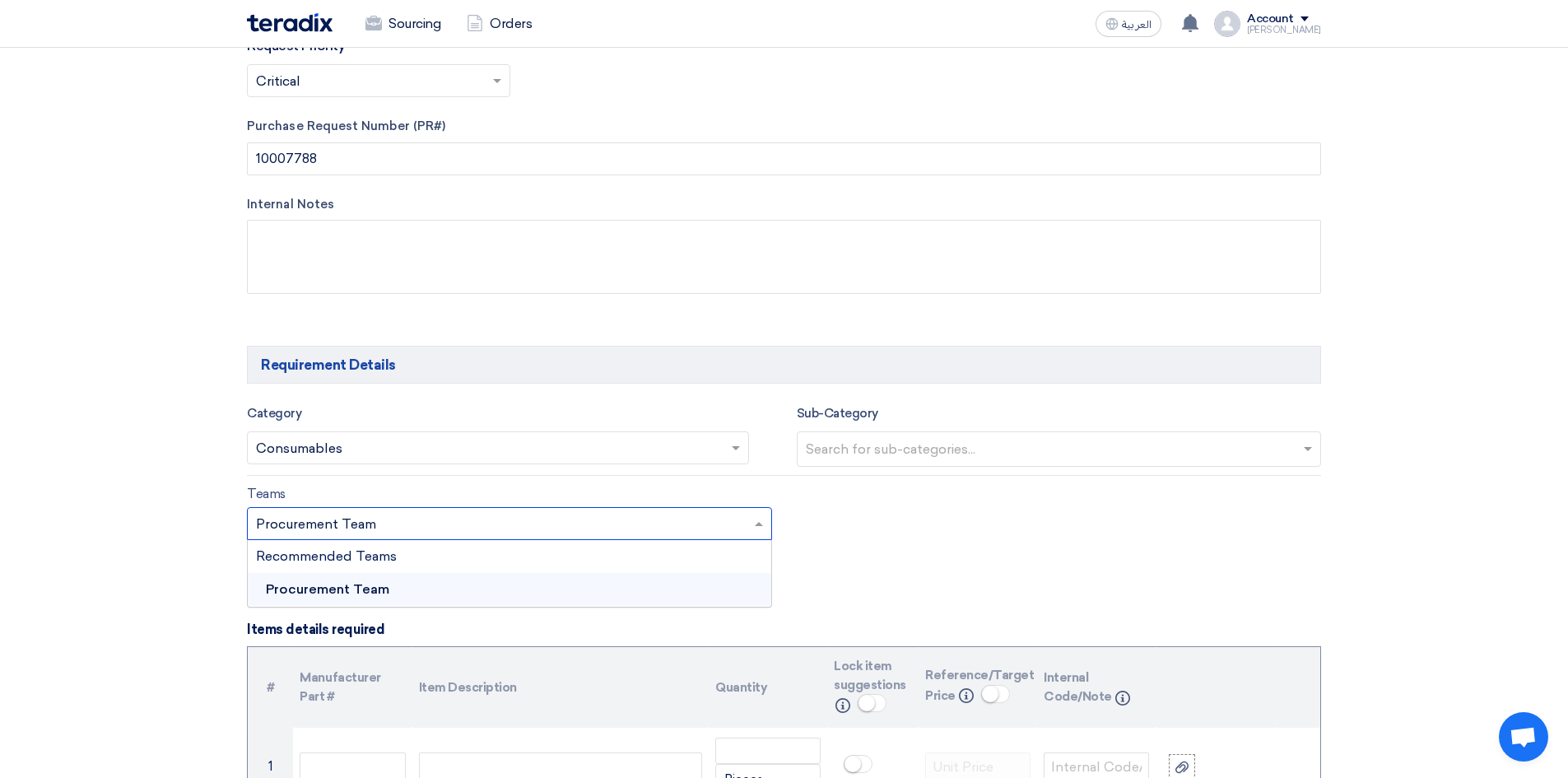
click at [441, 528] on input "text" at bounding box center [502, 525] width 491 height 27
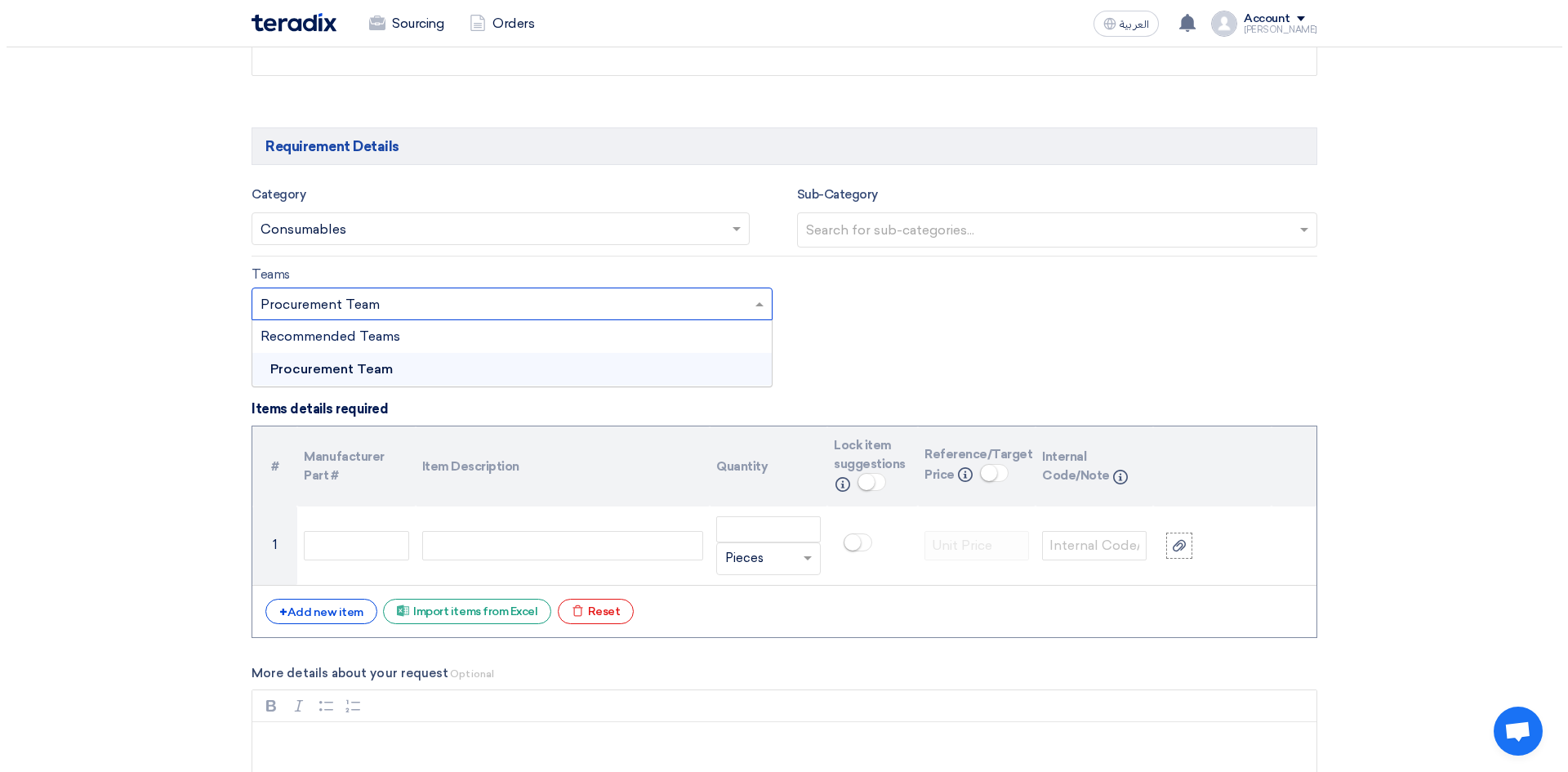
scroll to position [980, 0]
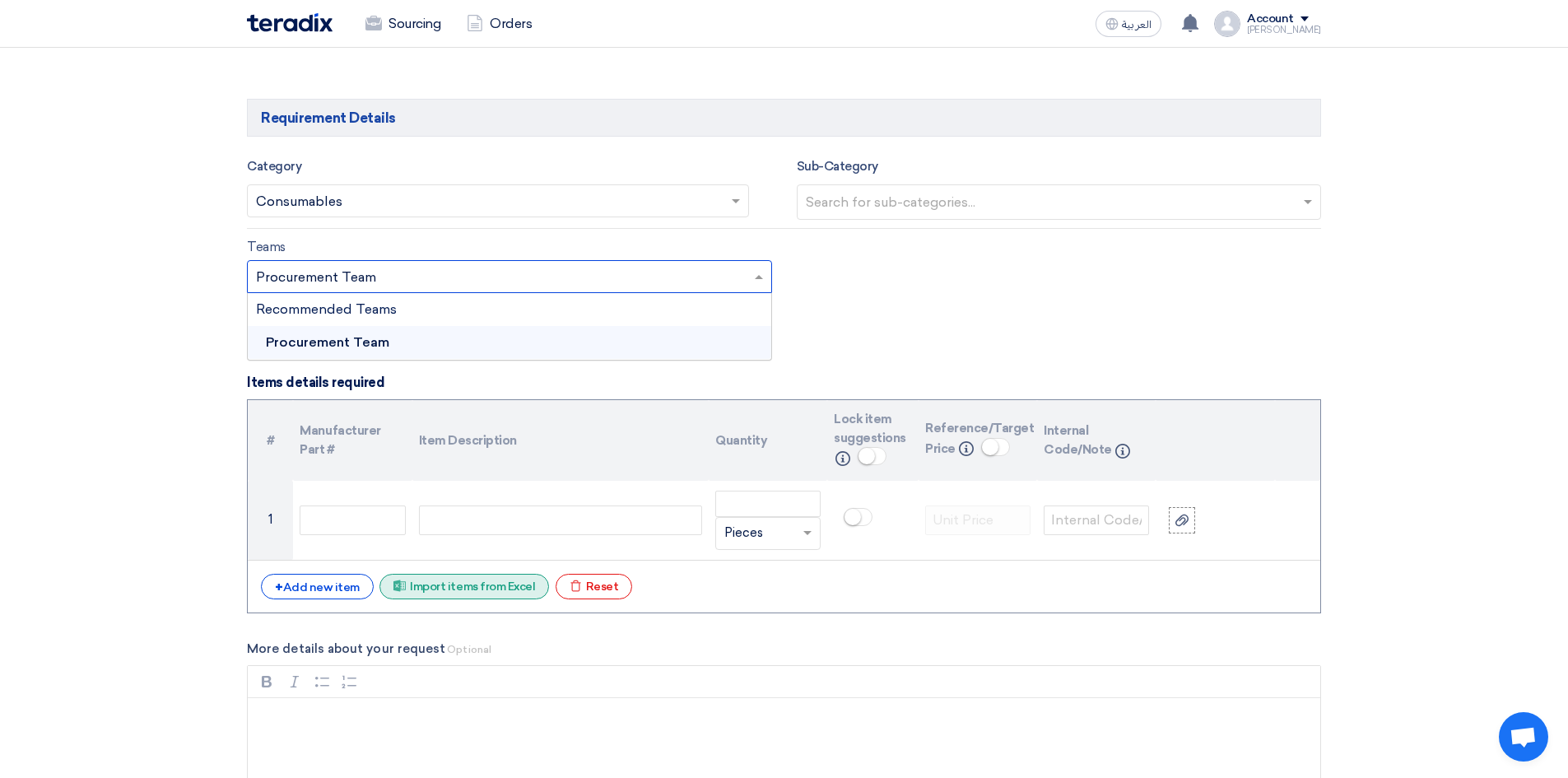
click at [471, 585] on div "Excel file Import items from Excel" at bounding box center [464, 586] width 170 height 26
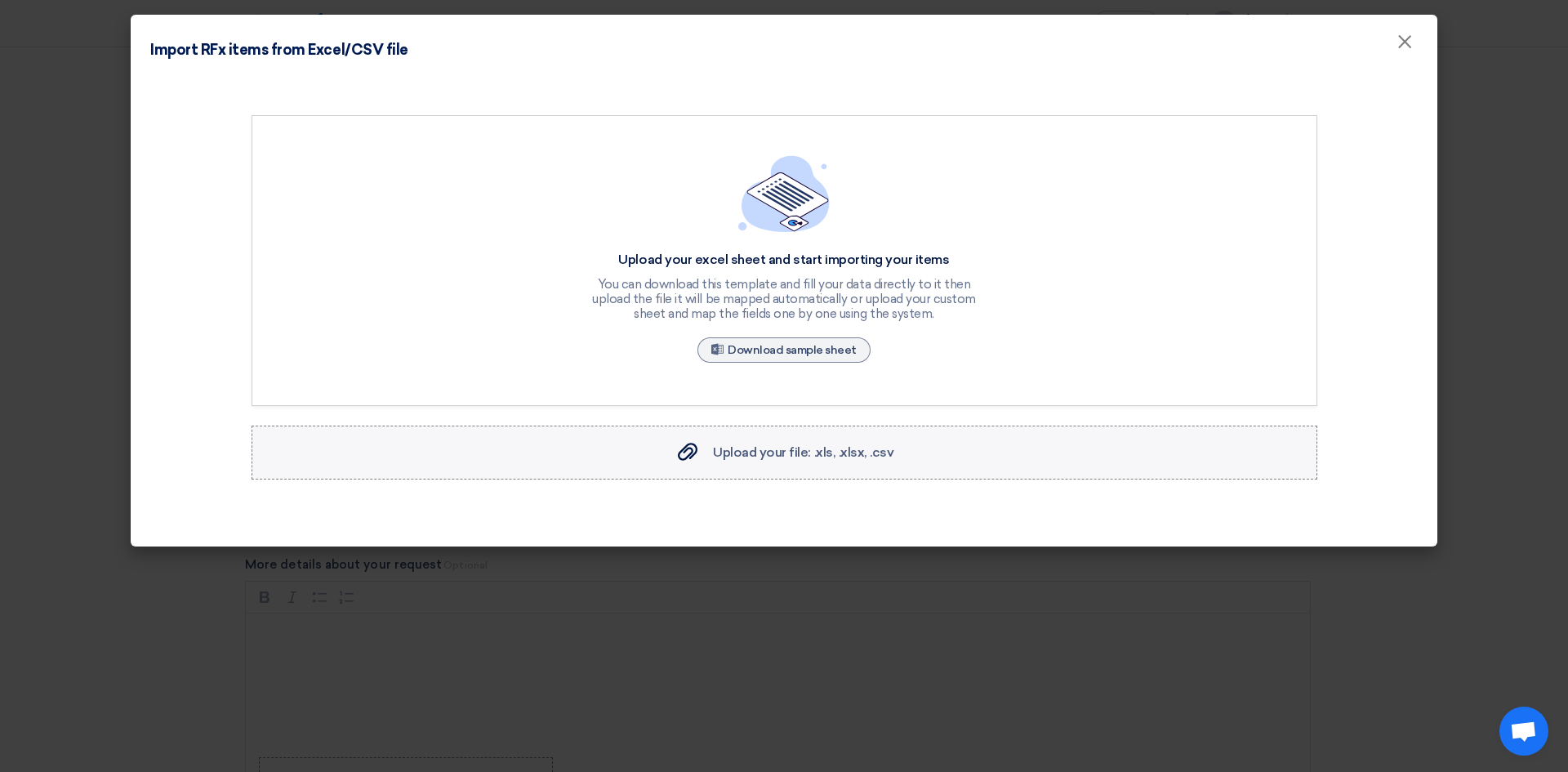
click at [762, 451] on span "Upload your file: .xls, .xlsx, .csv" at bounding box center [803, 452] width 180 height 15
click at [0, 0] on input "Upload your file: .xls, .xlsx, .csv Upload your file: .xls, .xlsx, .csv" at bounding box center [0, 0] width 0 height 0
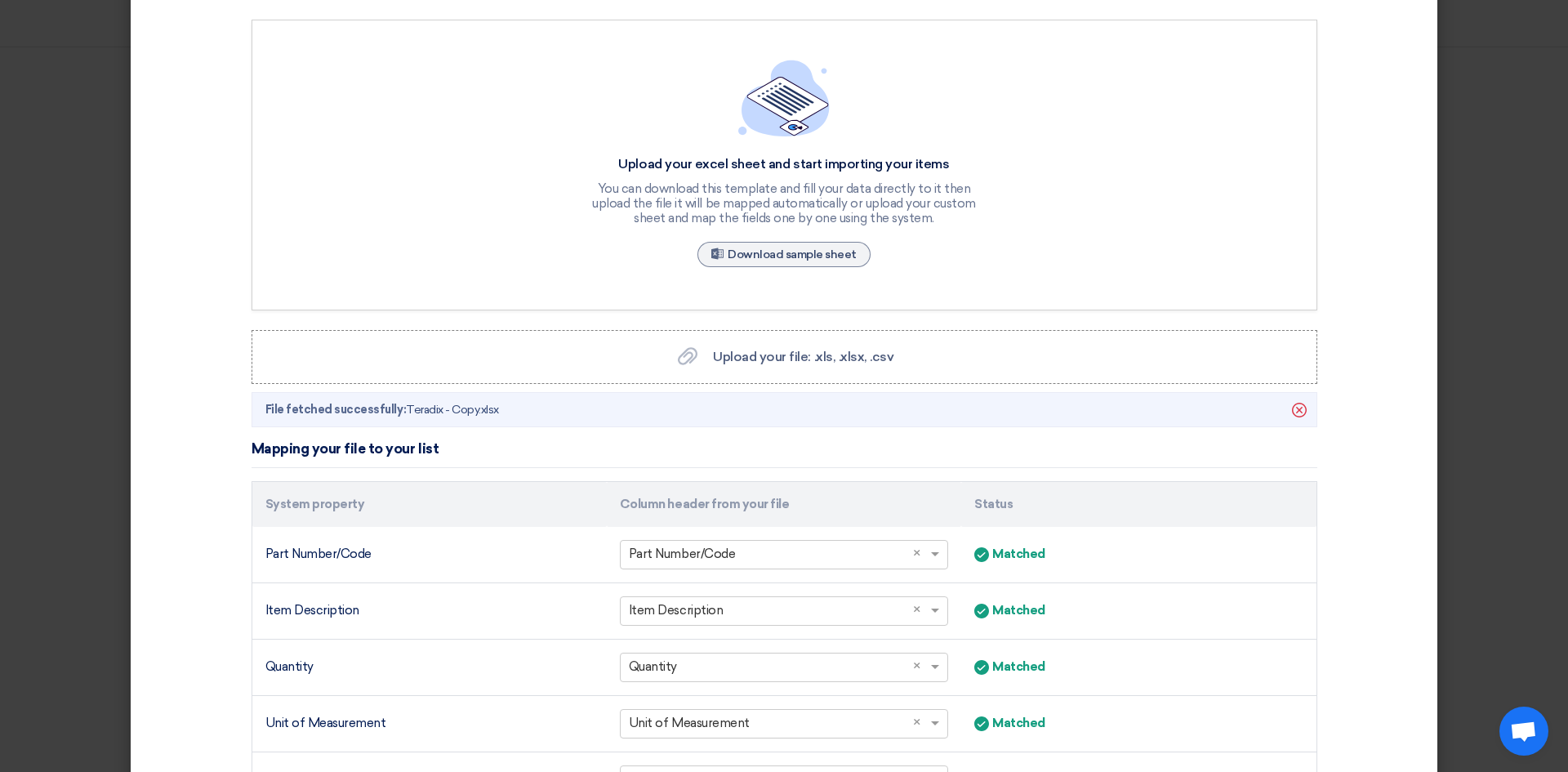
scroll to position [327, 0]
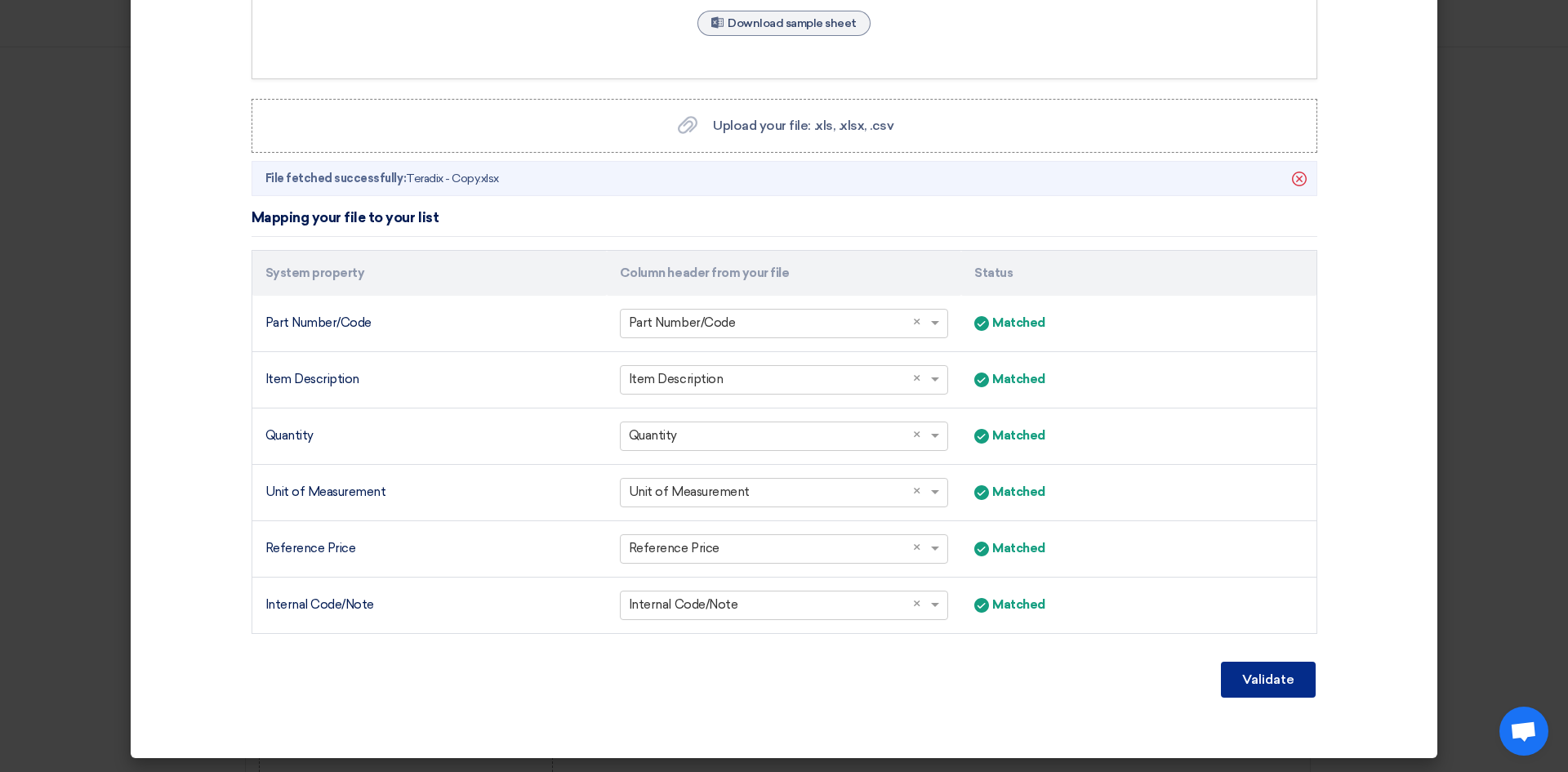
click at [1250, 673] on button "Validate" at bounding box center [1268, 680] width 95 height 36
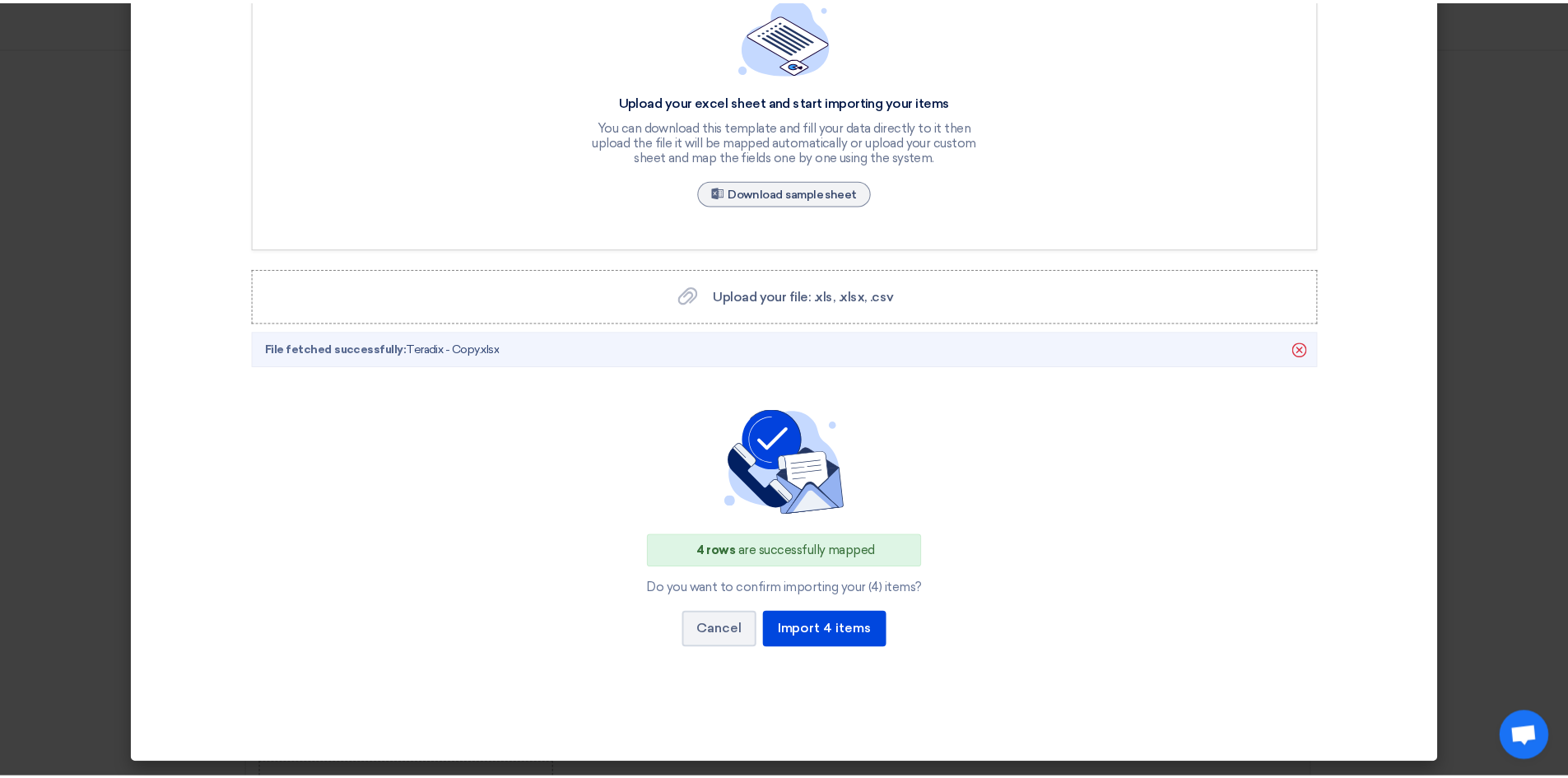
scroll to position [161, 0]
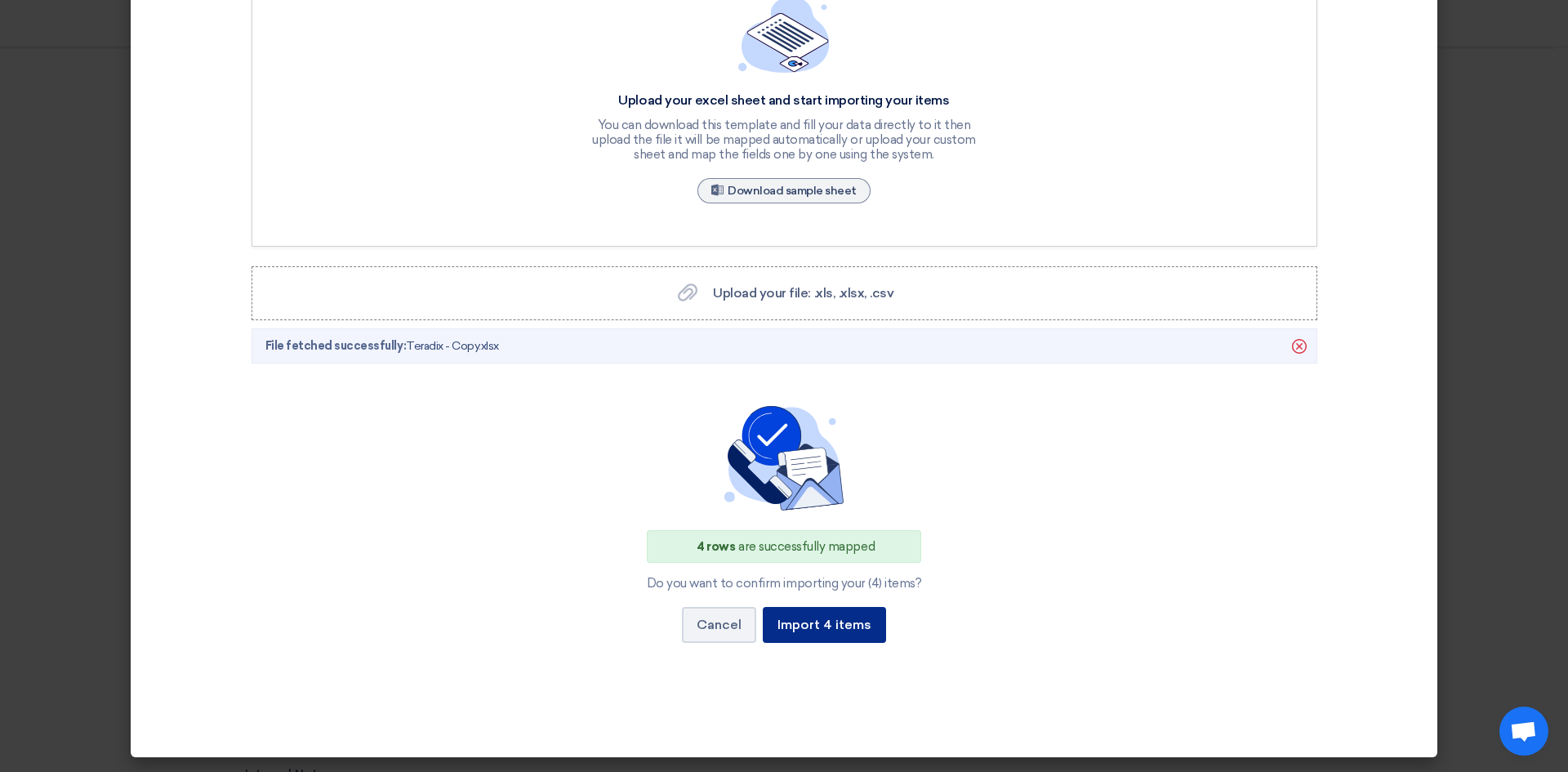
click at [790, 638] on button "Import 4 items" at bounding box center [825, 624] width 123 height 36
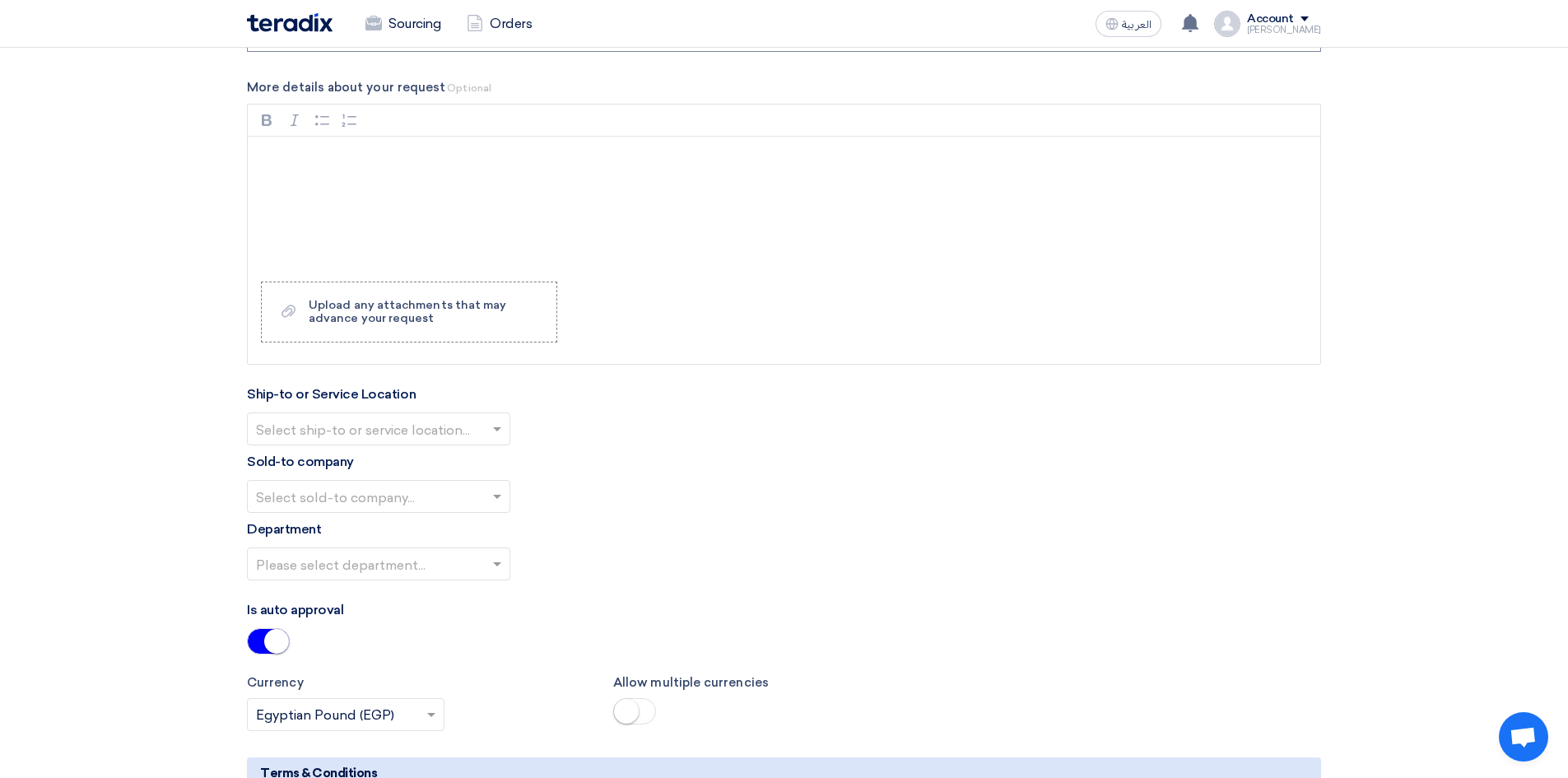
scroll to position [1810, 0]
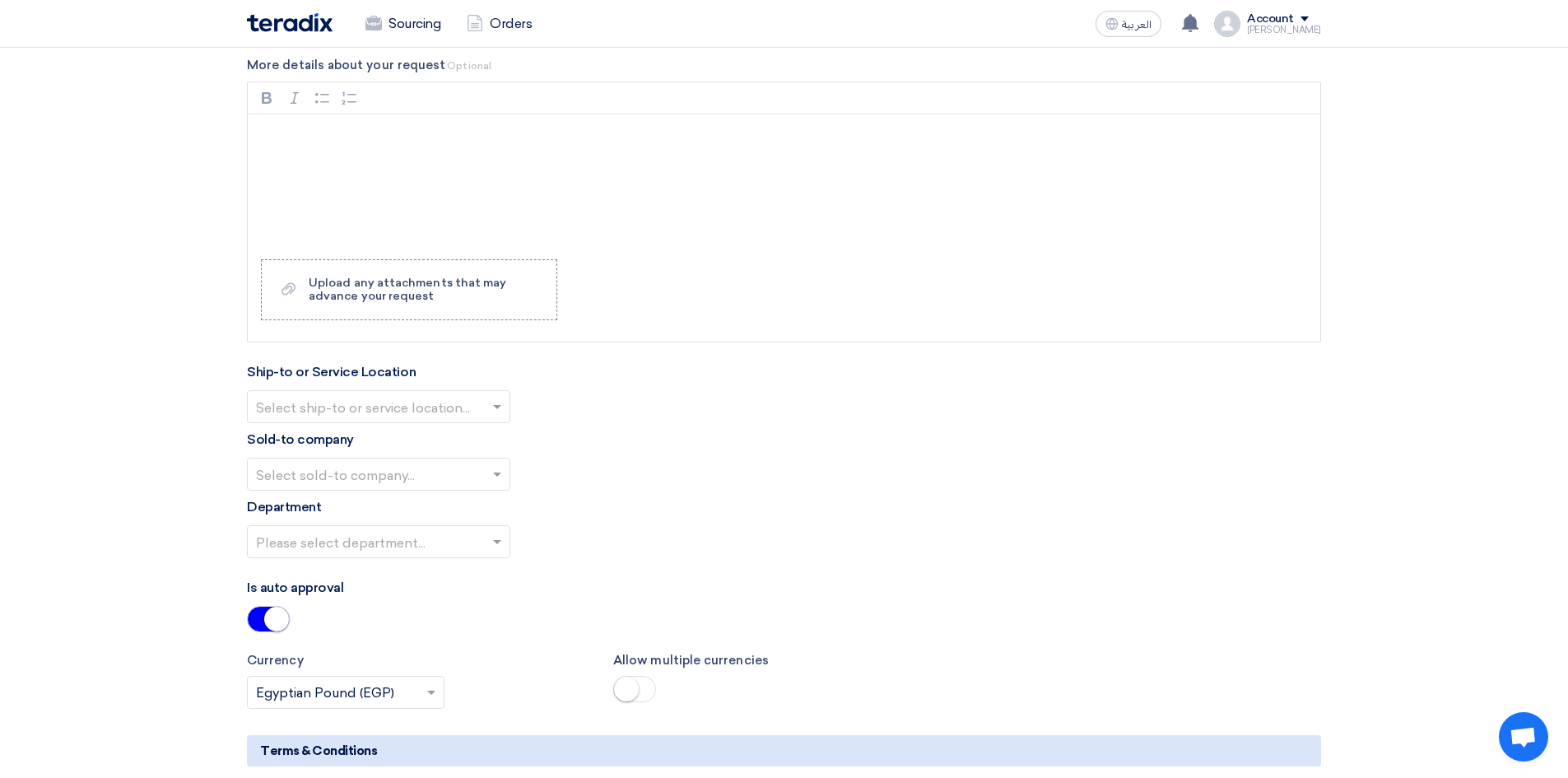
click at [422, 413] on input "text" at bounding box center [370, 408] width 229 height 27
click at [611, 198] on div "Rich Text Editor, main" at bounding box center [784, 180] width 1073 height 131
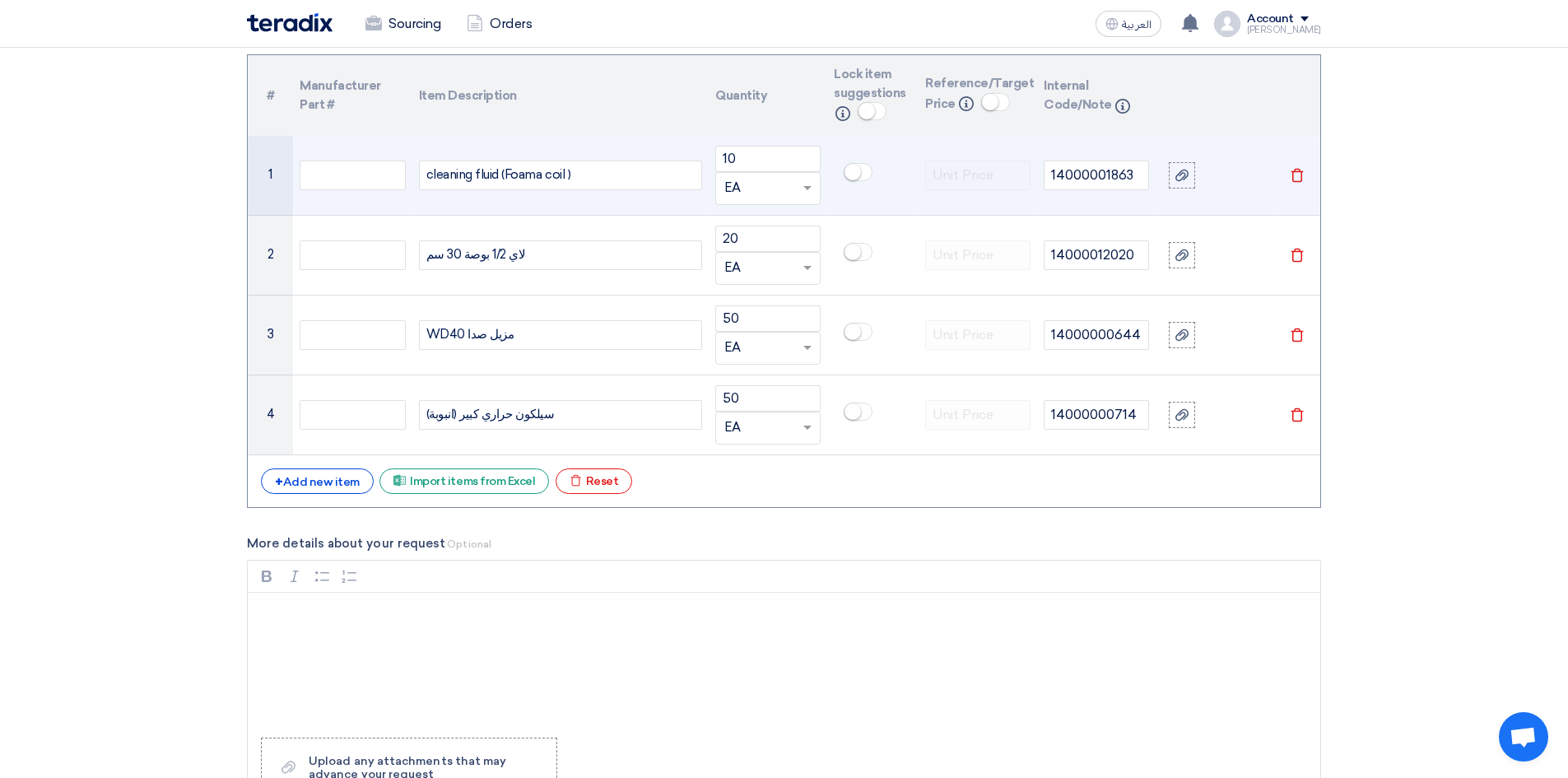
scroll to position [1316, 0]
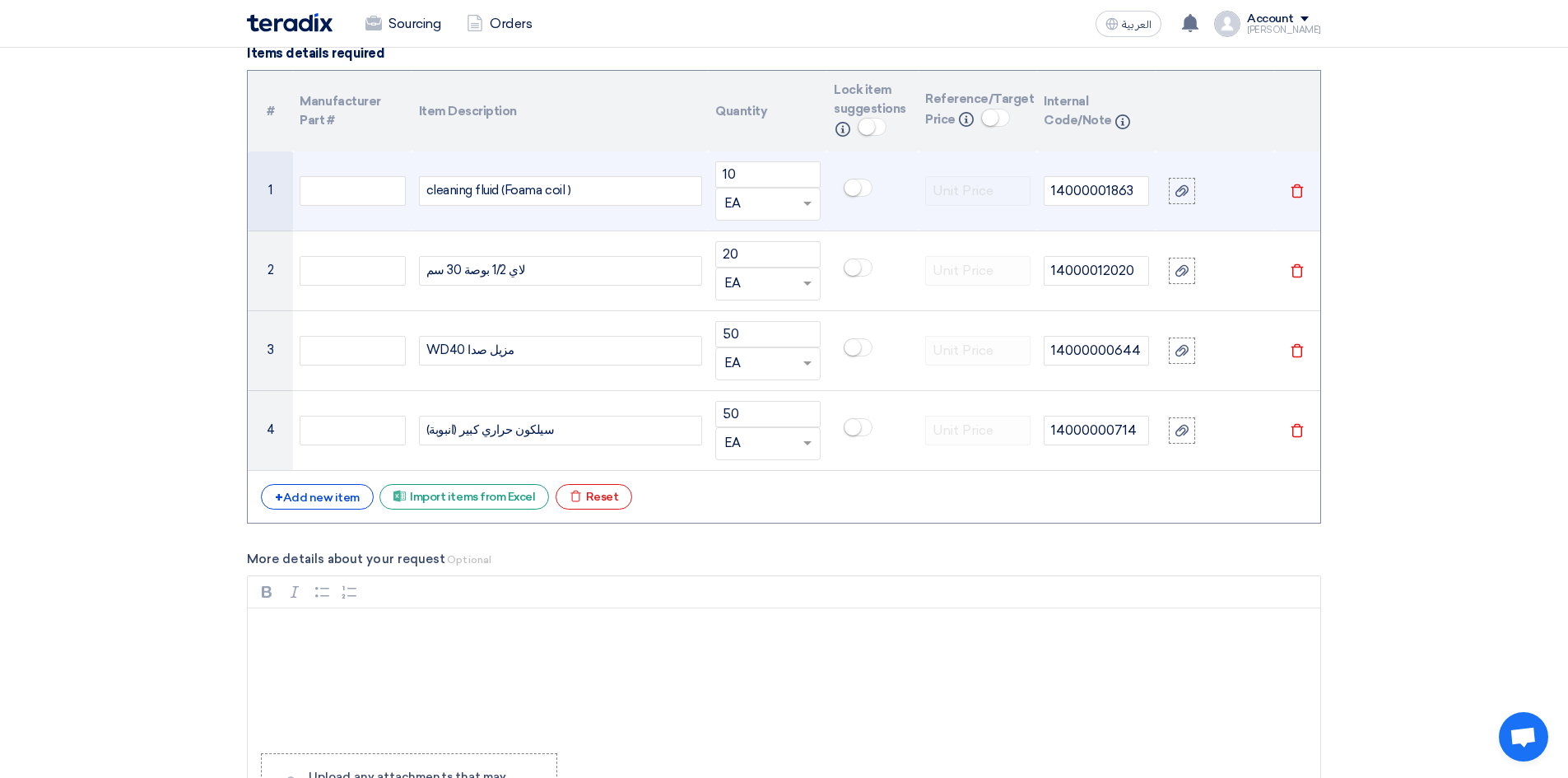
click at [488, 193] on div "cleaning fluid (Foama coil )" at bounding box center [560, 191] width 283 height 29
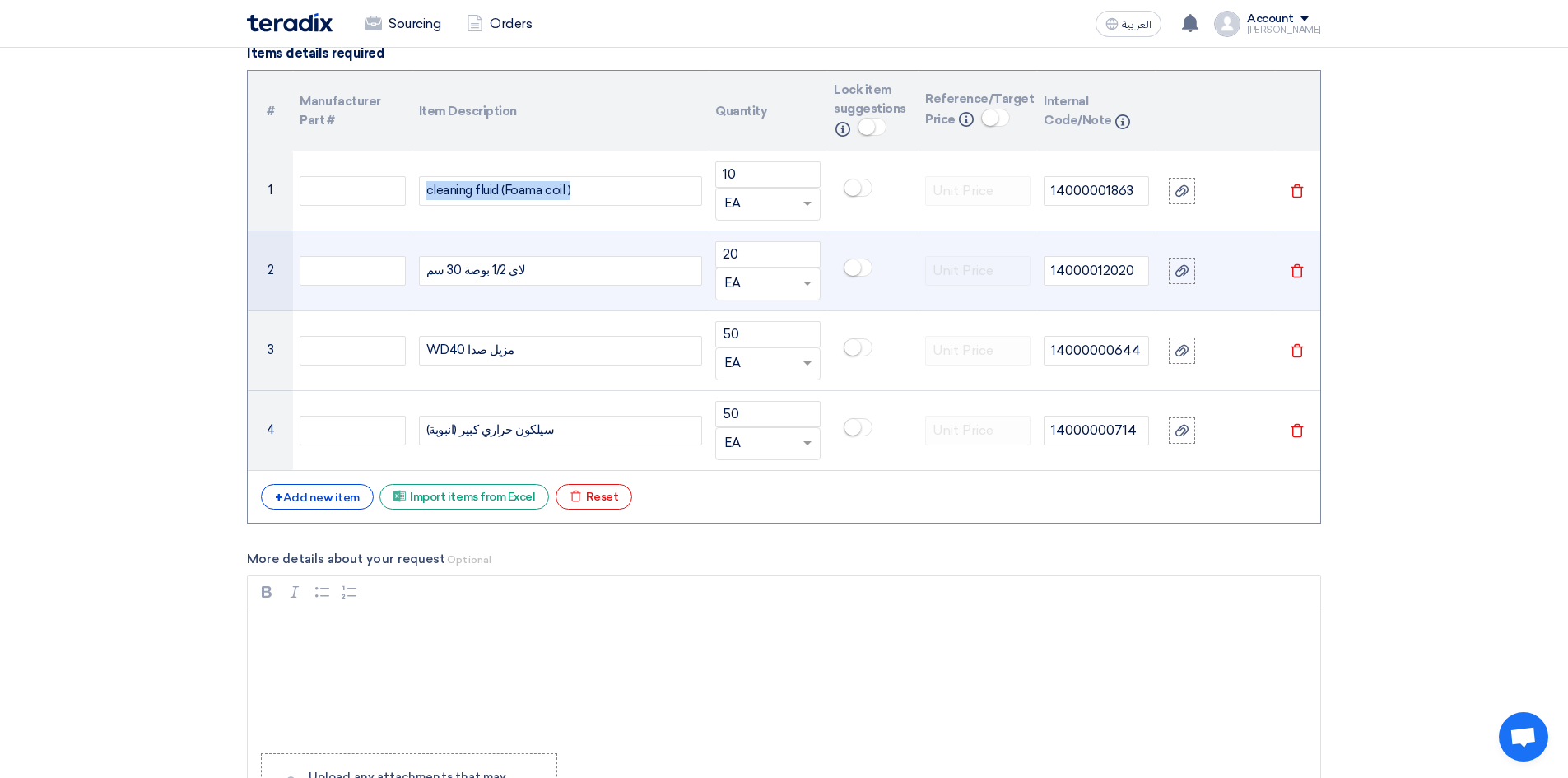
copy div "cleaning fluid (Foama coil )"
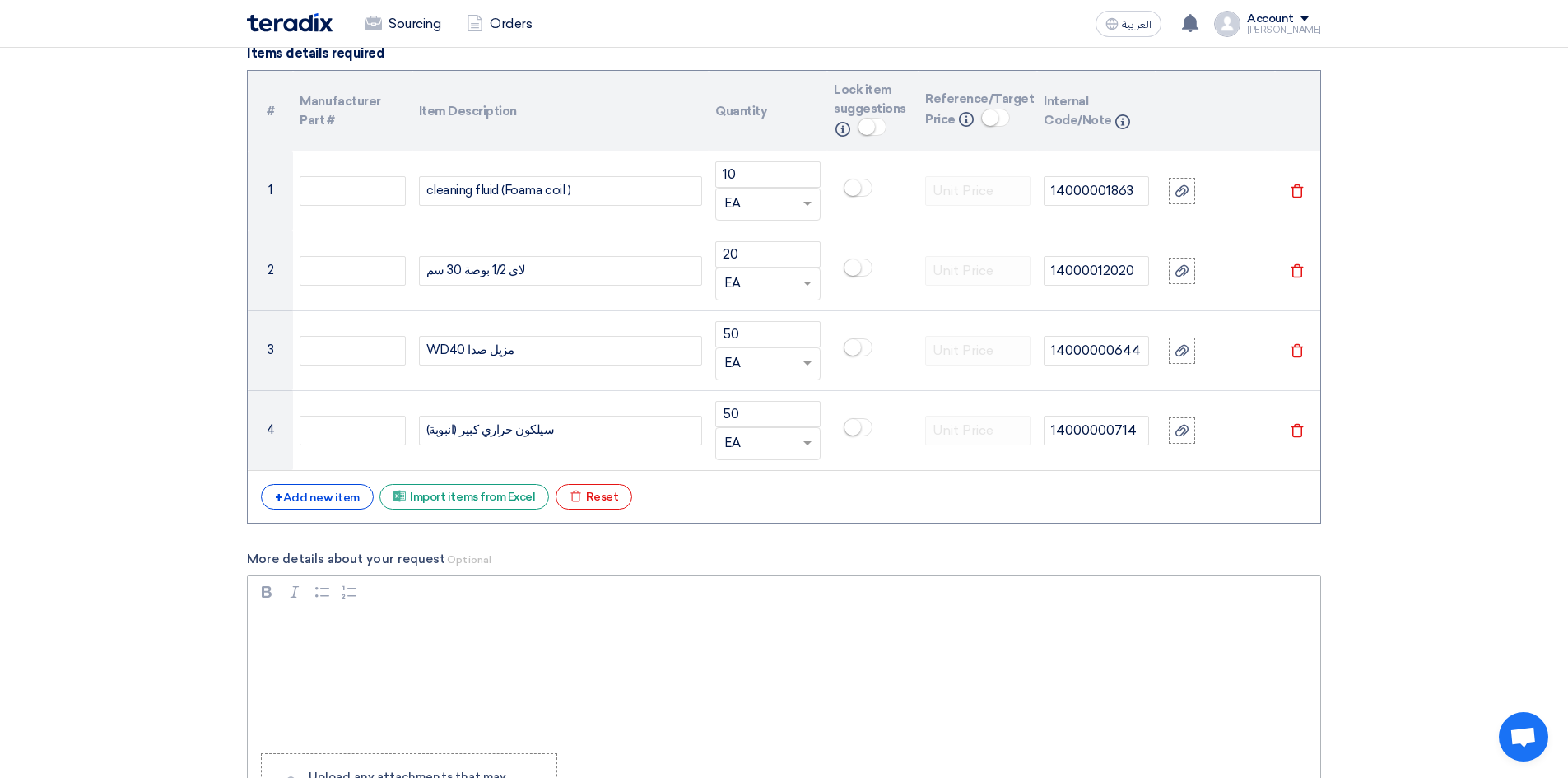
click at [425, 632] on p "Rich Text Editor, main" at bounding box center [789, 629] width 1044 height 20
click at [488, 628] on p "البند الاول : عدد 10 جركن سعه الجركن الواحد من 4 الي 5 لتر" at bounding box center [789, 629] width 1044 height 20
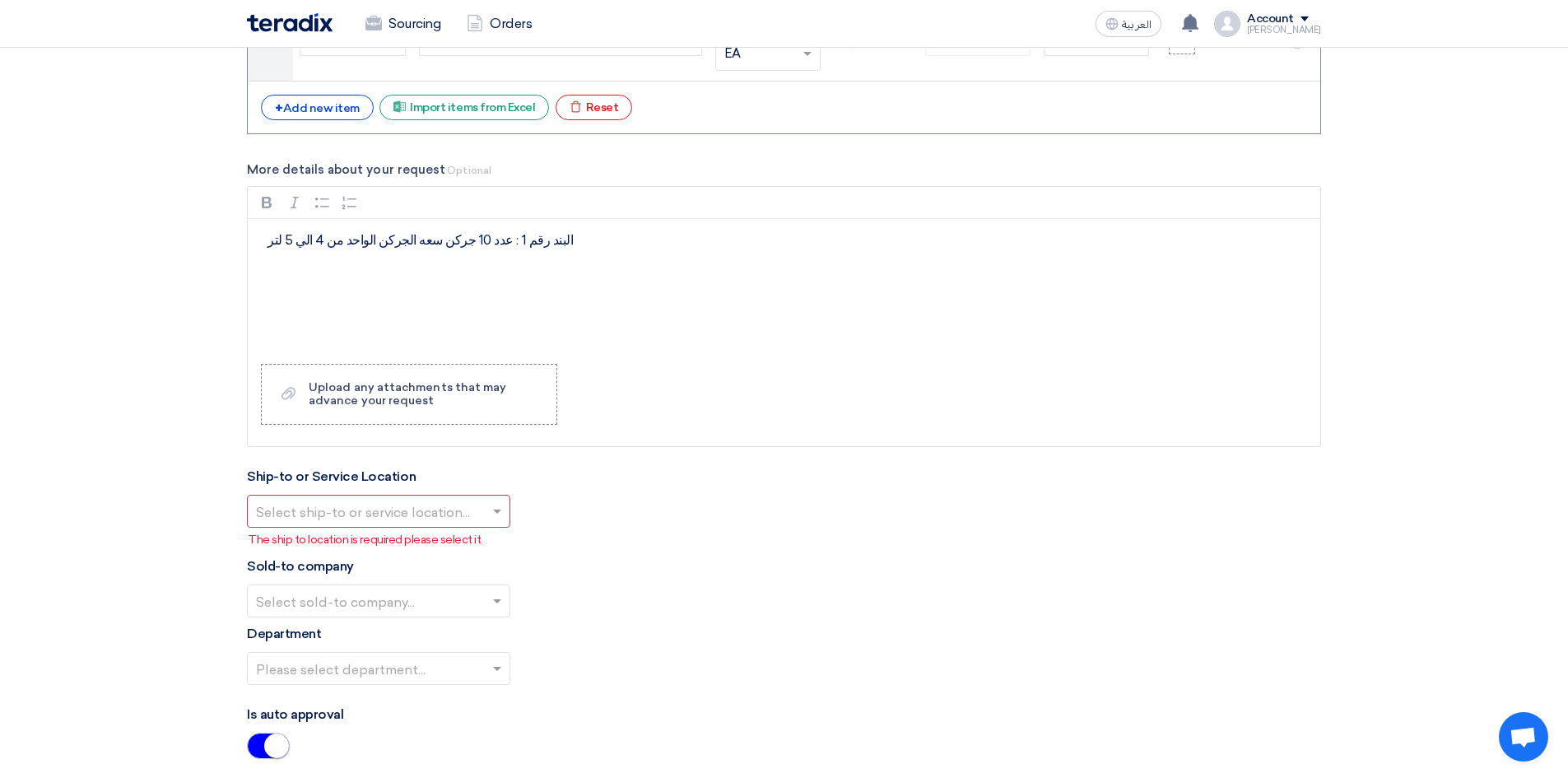
scroll to position [1728, 0]
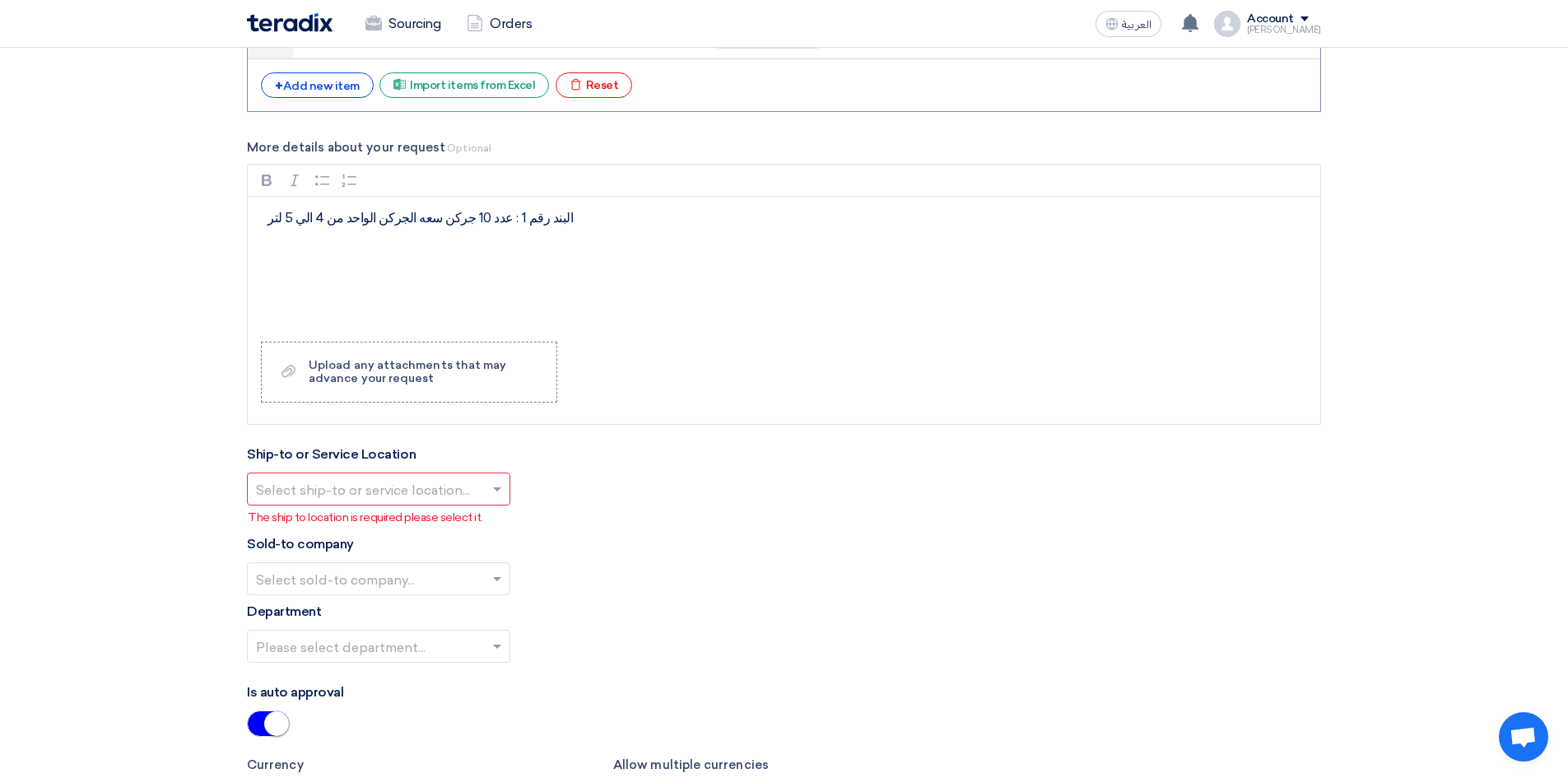
click at [383, 490] on input "text" at bounding box center [370, 490] width 229 height 27
click at [382, 520] on span "Alsharkeya Sugar Manufacturing - Site" at bounding box center [376, 521] width 239 height 16
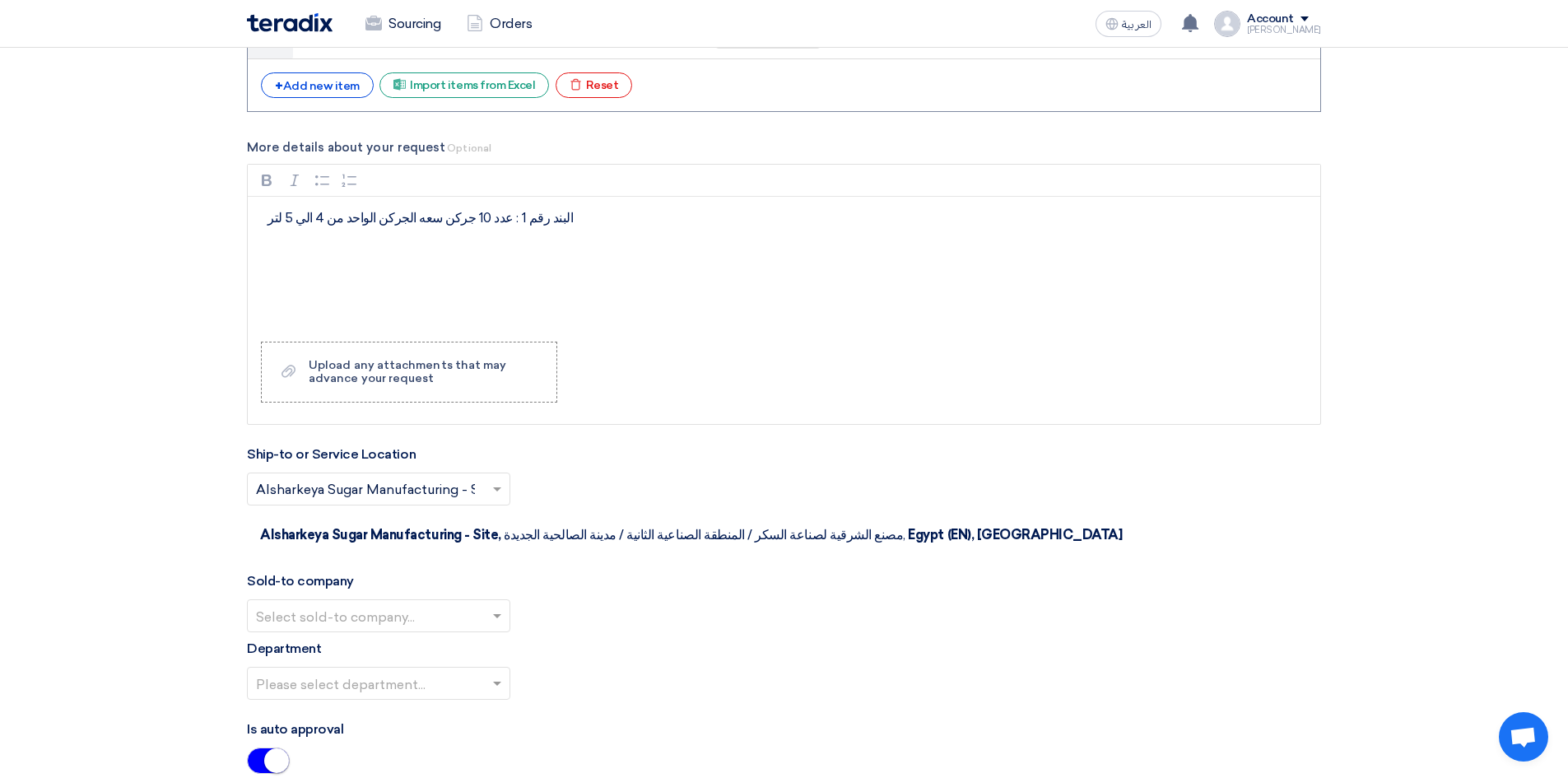
click at [381, 603] on input "text" at bounding box center [370, 617] width 229 height 27
click at [392, 667] on ng-select "Please select department..." at bounding box center [379, 683] width 264 height 33
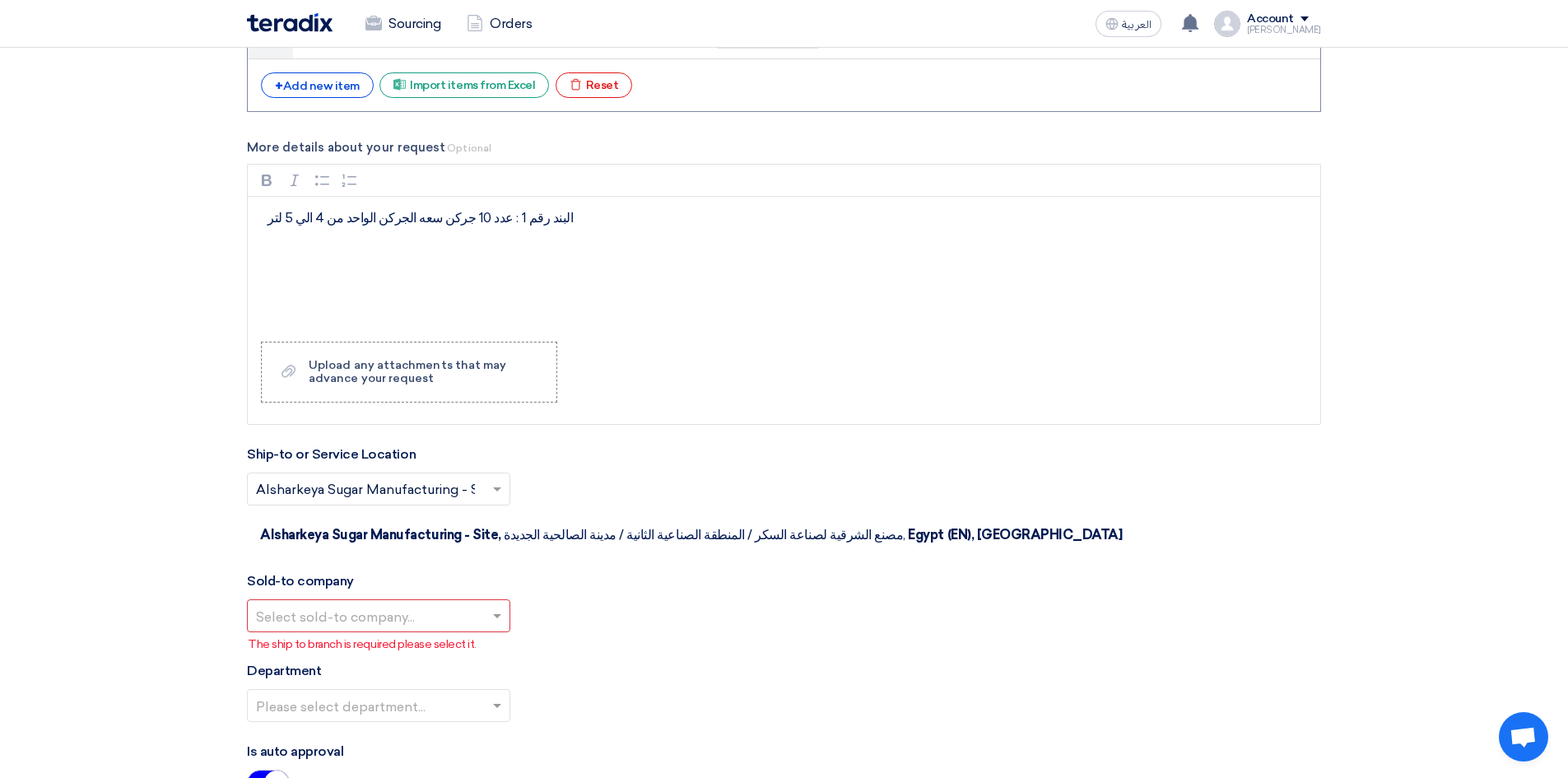
click at [400, 603] on input "text" at bounding box center [370, 617] width 229 height 27
click at [400, 640] on span "Alsharkeya Sugar Manufacturing" at bounding box center [358, 648] width 202 height 16
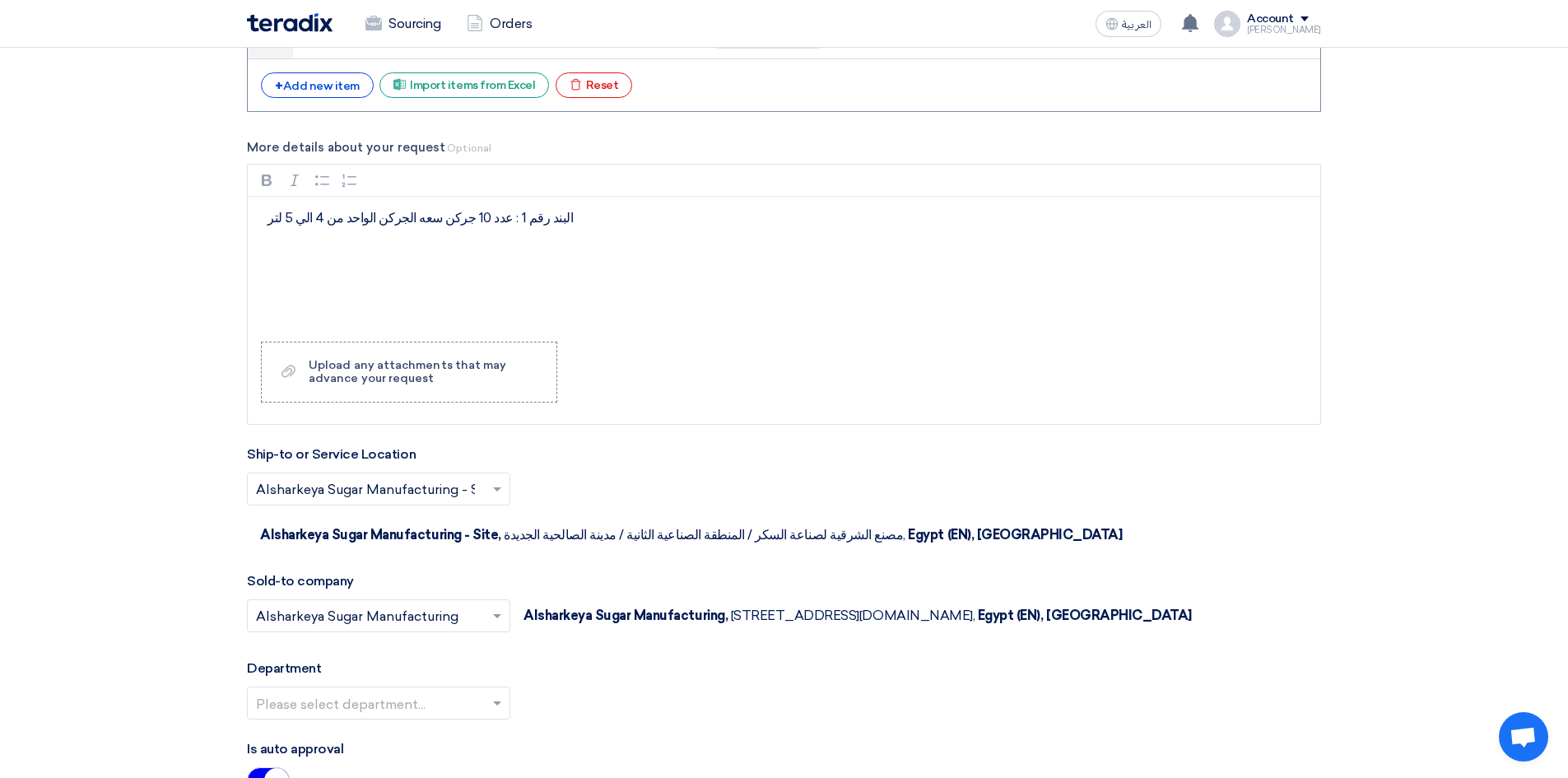
click at [398, 696] on input "text" at bounding box center [370, 704] width 229 height 27
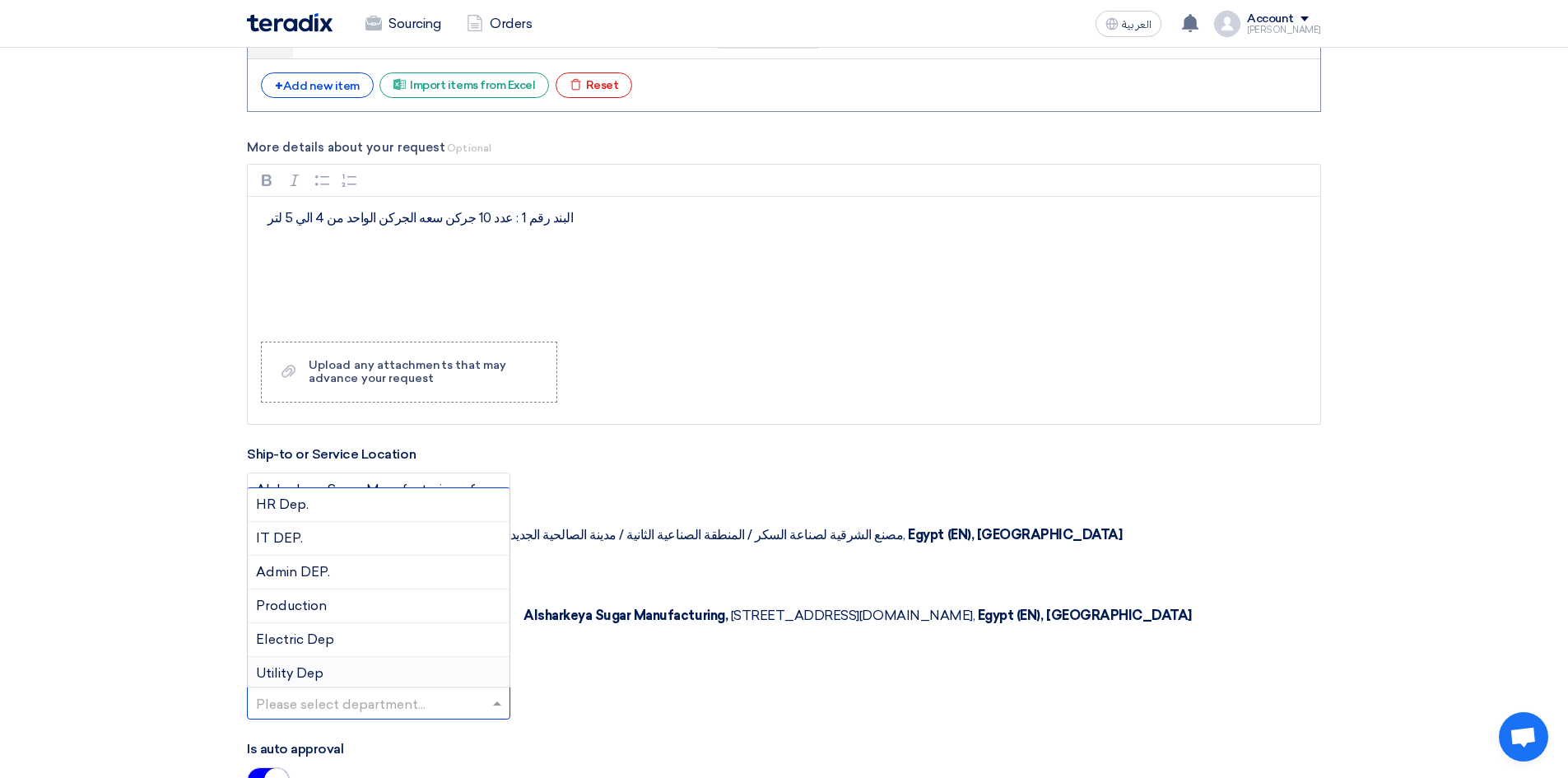
click at [369, 661] on div "Utility Dep" at bounding box center [379, 673] width 262 height 34
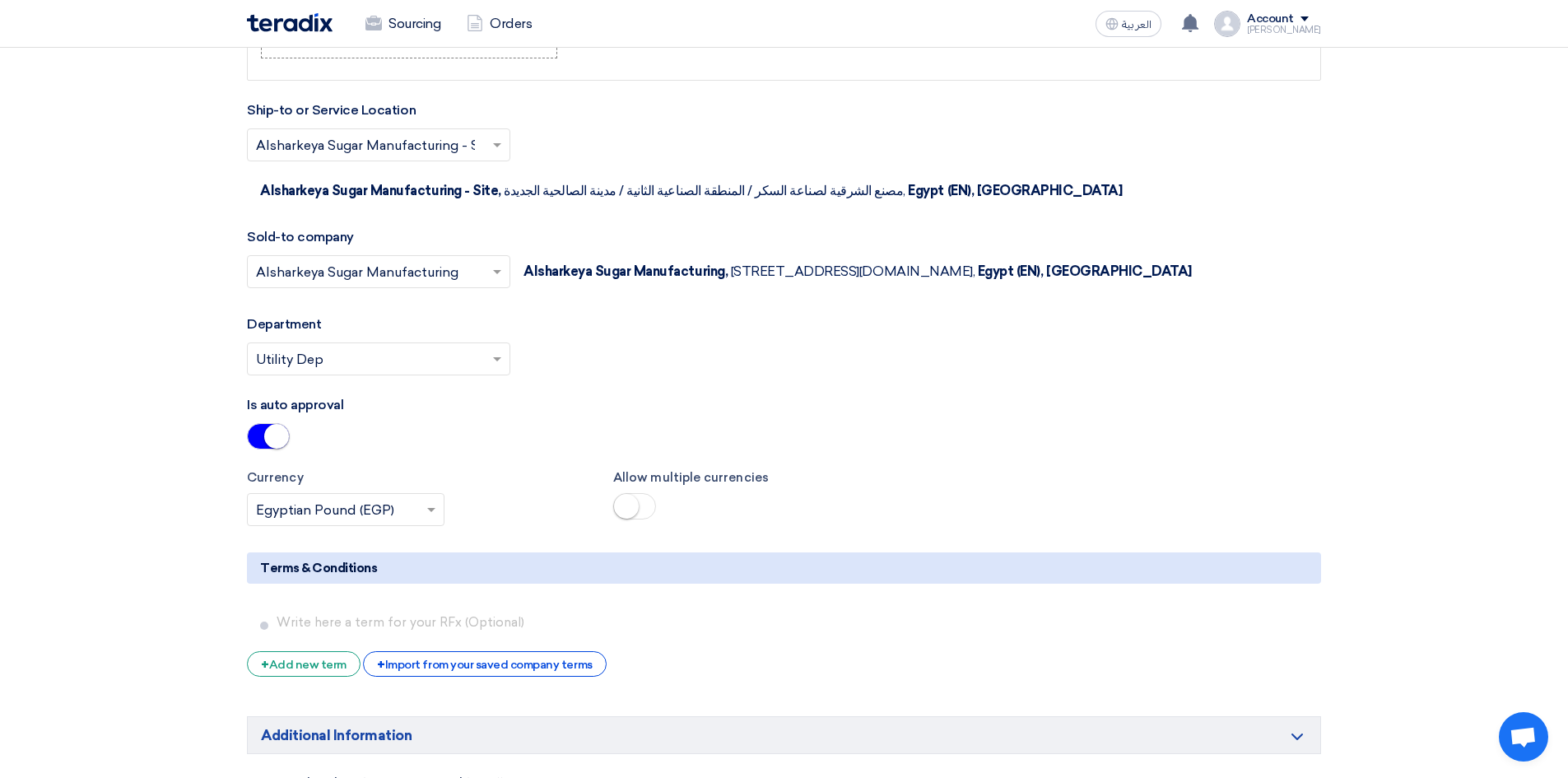
scroll to position [2469, 0]
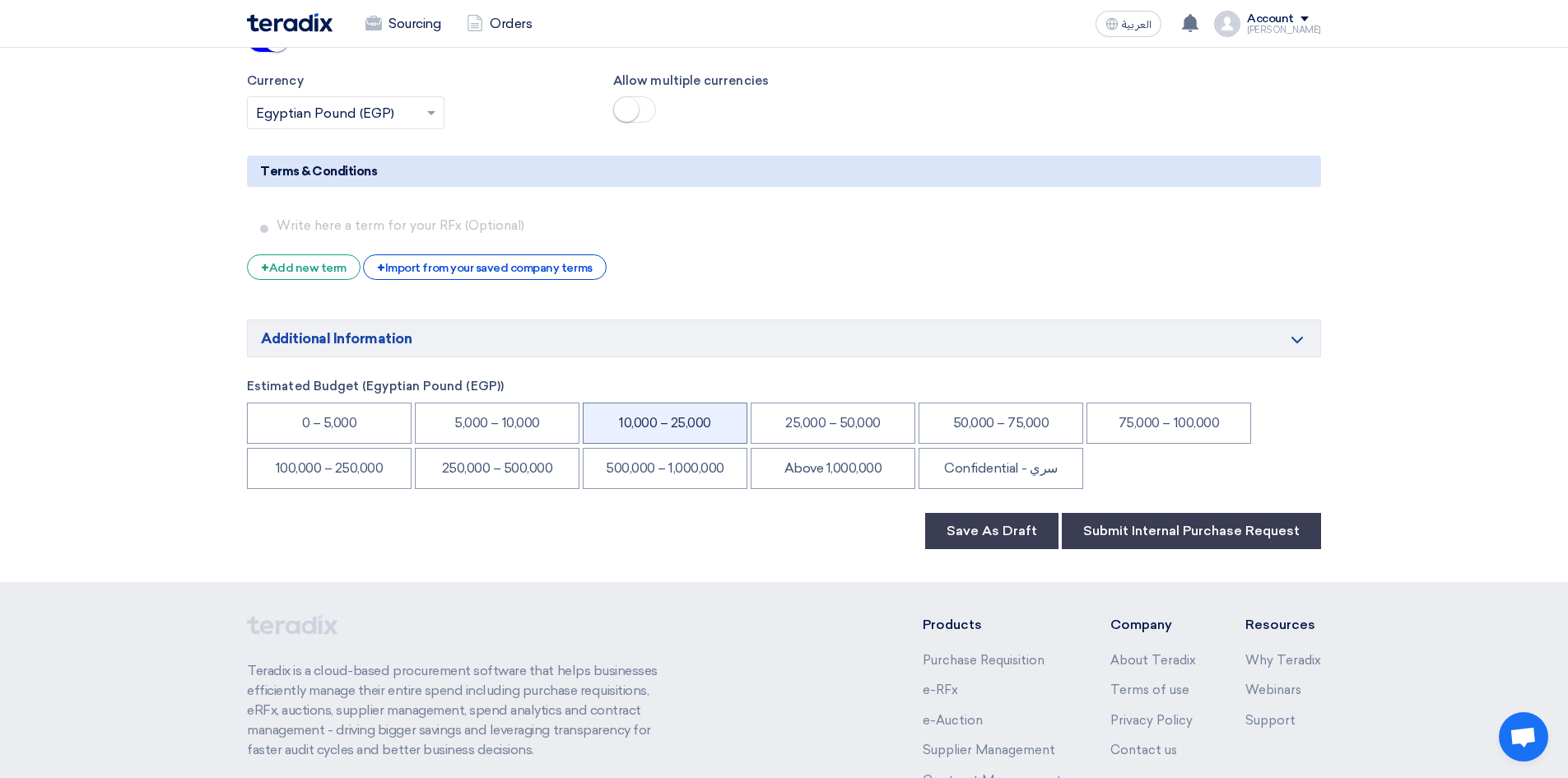
click at [674, 428] on li "10,000 – 25,000" at bounding box center [665, 422] width 164 height 41
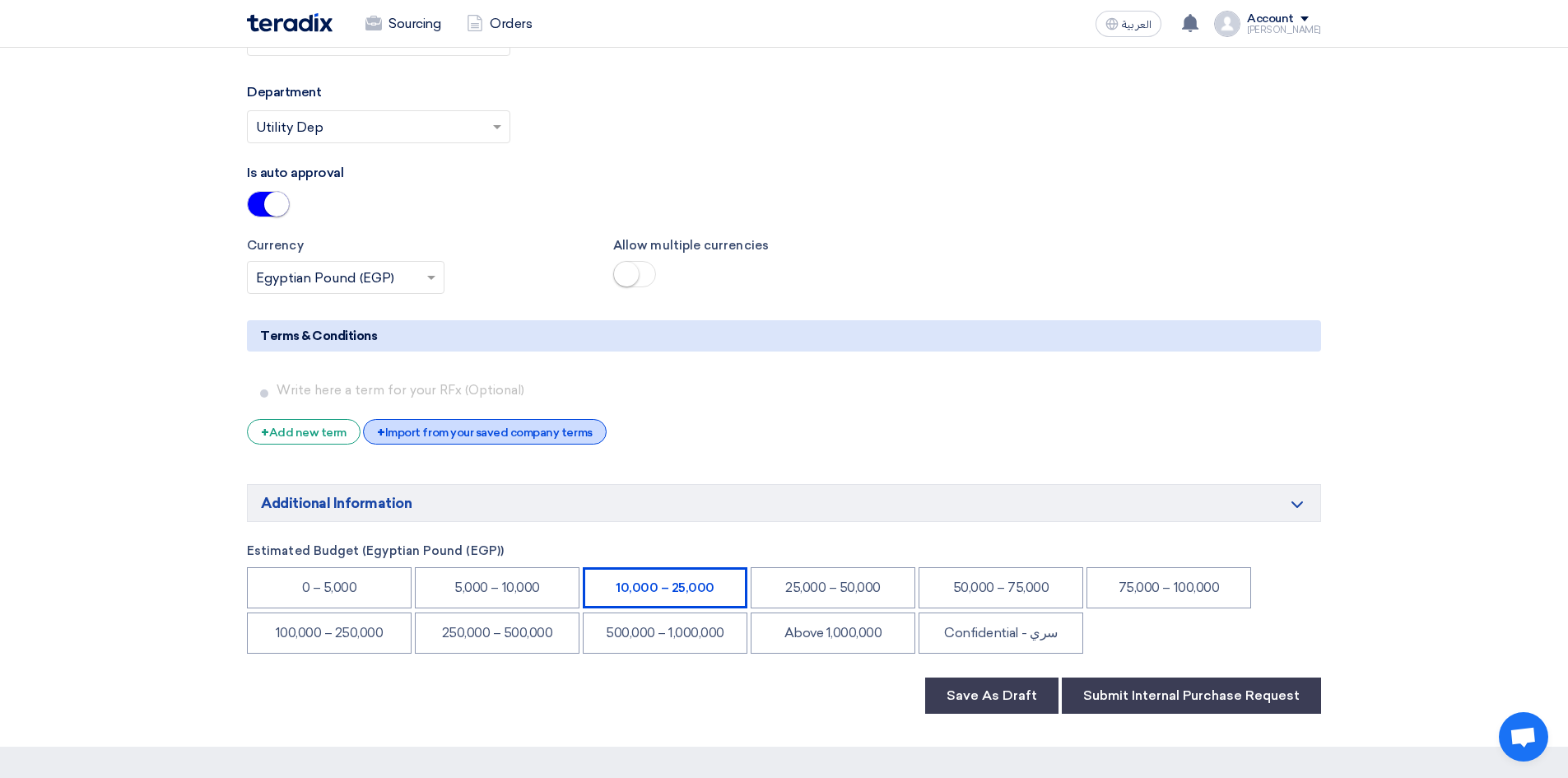
scroll to position [2551, 0]
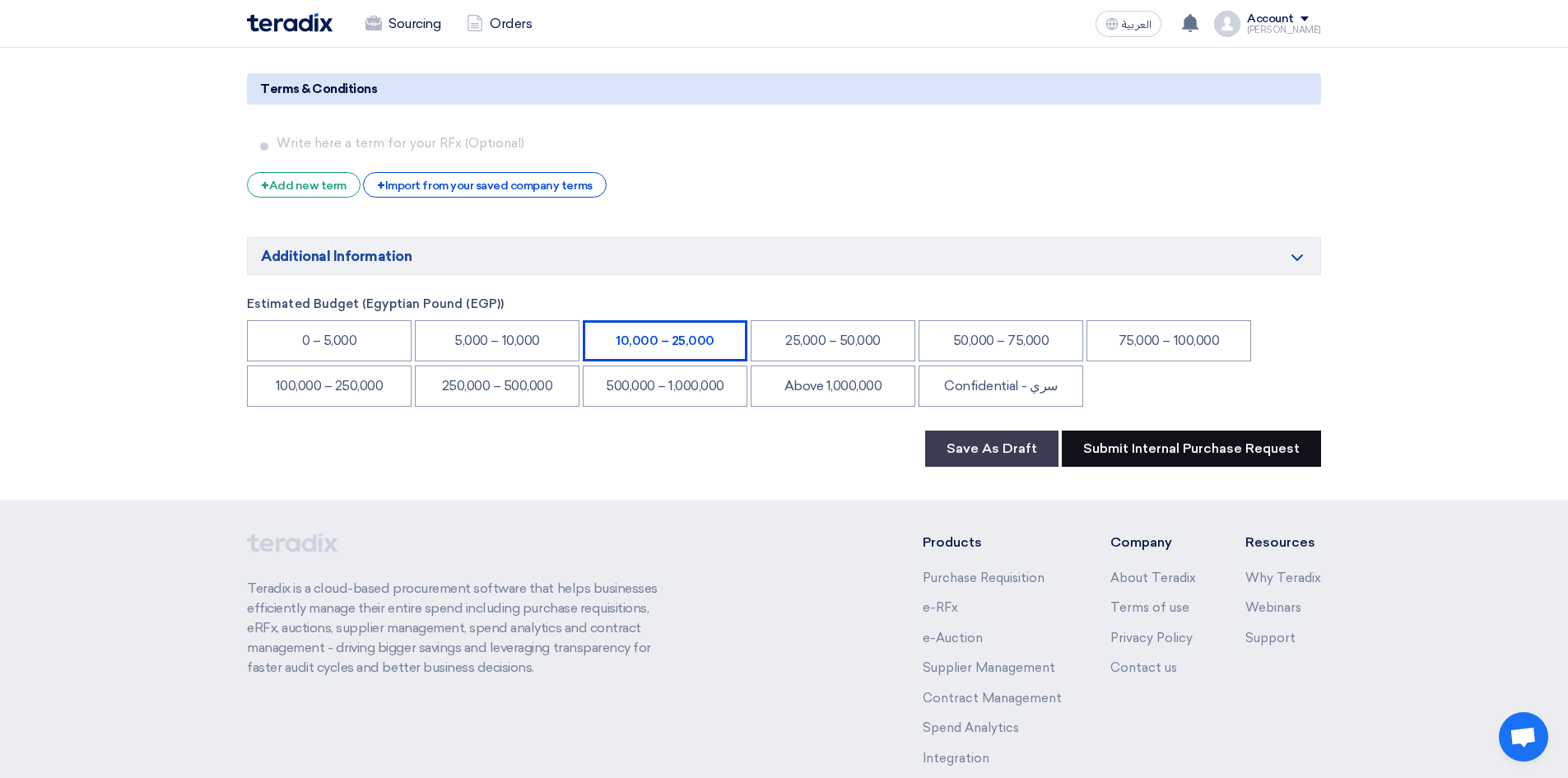
click at [1135, 455] on button "Submit Internal Purchase Request" at bounding box center [1191, 449] width 259 height 36
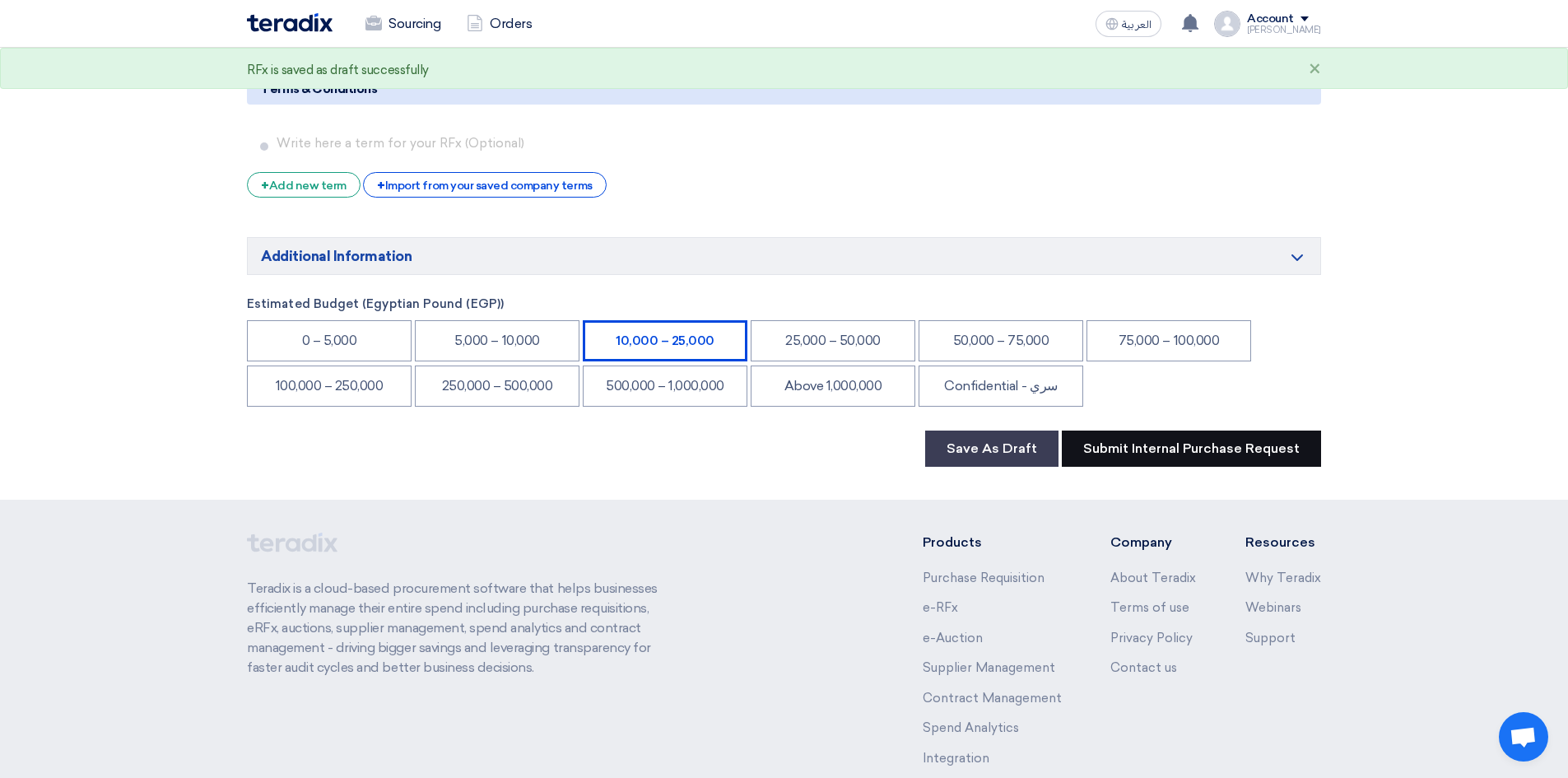
scroll to position [0, 0]
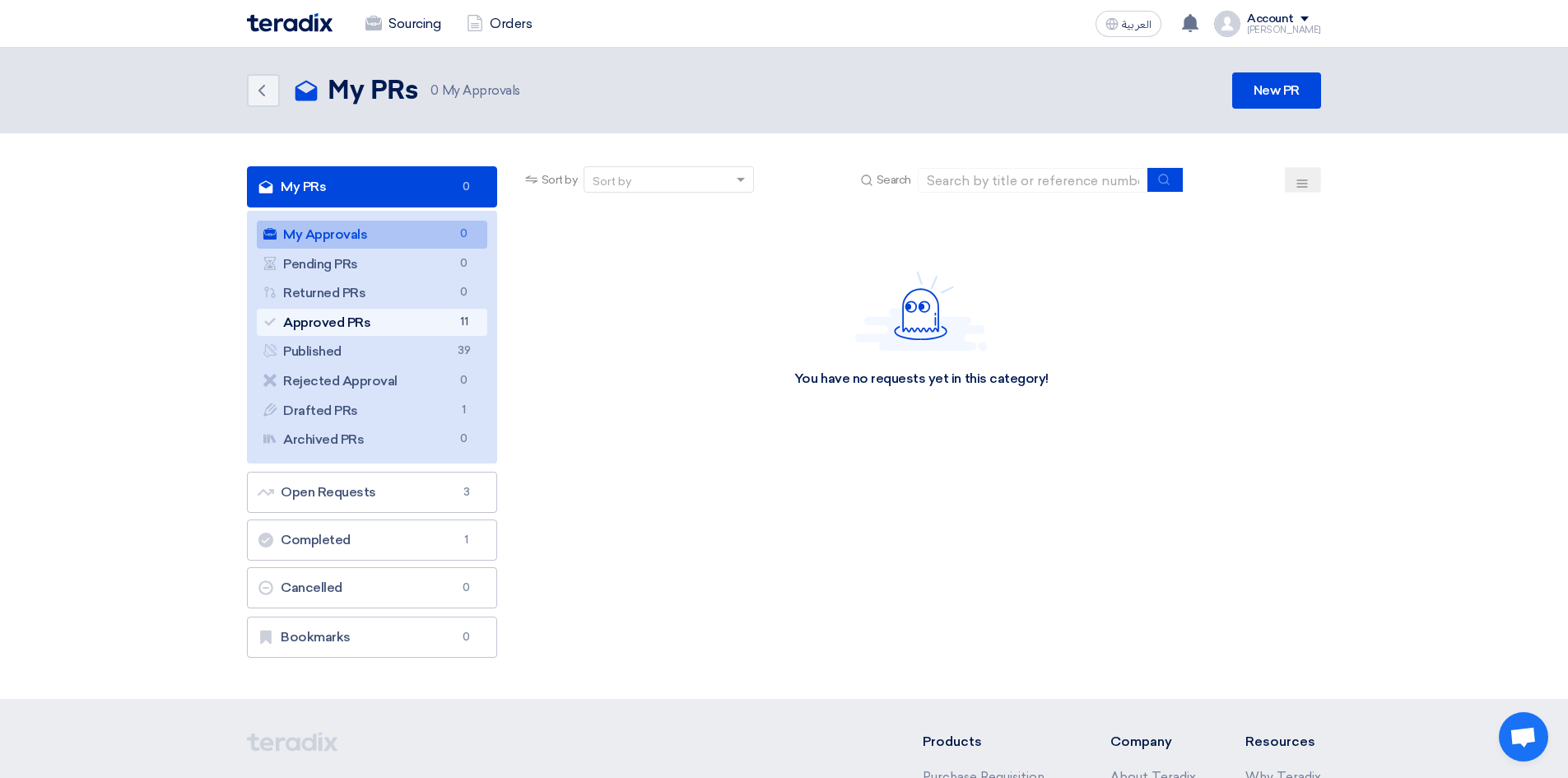
click at [319, 323] on link "Approved PRs Approved PRs 11" at bounding box center [371, 322] width 231 height 28
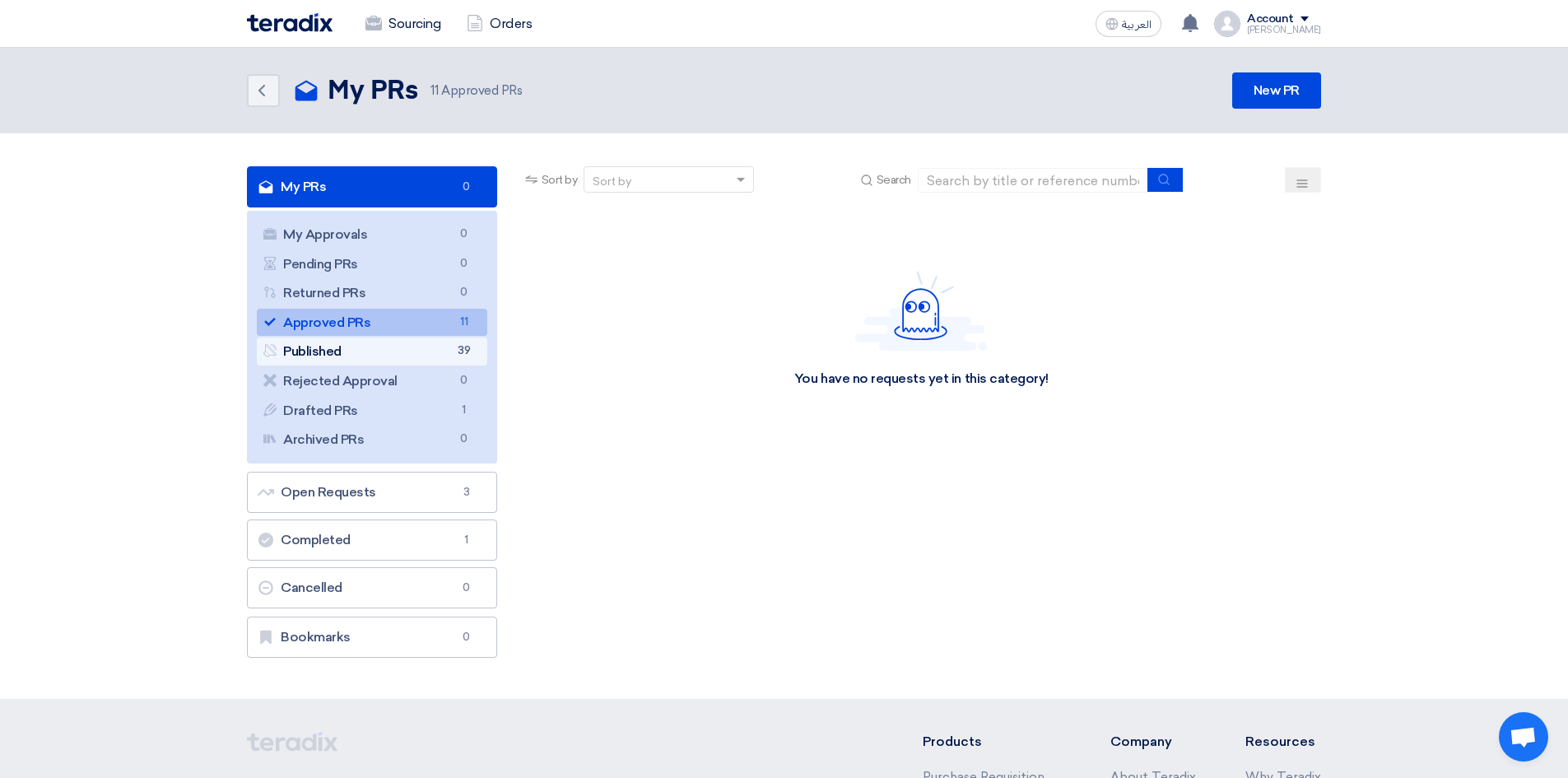
click at [425, 345] on link "Published Published 39" at bounding box center [371, 351] width 231 height 28
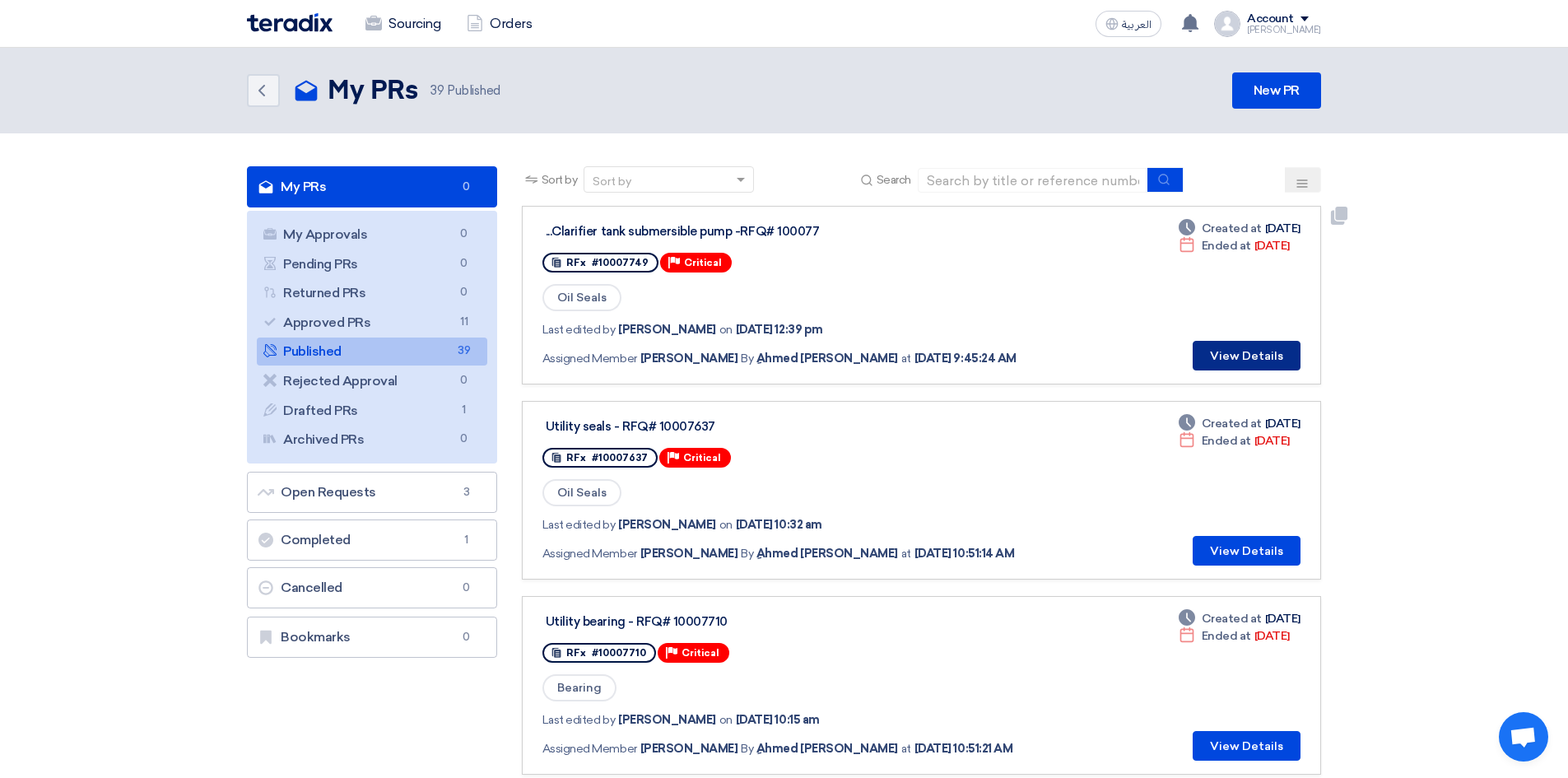
click at [1241, 354] on button "View Details" at bounding box center [1246, 356] width 108 height 29
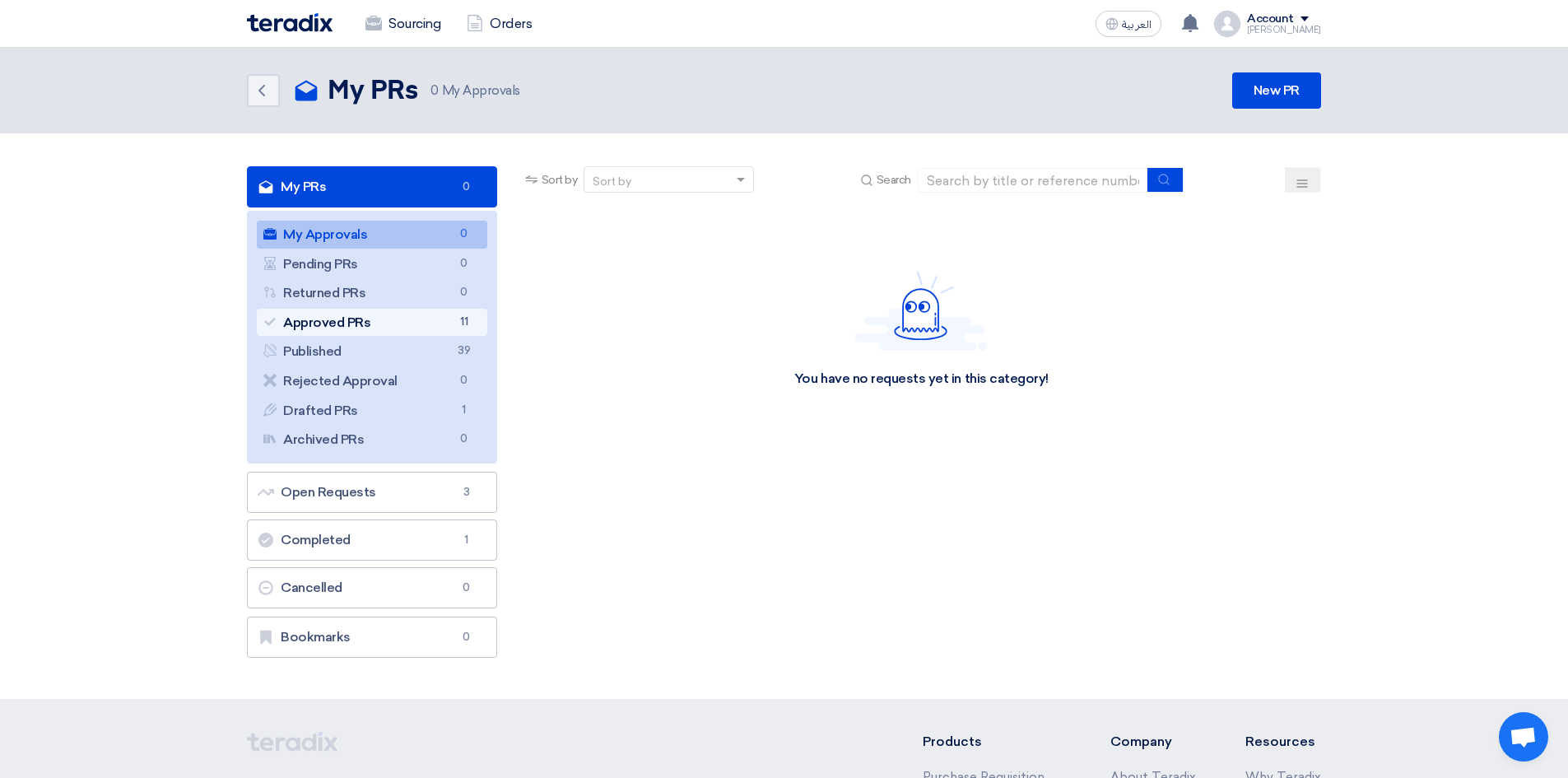
click at [309, 316] on link "Approved PRs Approved PRs 11" at bounding box center [371, 322] width 231 height 28
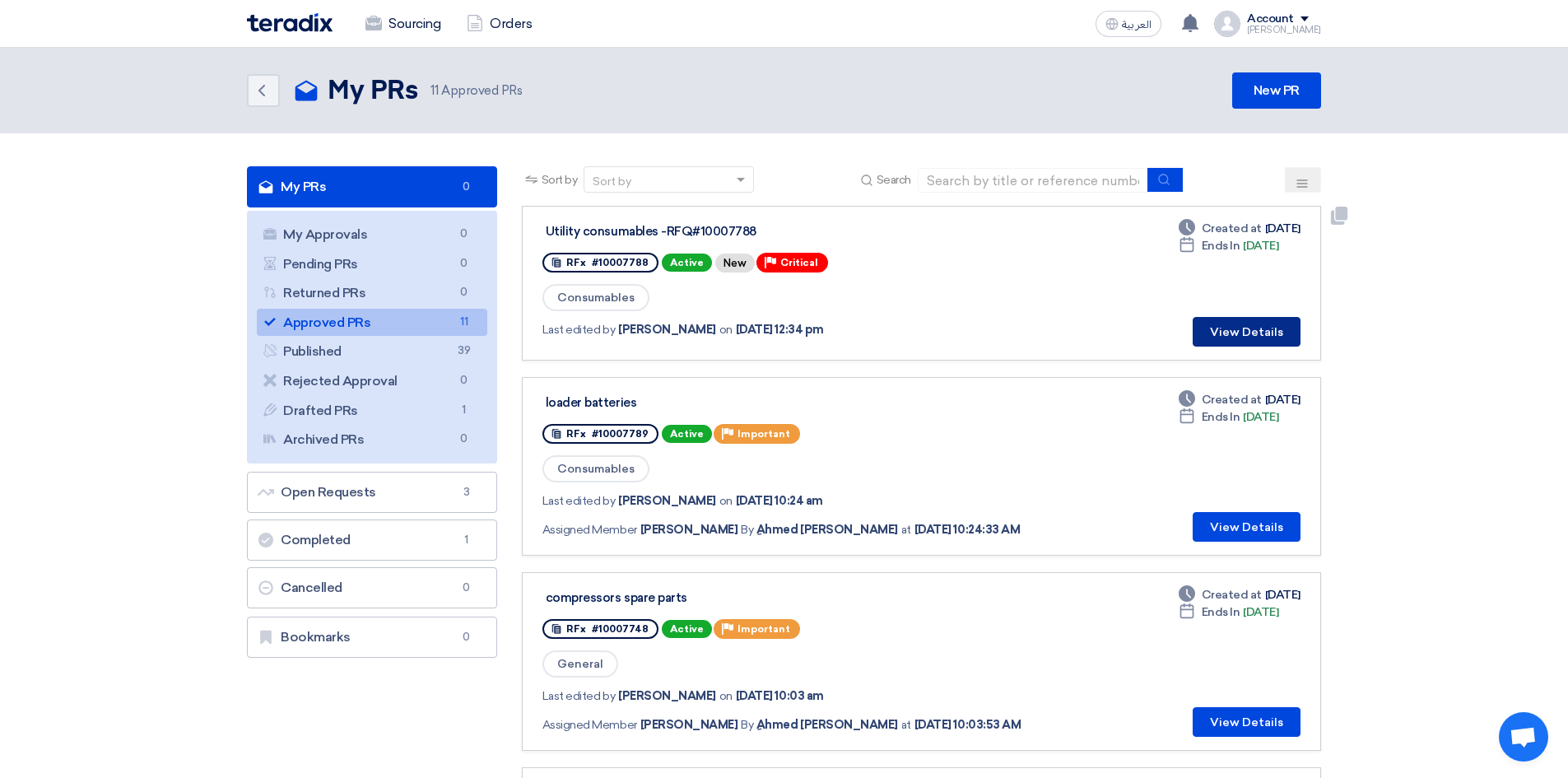
click at [1264, 326] on button "View Details" at bounding box center [1246, 331] width 108 height 29
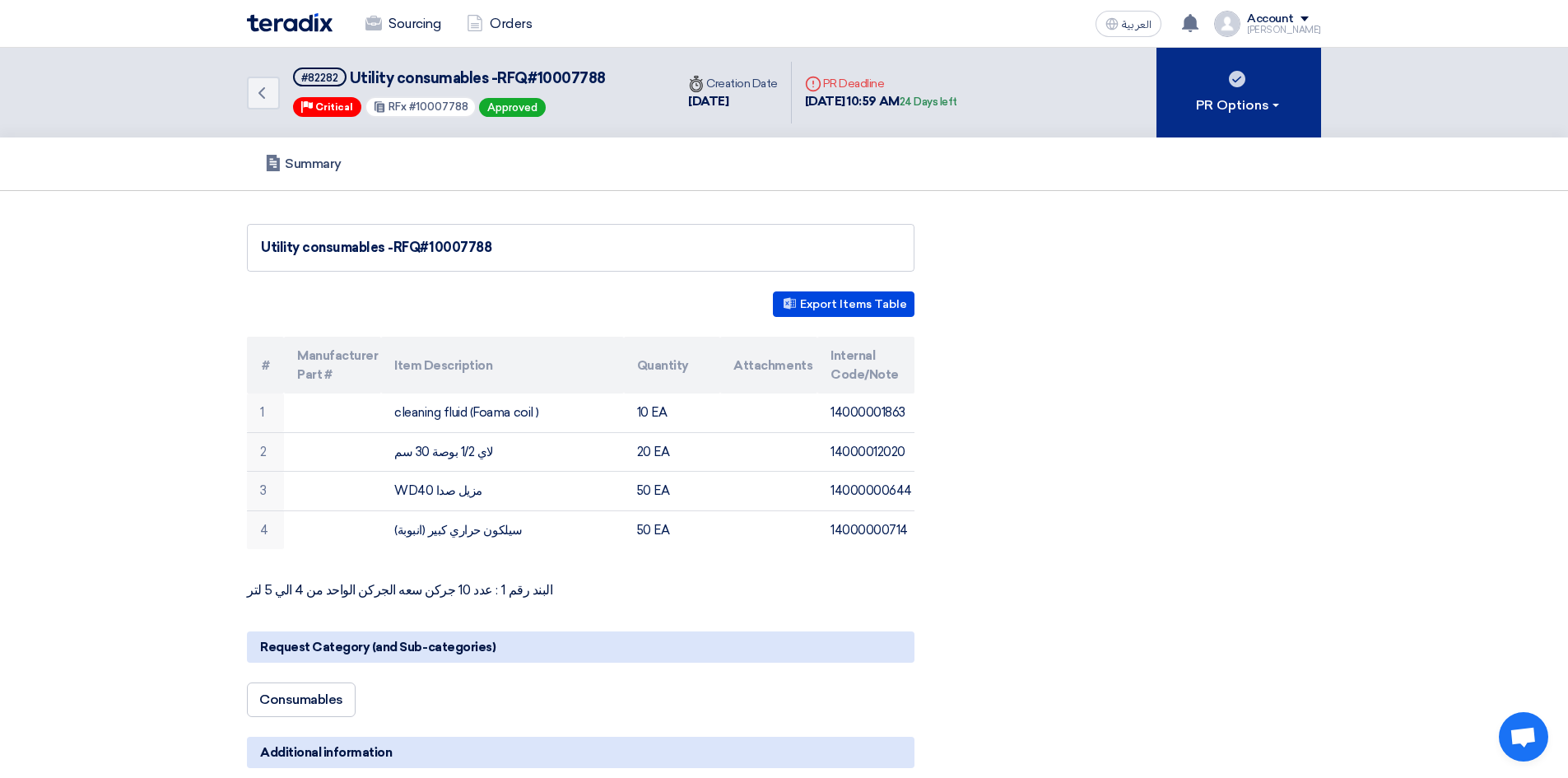
click at [1231, 119] on button "PR Options" at bounding box center [1239, 92] width 164 height 89
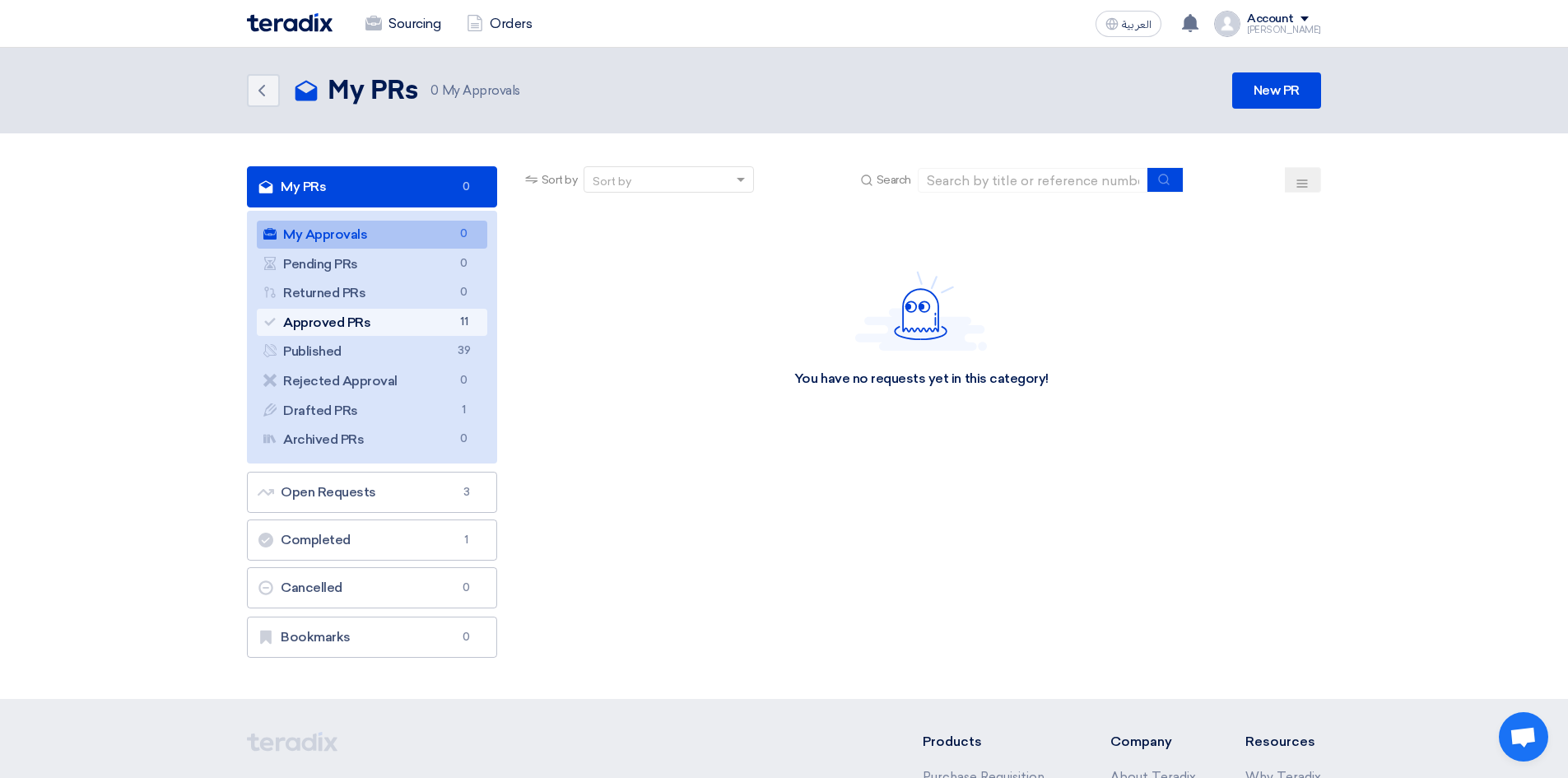
click at [350, 327] on link "Approved PRs Approved PRs 11" at bounding box center [371, 322] width 231 height 28
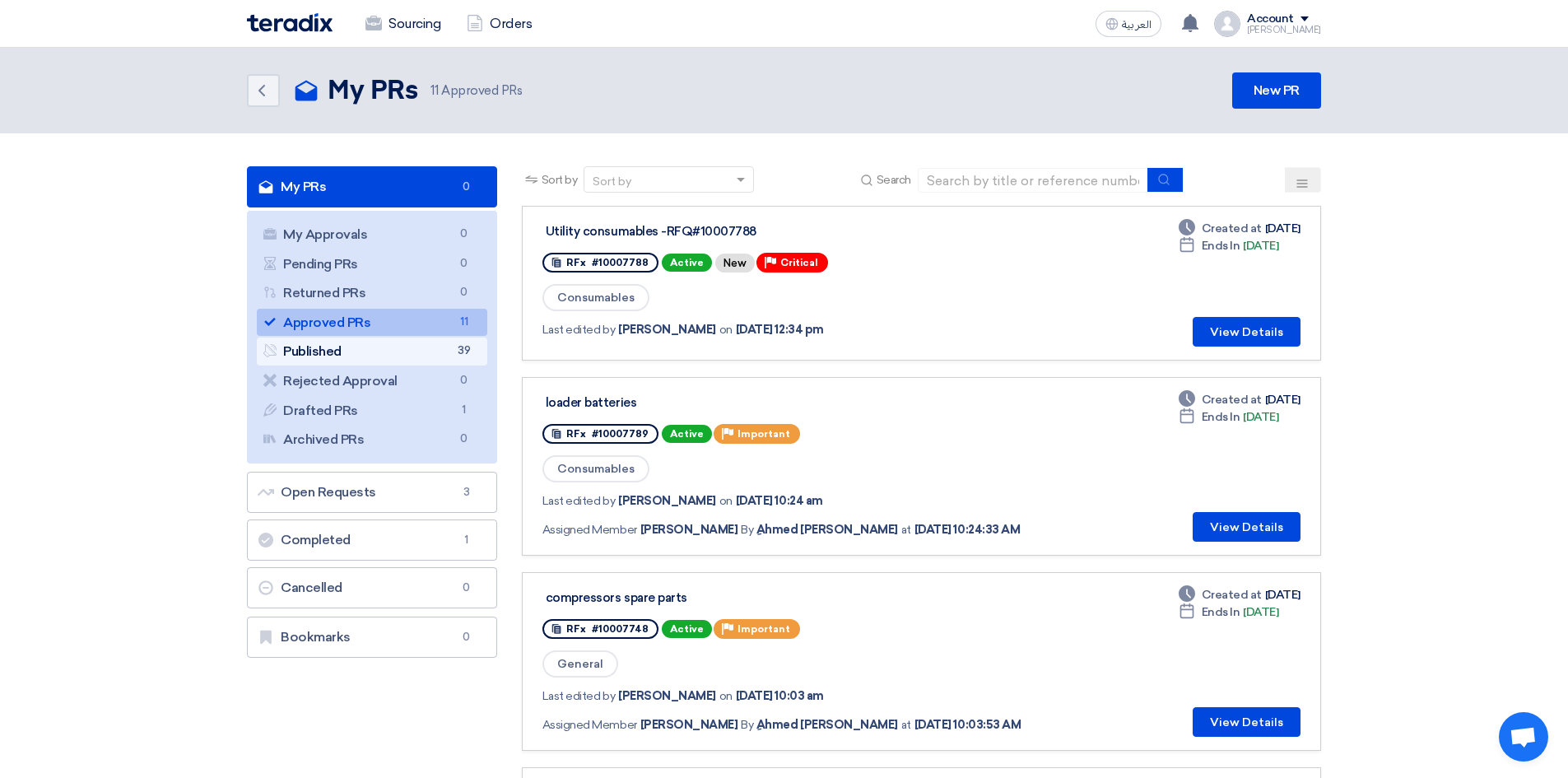
click at [369, 350] on link "Published Published 39" at bounding box center [371, 351] width 231 height 28
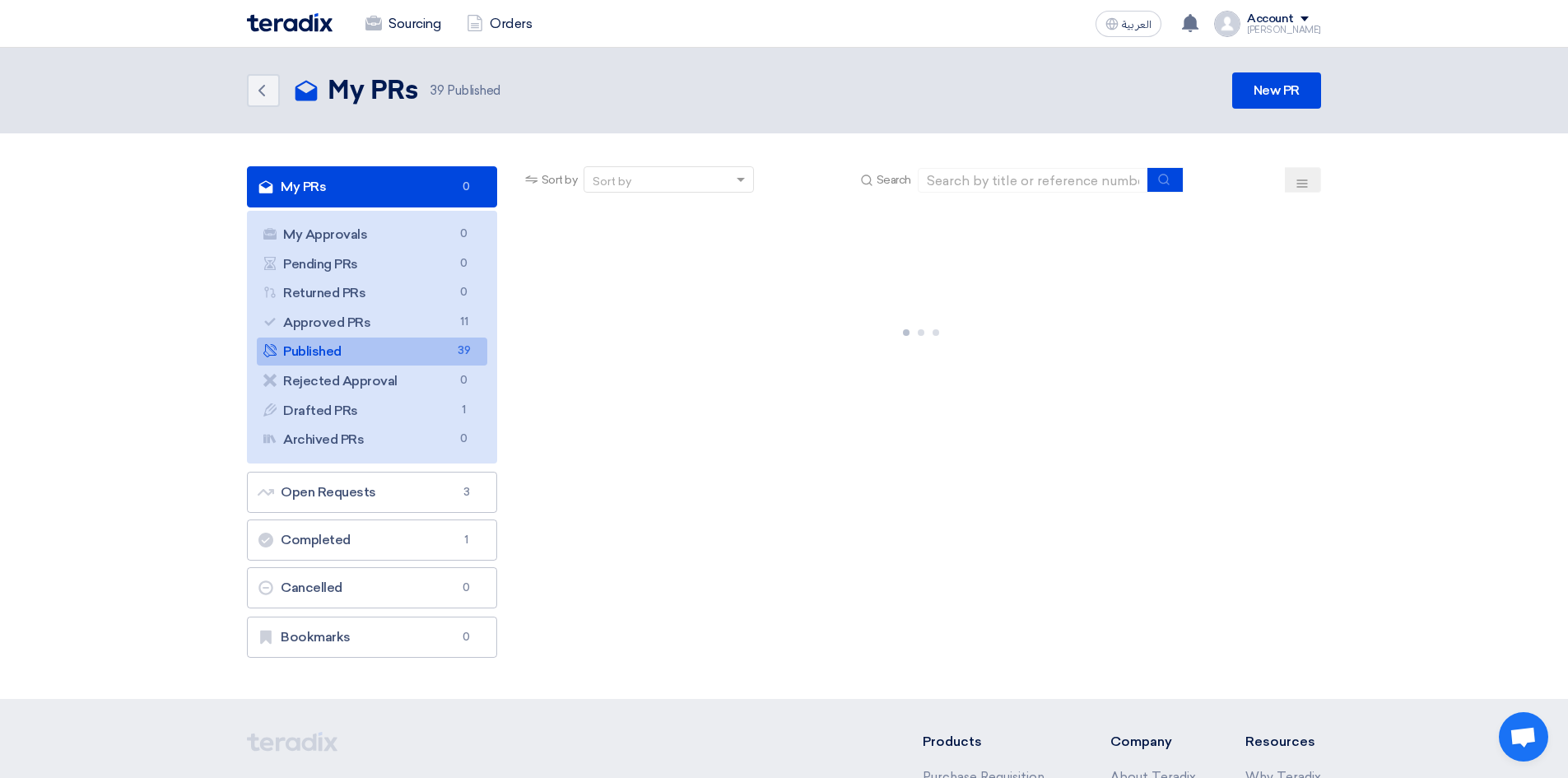
click at [369, 350] on link "Published Published 39" at bounding box center [371, 351] width 231 height 28
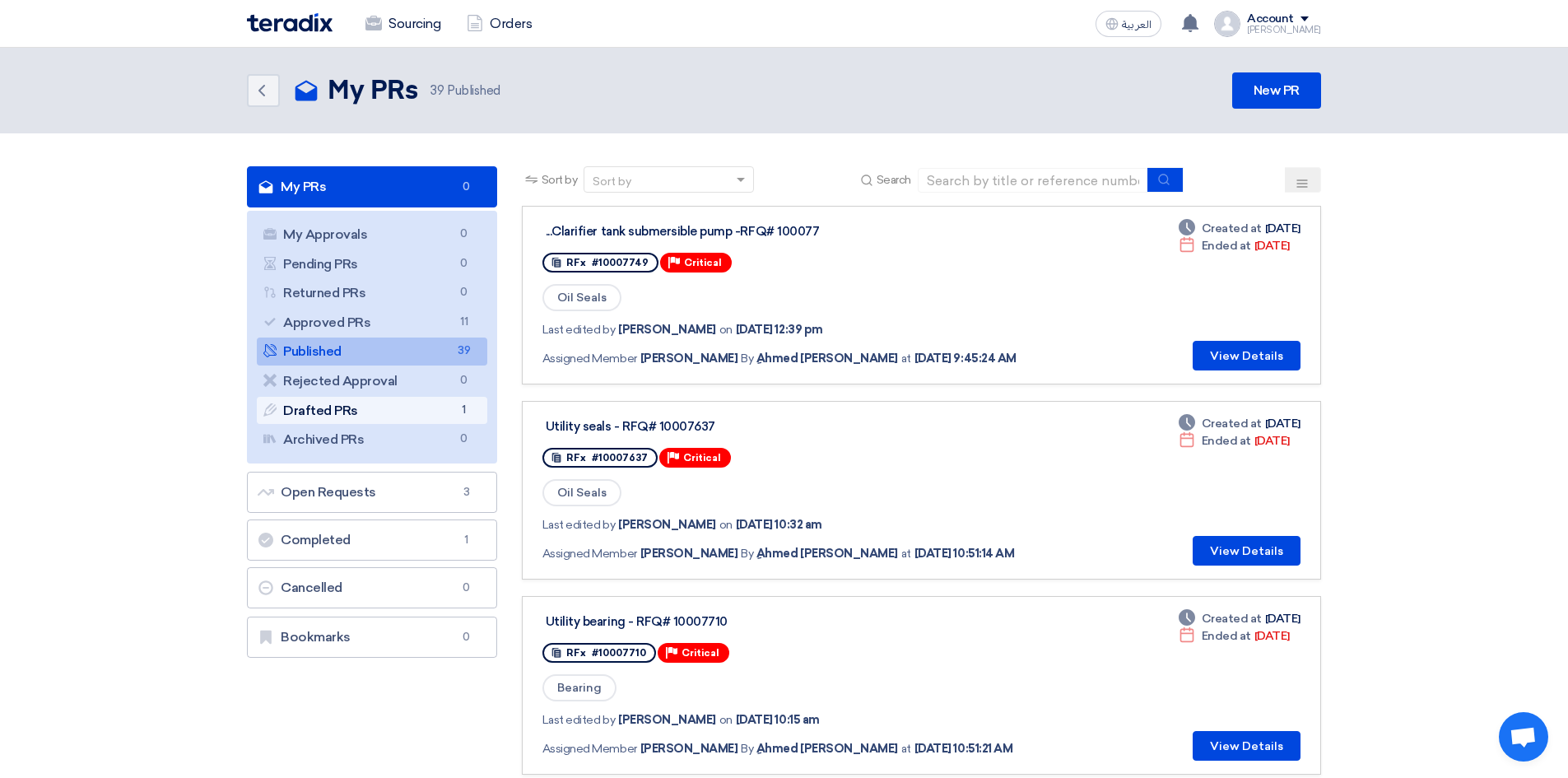
click at [410, 417] on link "Drafted PRs Drafted PRs 1" at bounding box center [371, 410] width 231 height 28
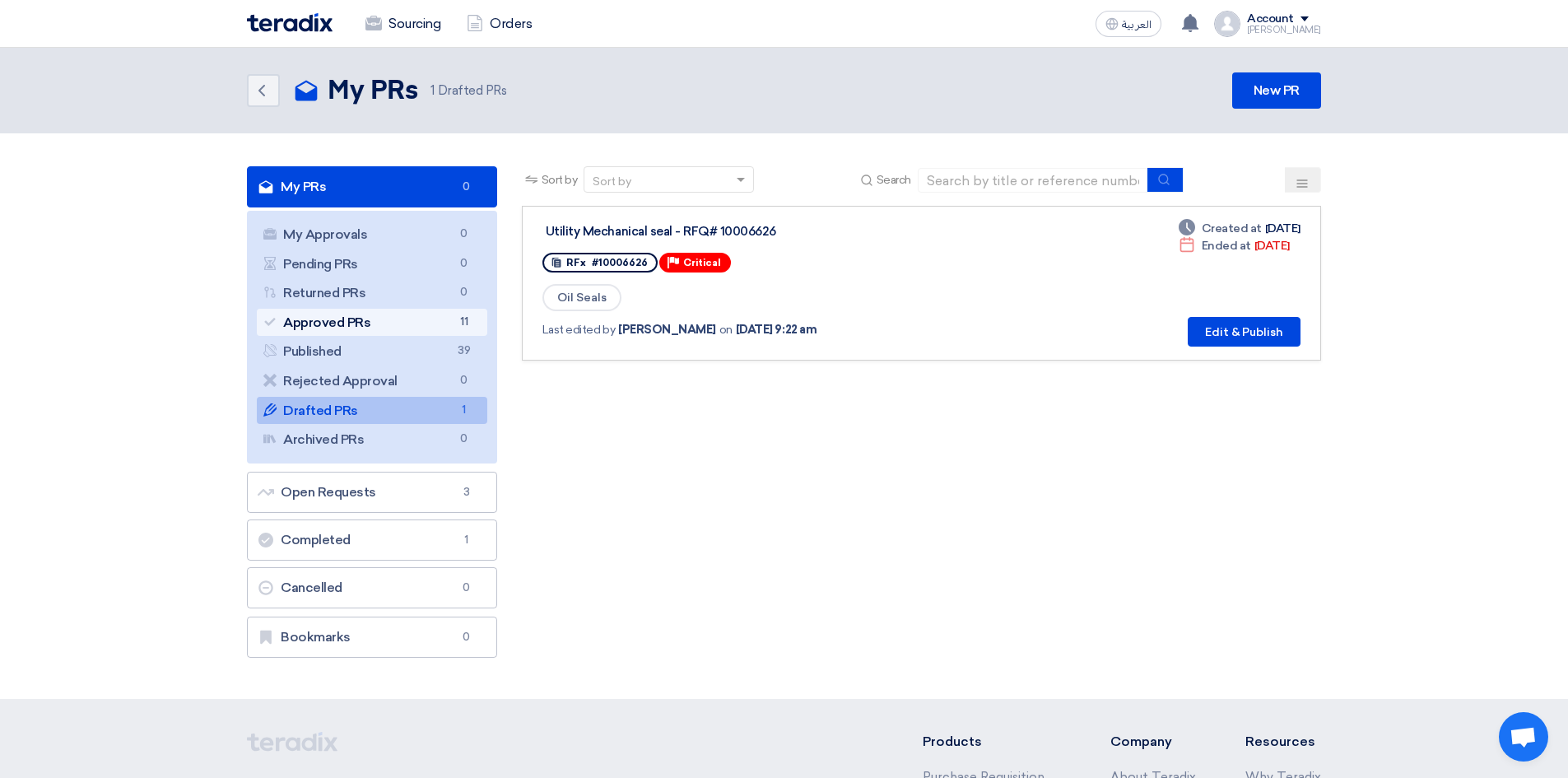
click at [355, 311] on link "Approved PRs Approved PRs 11" at bounding box center [371, 322] width 231 height 28
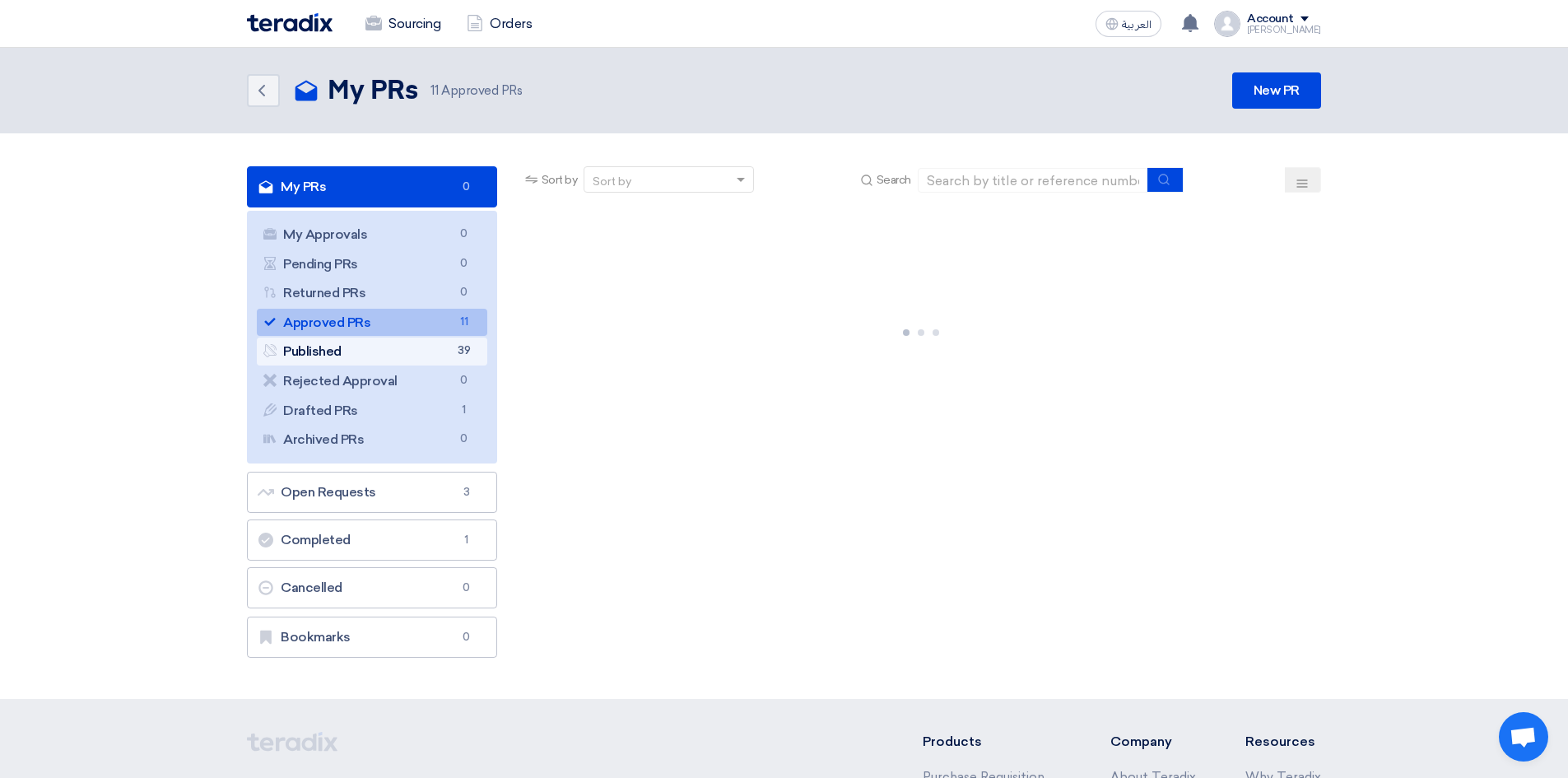
click at [328, 357] on link "Published Published 39" at bounding box center [371, 351] width 231 height 28
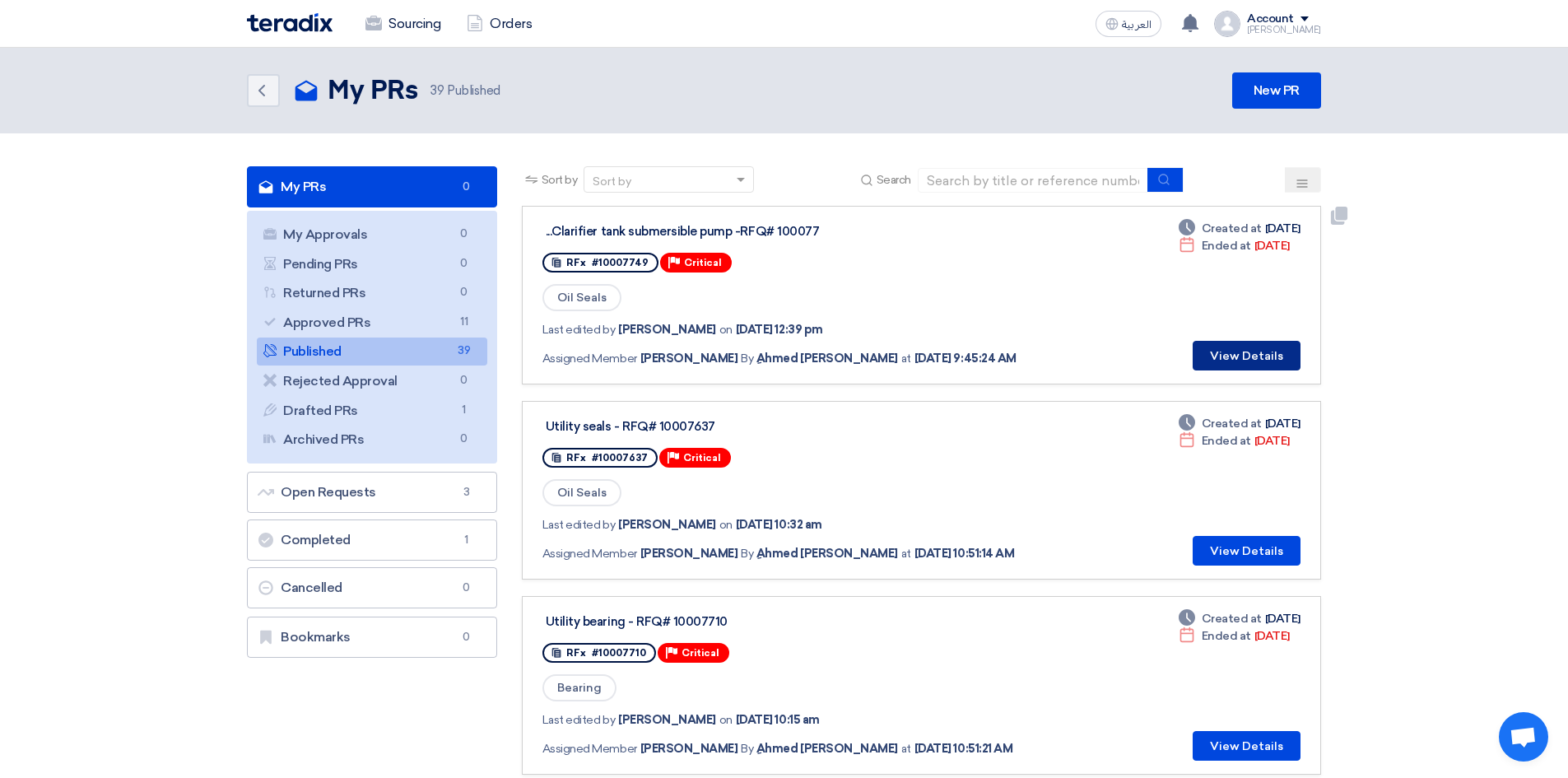
click at [1228, 348] on button "View Details" at bounding box center [1246, 356] width 108 height 29
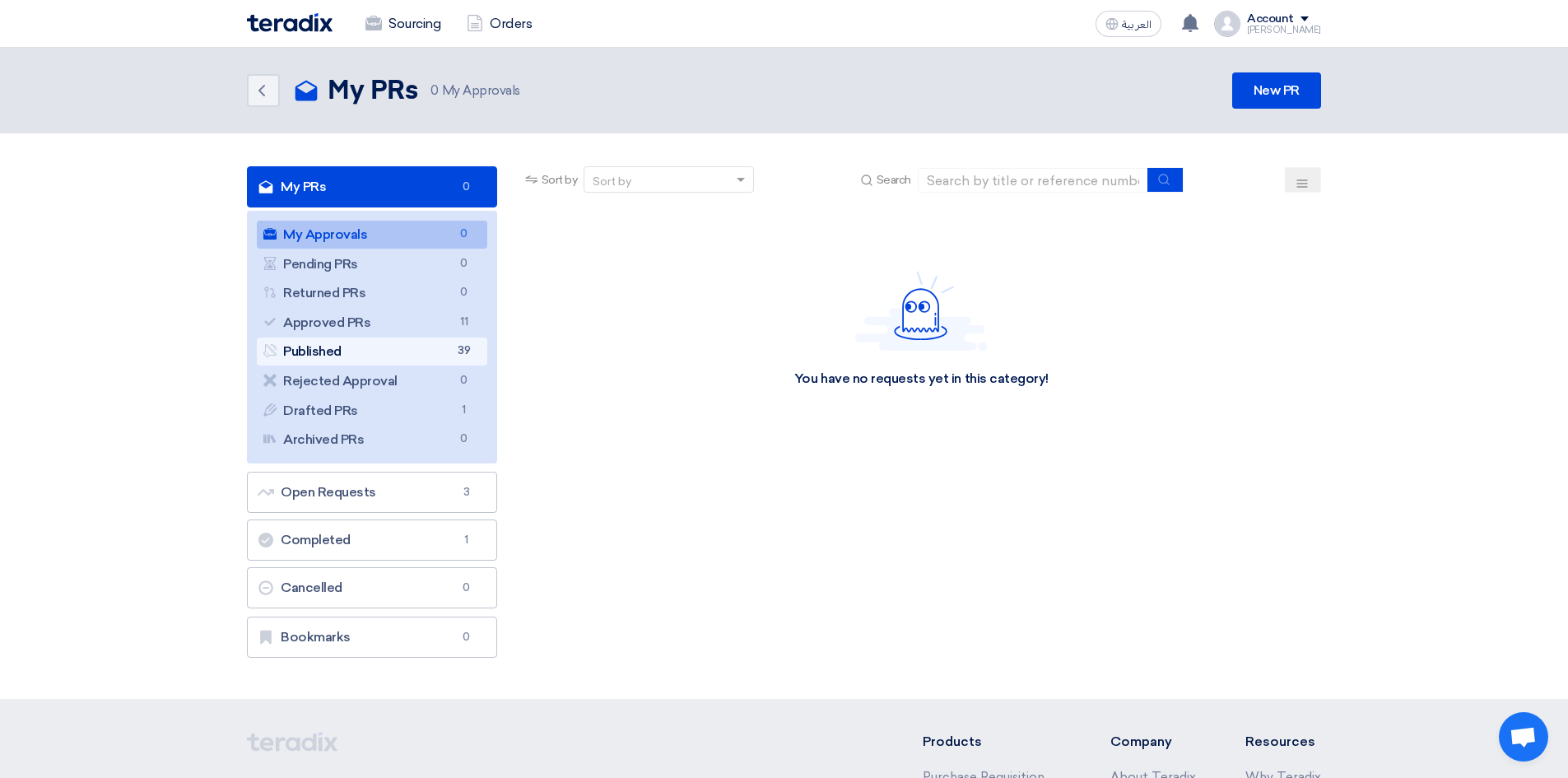
click at [436, 363] on link "Published Published 39" at bounding box center [371, 351] width 231 height 28
